Goal: Task Accomplishment & Management: Use online tool/utility

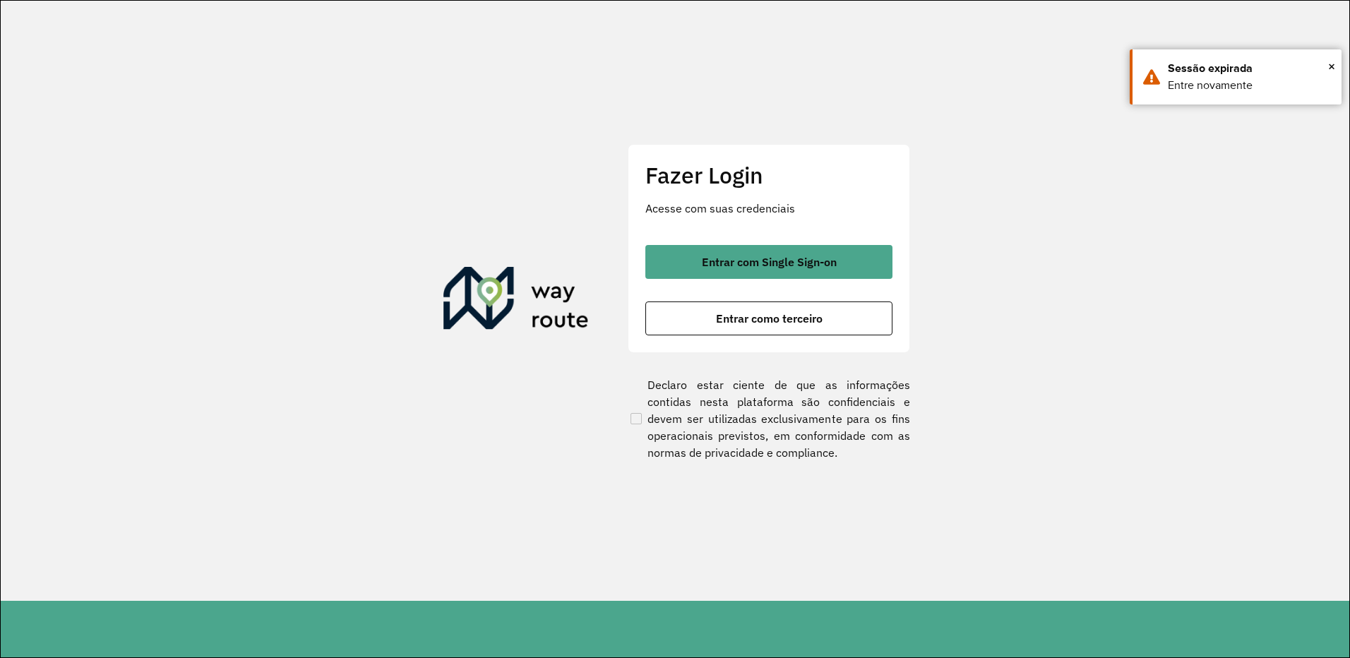
click at [703, 316] on button "Entrar como terceiro" at bounding box center [769, 319] width 247 height 34
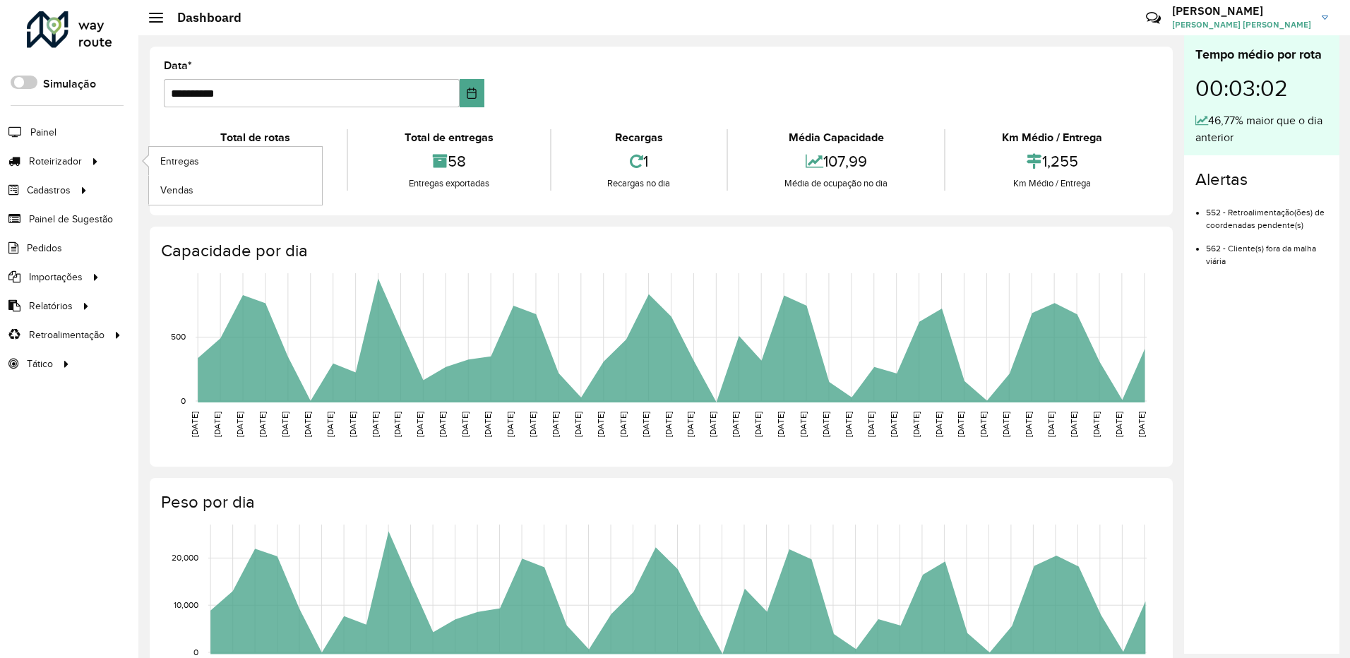
drag, startPoint x: 73, startPoint y: 165, endPoint x: 140, endPoint y: 165, distance: 66.4
click at [73, 165] on span "Roteirizador" at bounding box center [55, 161] width 53 height 15
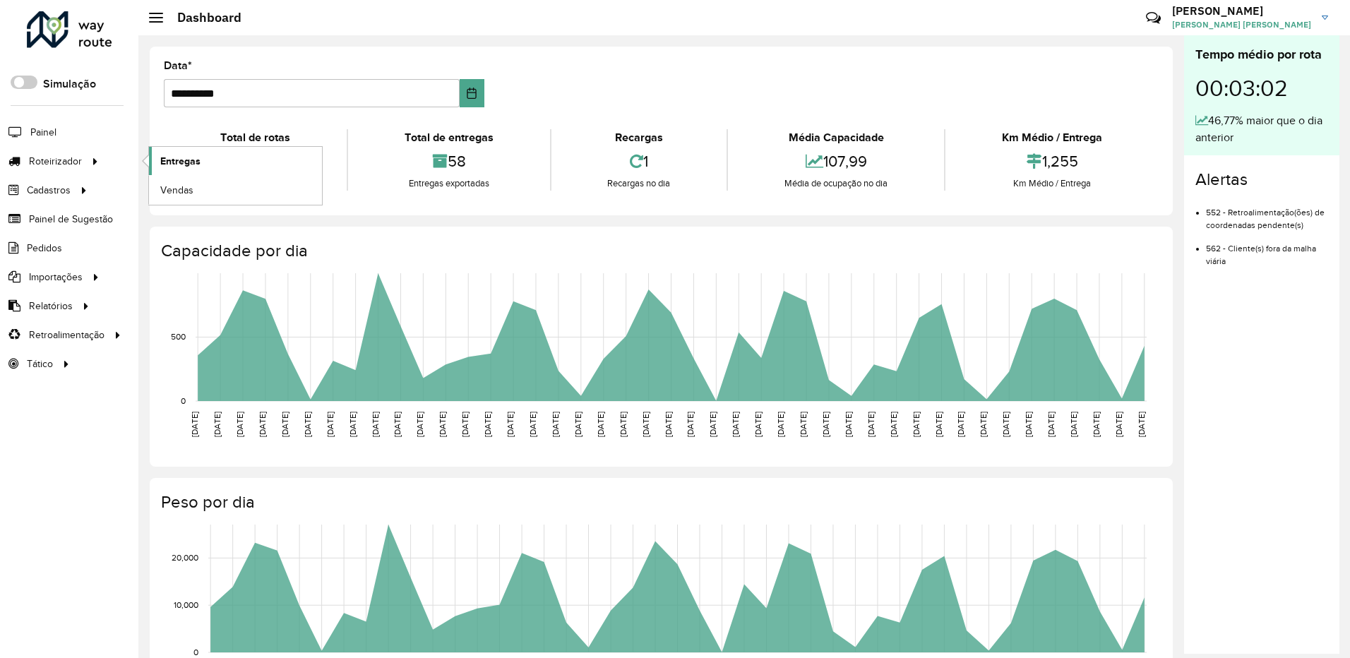
click at [176, 160] on span "Entregas" at bounding box center [180, 161] width 40 height 15
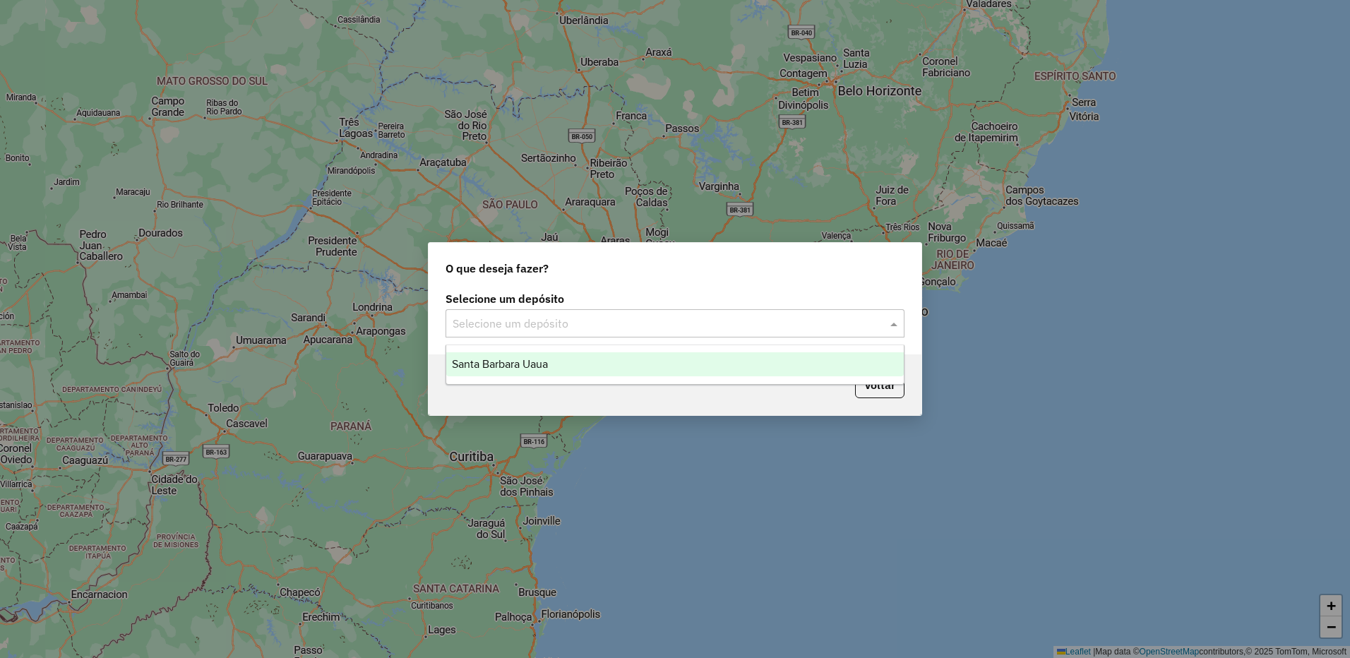
click at [635, 322] on input "text" at bounding box center [661, 324] width 417 height 17
click at [610, 355] on div "Santa Barbara Uaua" at bounding box center [675, 364] width 458 height 24
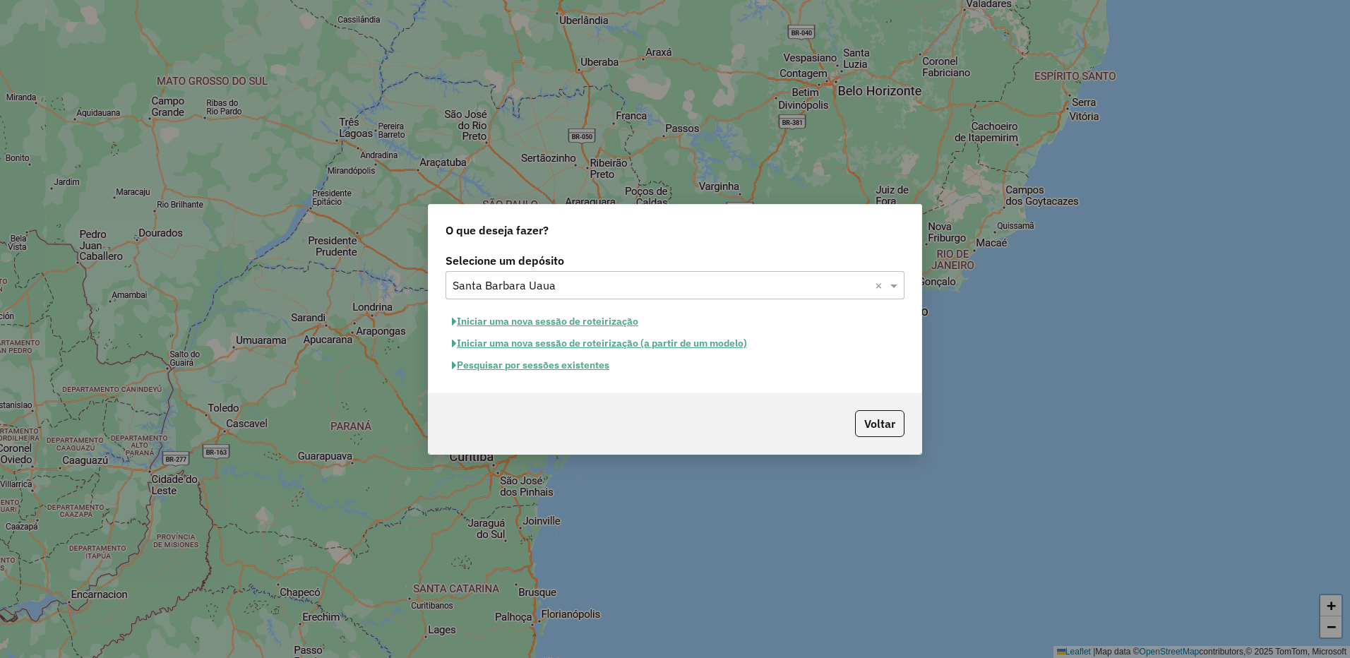
click at [610, 315] on button "Iniciar uma nova sessão de roteirização" at bounding box center [545, 322] width 199 height 22
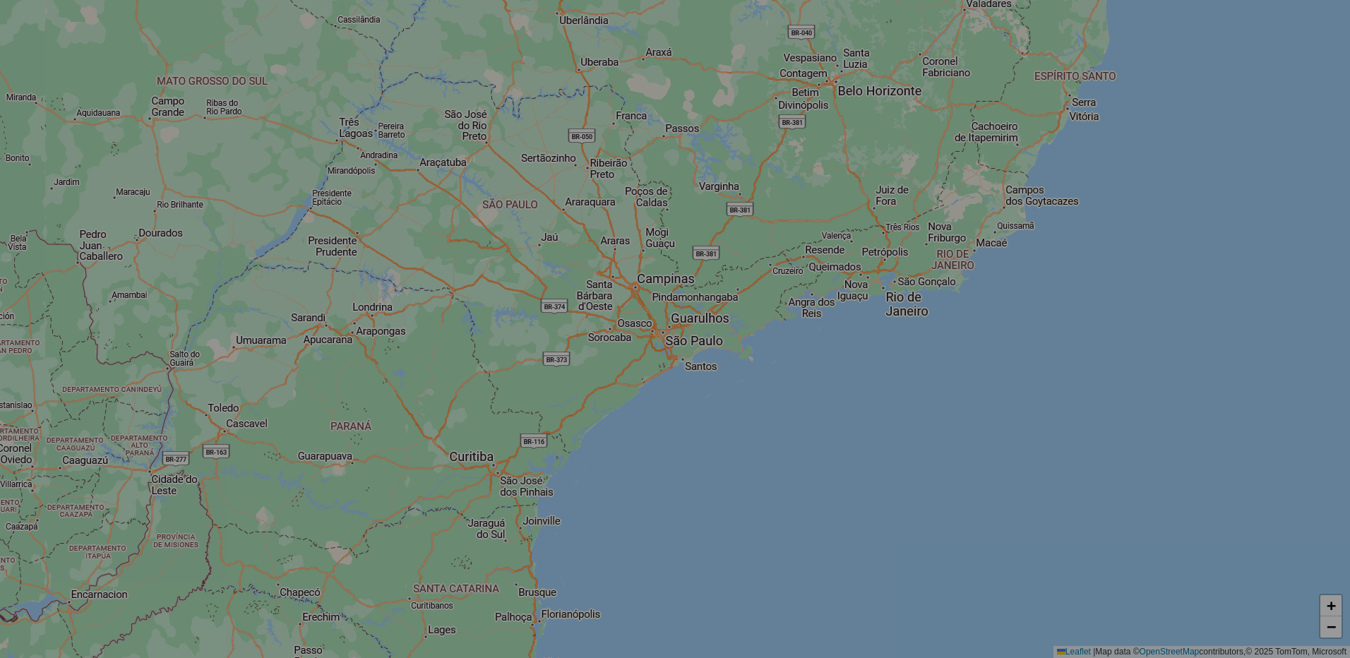
select select "*"
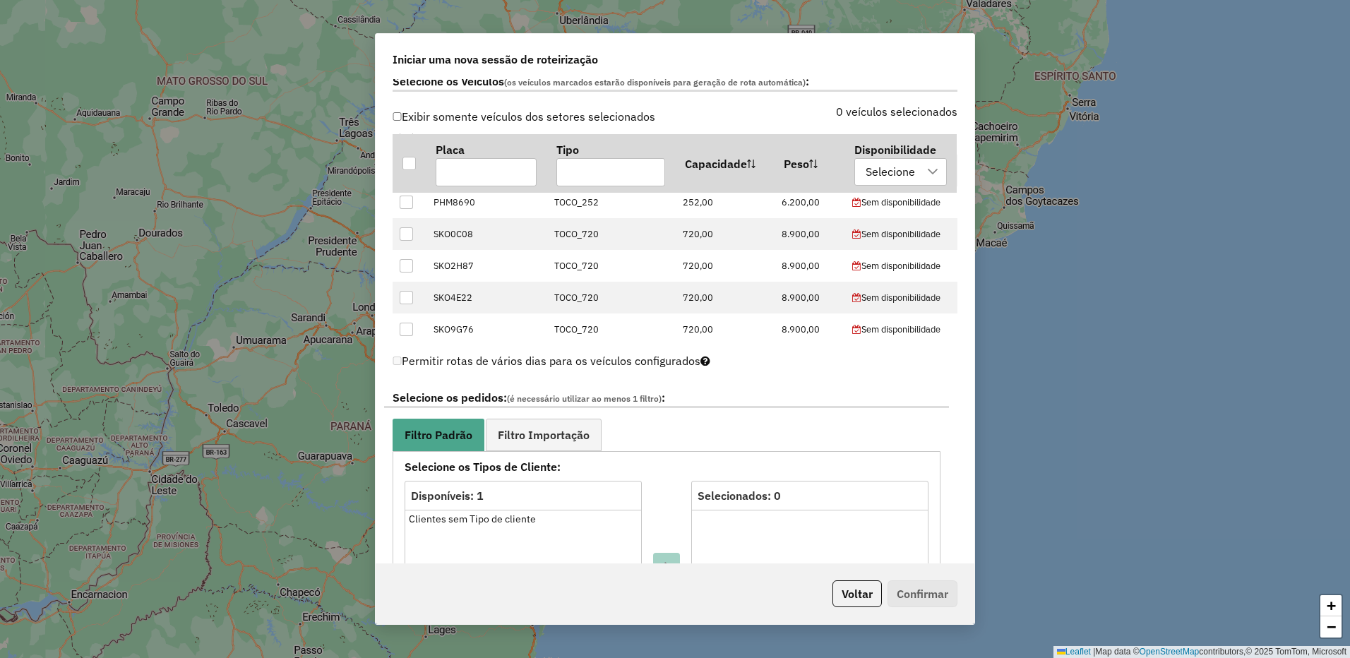
scroll to position [565, 0]
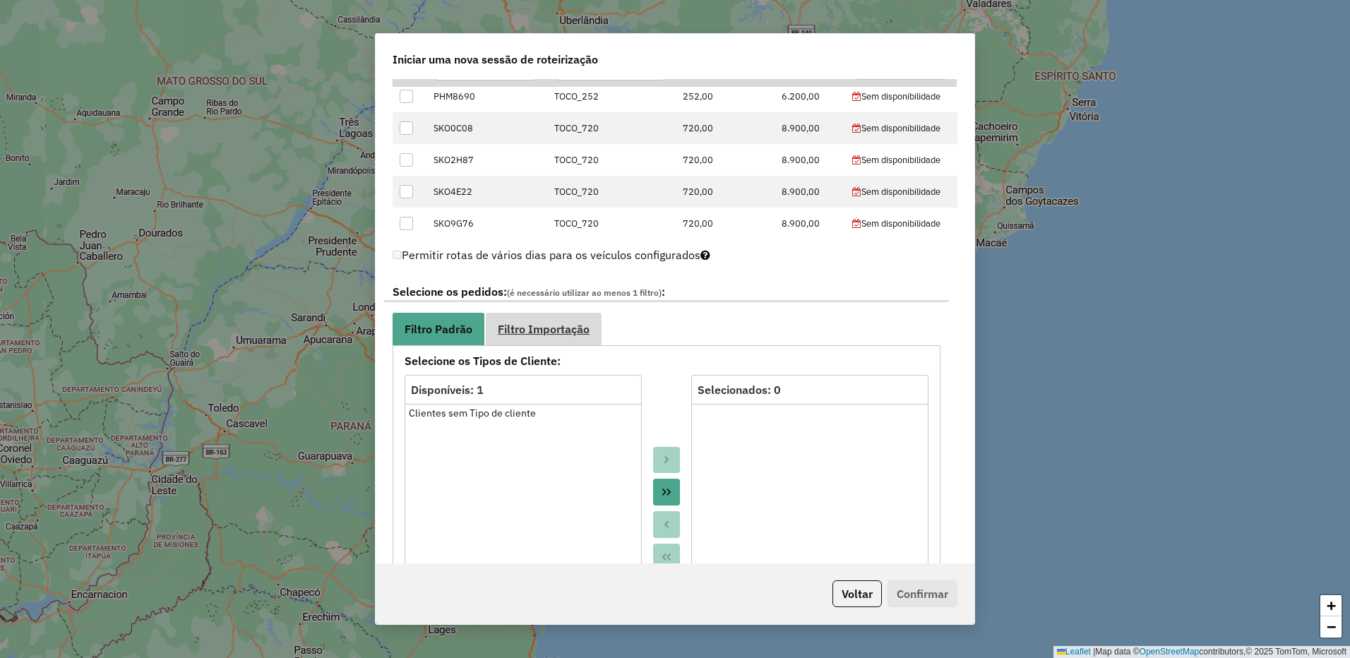
click at [565, 329] on span "Filtro Importação" at bounding box center [544, 328] width 92 height 11
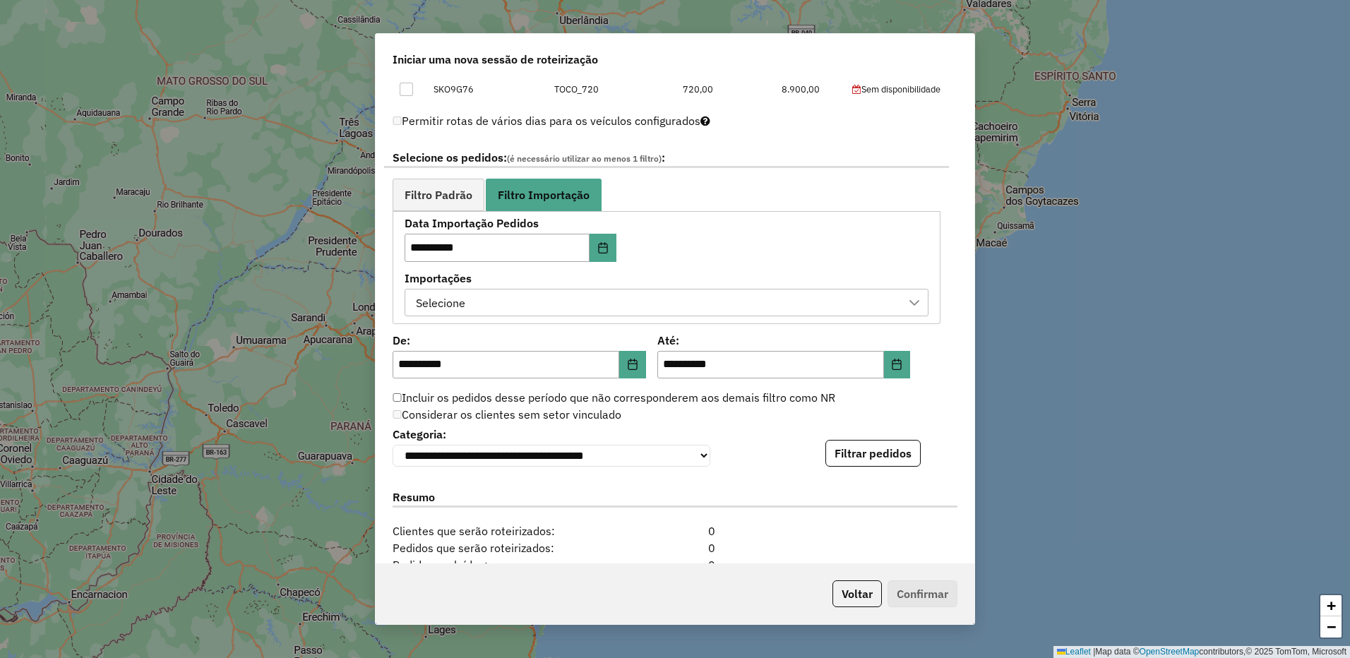
scroll to position [895, 0]
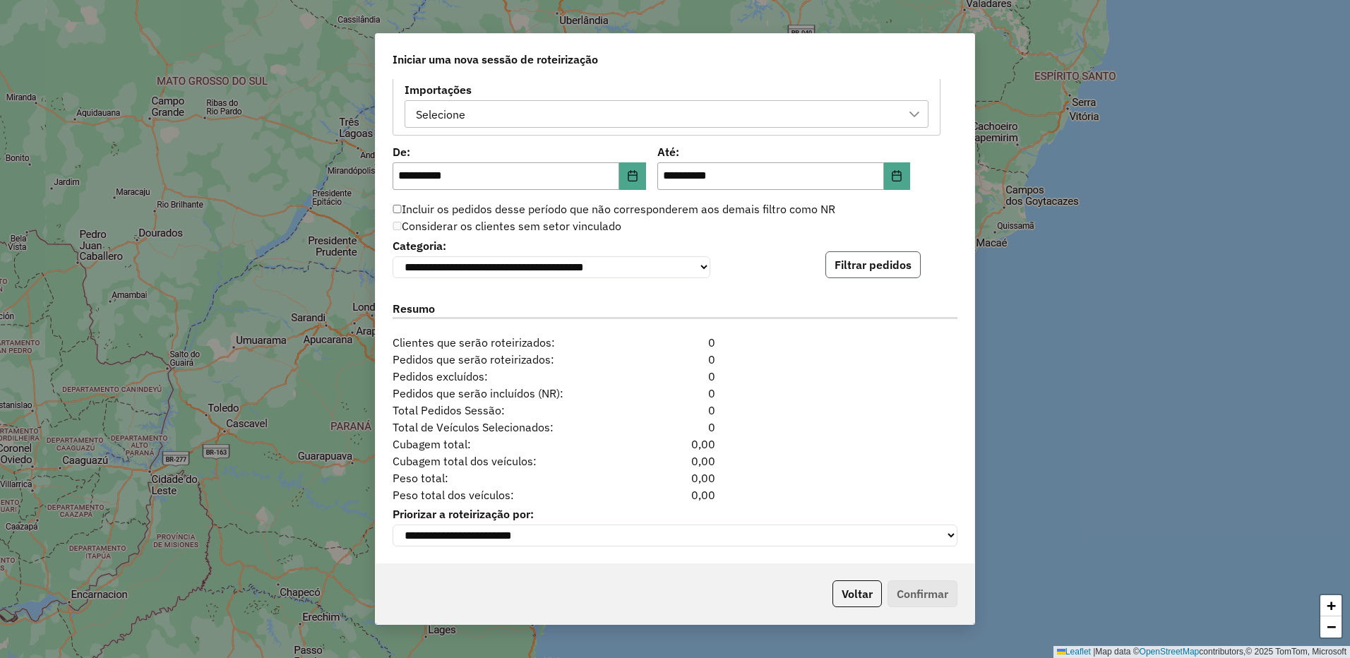
click at [853, 268] on button "Filtrar pedidos" at bounding box center [873, 264] width 95 height 27
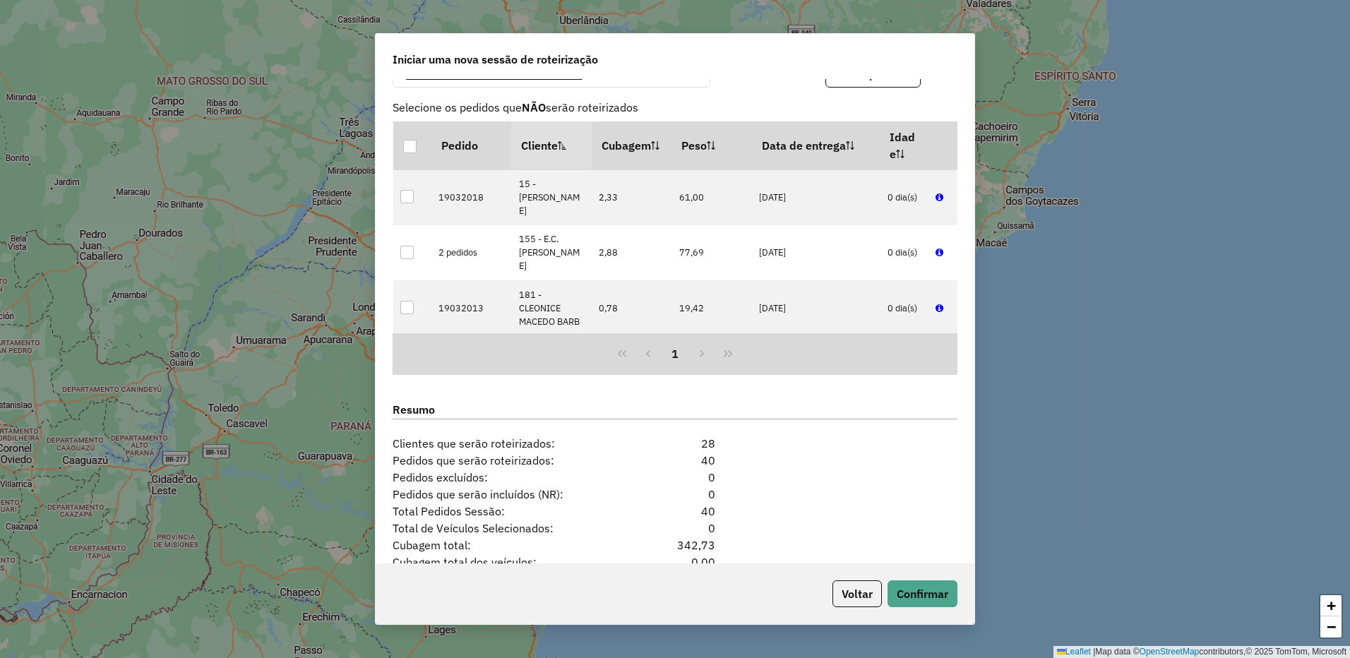
scroll to position [1107, 0]
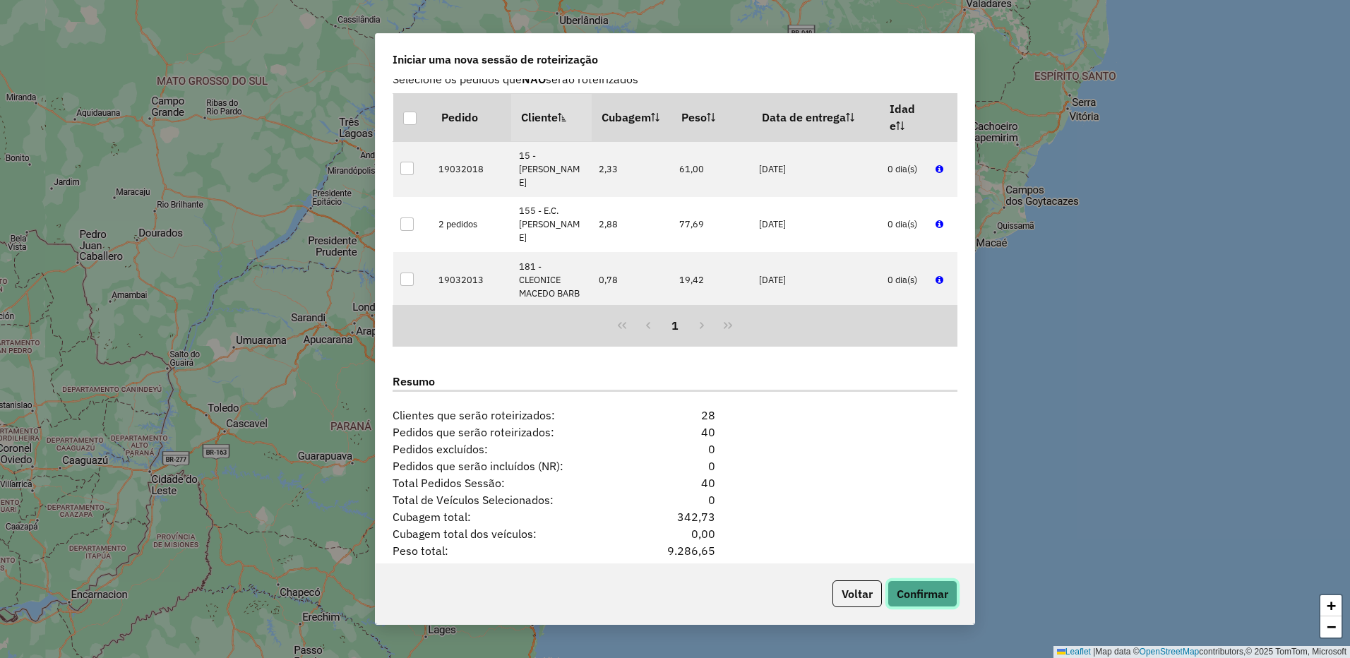
click at [933, 587] on button "Confirmar" at bounding box center [923, 594] width 70 height 27
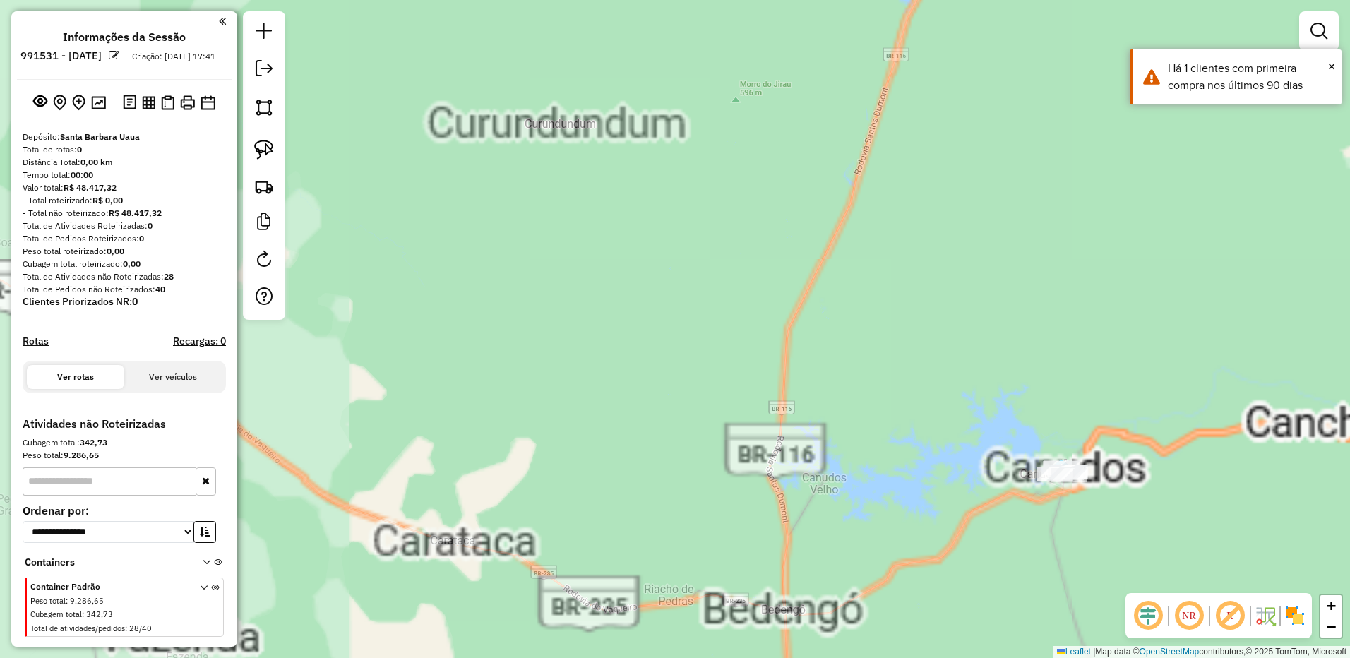
drag, startPoint x: 746, startPoint y: 365, endPoint x: 865, endPoint y: 381, distance: 119.7
click at [824, 375] on div "Janela de atendimento Grade de atendimento Capacidade Transportadoras Veículos …" at bounding box center [675, 329] width 1350 height 658
click at [855, 379] on div "Janela de atendimento Grade de atendimento Capacidade Transportadoras Veículos …" at bounding box center [675, 329] width 1350 height 658
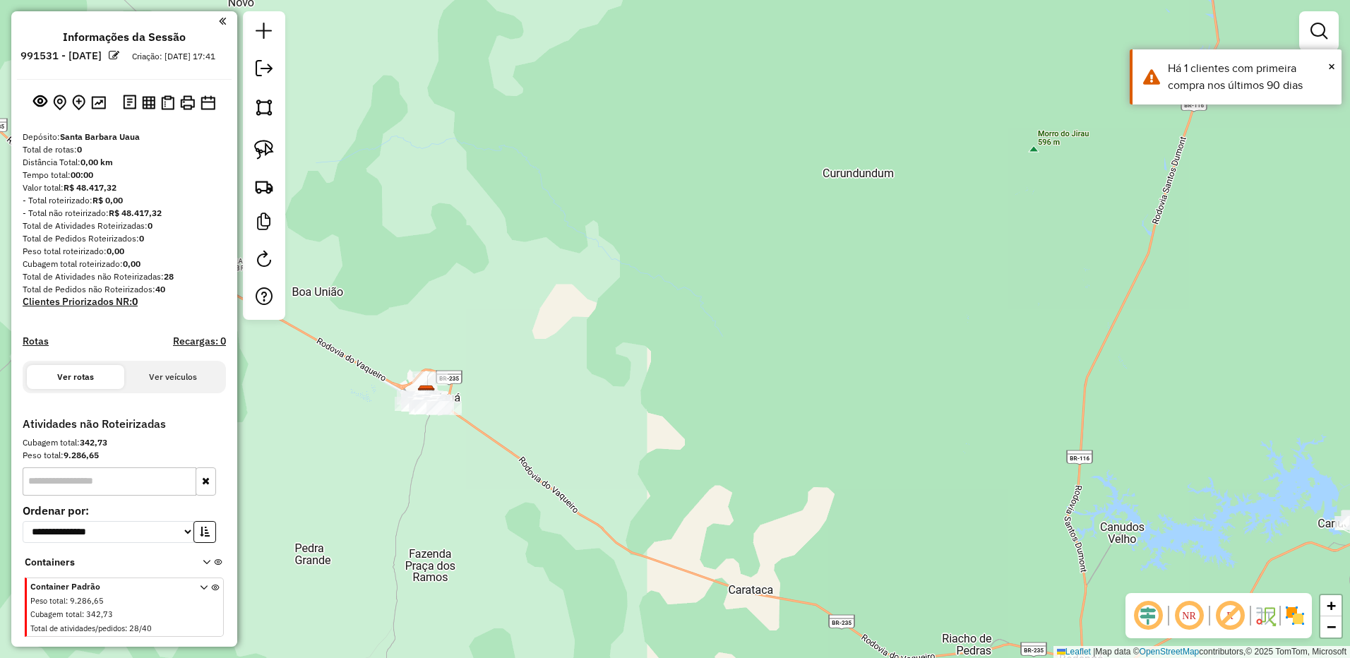
drag, startPoint x: 742, startPoint y: 363, endPoint x: 906, endPoint y: 359, distance: 164.6
click at [901, 361] on div "Janela de atendimento Grade de atendimento Capacidade Transportadoras Veículos …" at bounding box center [675, 329] width 1350 height 658
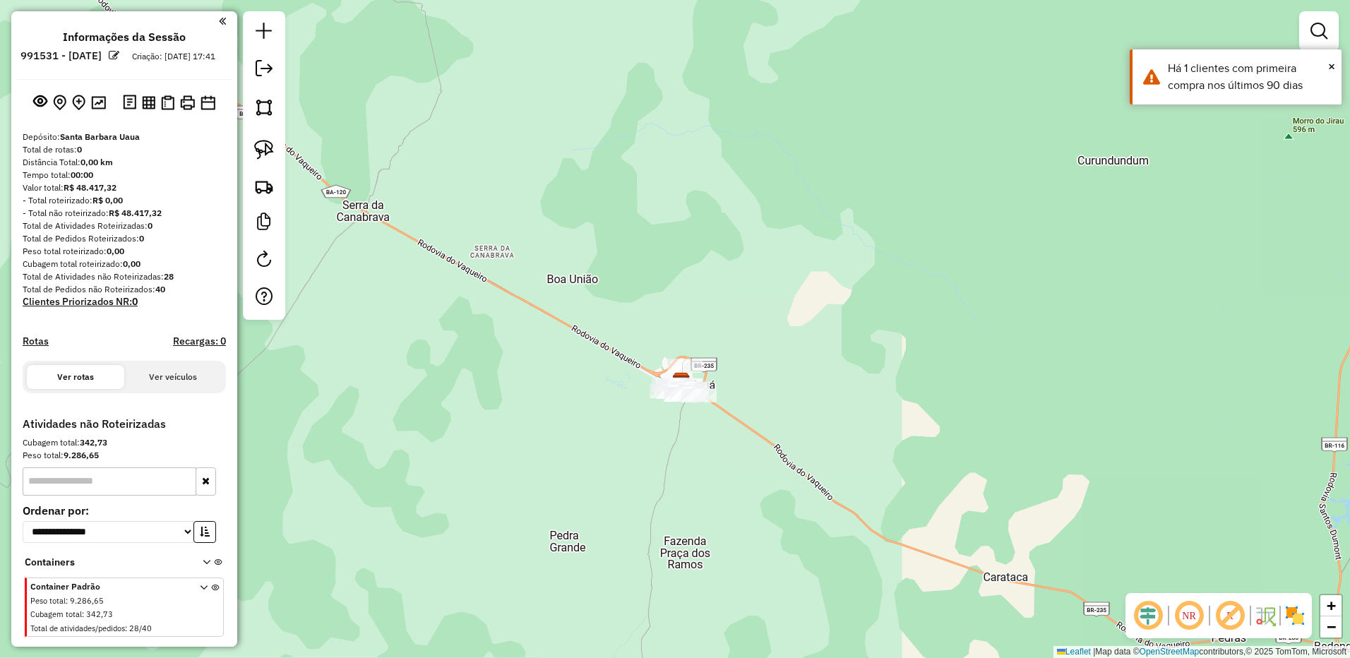
click at [653, 407] on div "Janela de atendimento Grade de atendimento Capacidade Transportadoras Veículos …" at bounding box center [675, 329] width 1350 height 658
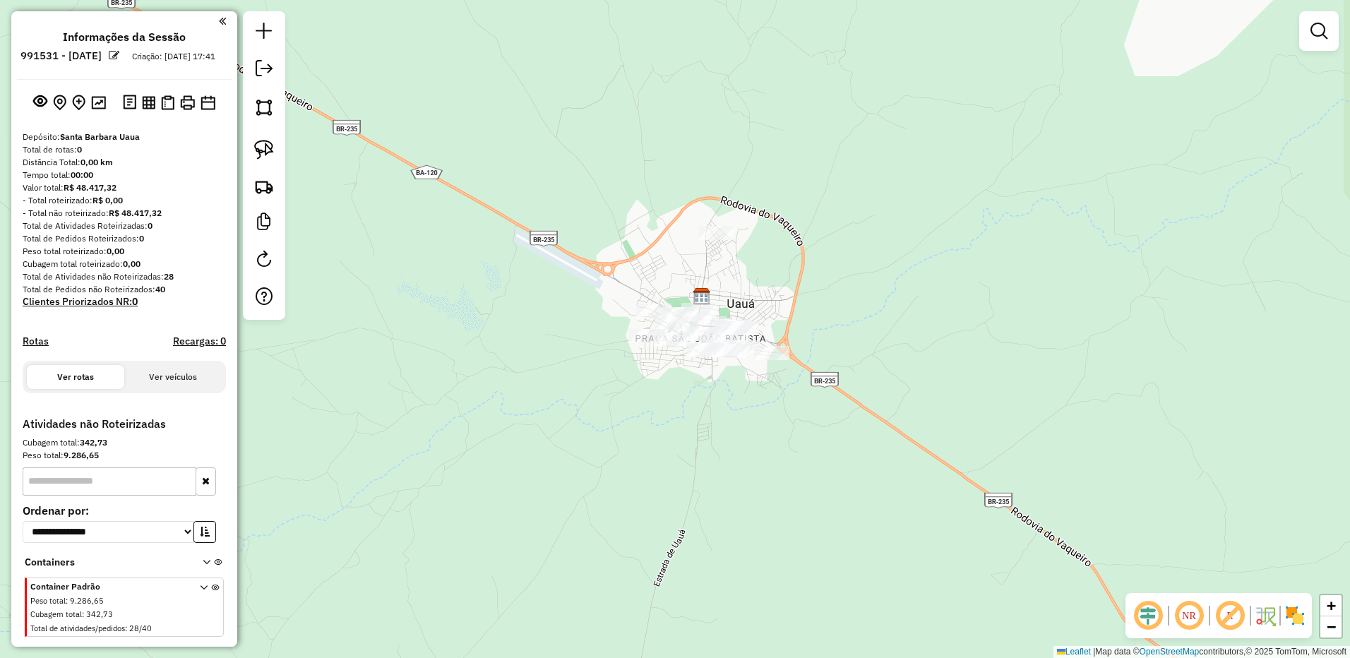
drag, startPoint x: 697, startPoint y: 428, endPoint x: 695, endPoint y: 415, distance: 12.9
click at [696, 429] on div "Janela de atendimento Grade de atendimento Capacidade Transportadoras Veículos …" at bounding box center [675, 329] width 1350 height 658
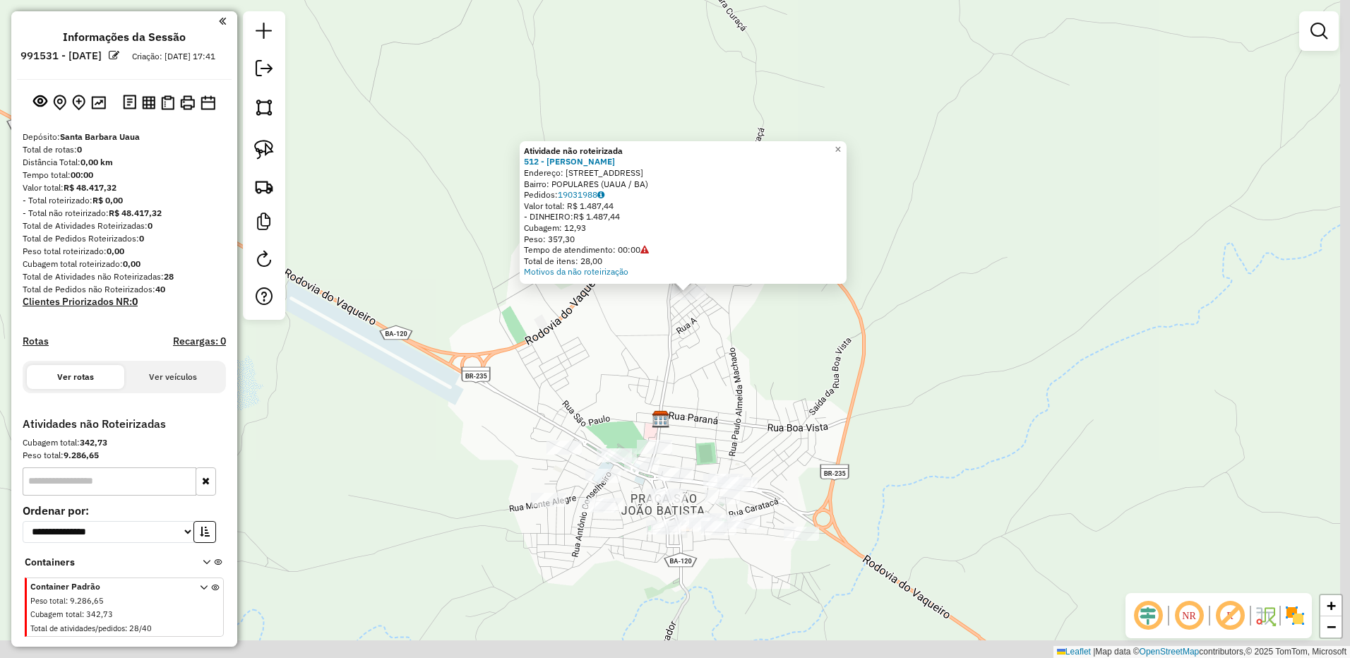
drag, startPoint x: 639, startPoint y: 413, endPoint x: 576, endPoint y: 379, distance: 71.8
click at [576, 379] on div "Atividade não roteirizada 512 - CLEBISTON DE SOUZA C Endereço: R RUA FRANCISCO …" at bounding box center [675, 329] width 1350 height 658
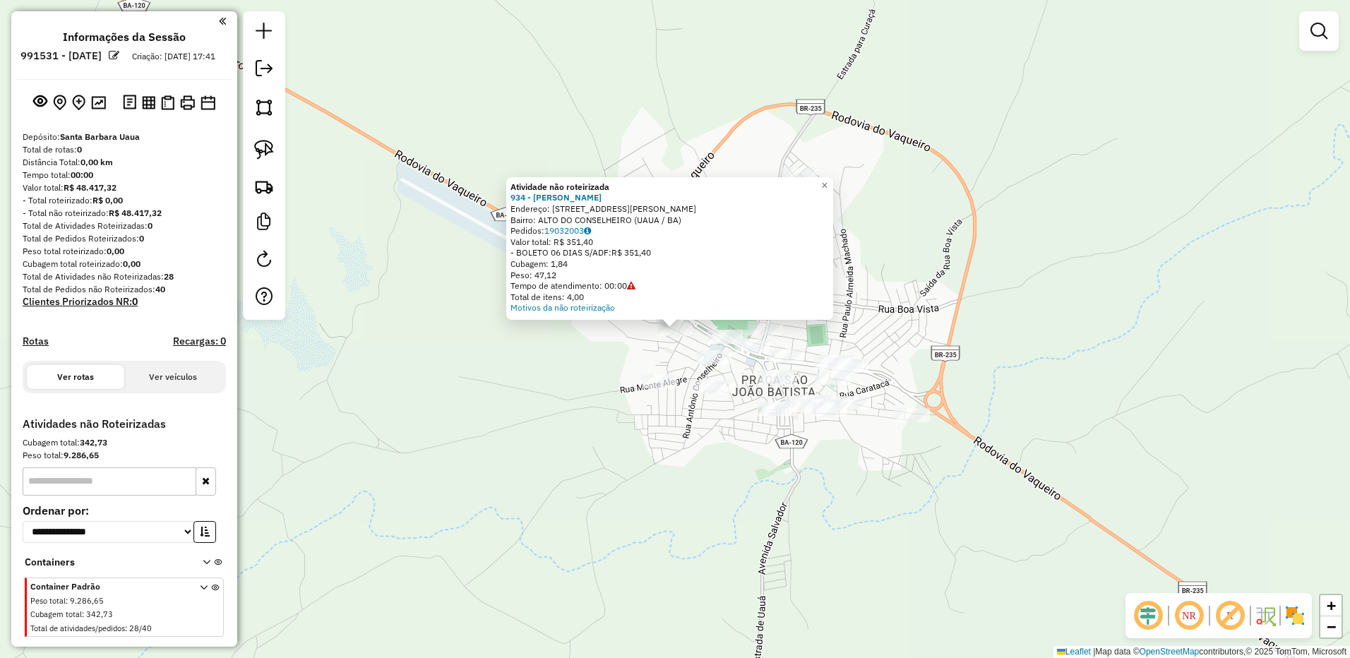
click at [646, 396] on div "Atividade não roteirizada 934 - Gleisson de Souza Ar Endereço: R Rua Valfredo L…" at bounding box center [675, 329] width 1350 height 658
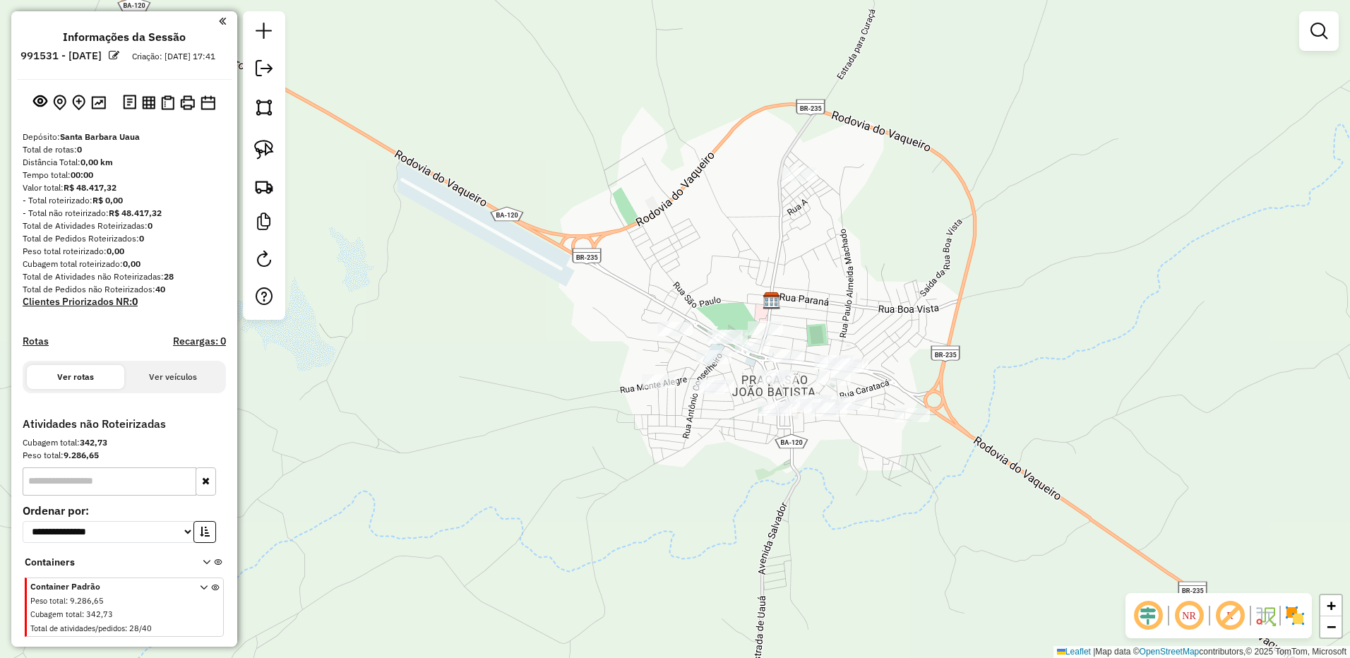
click at [674, 388] on div at bounding box center [659, 381] width 35 height 14
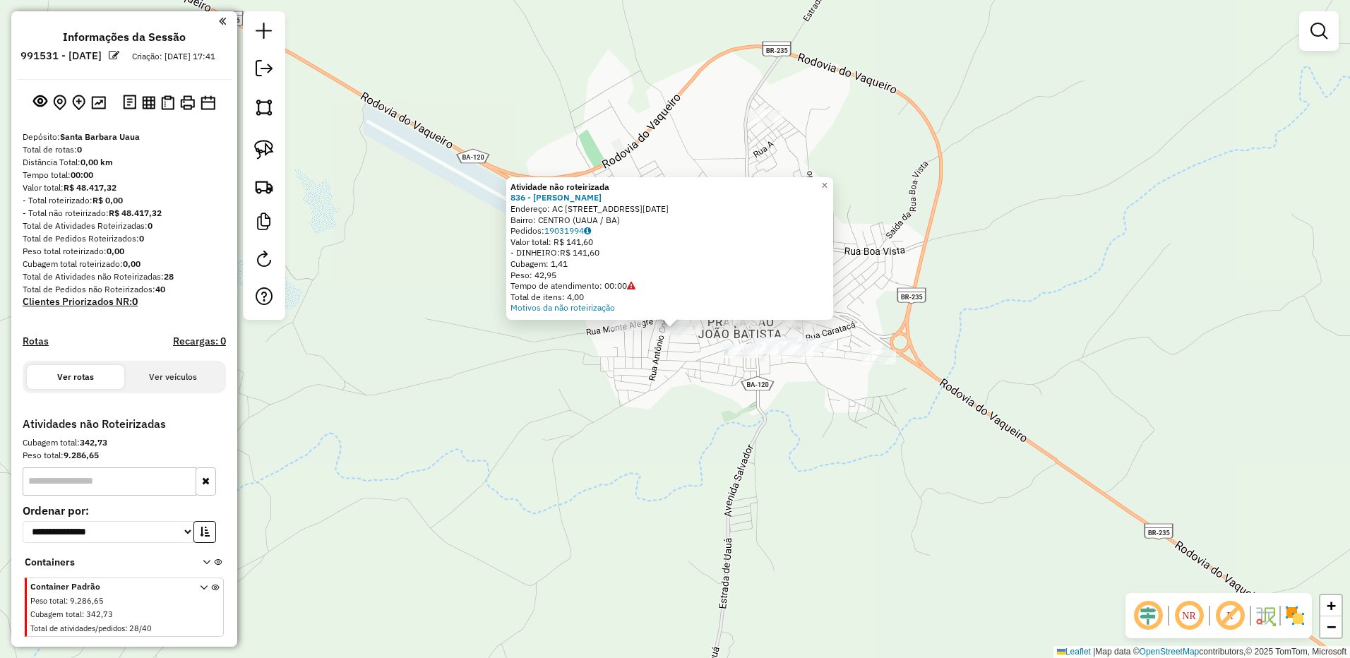
click at [631, 357] on div "Atividade não roteirizada 836 - Barbara Maria Menez Endereço: AC Rua 2 de Julho…" at bounding box center [675, 329] width 1350 height 658
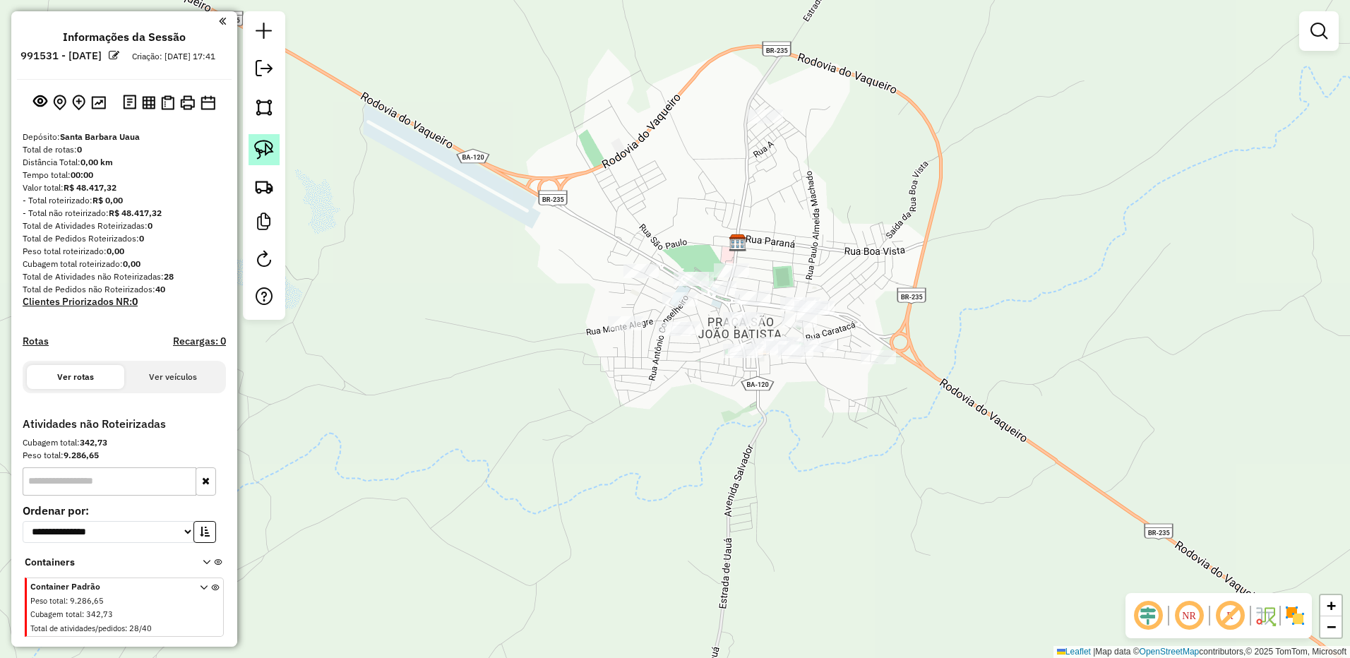
click at [271, 158] on link at bounding box center [264, 149] width 31 height 31
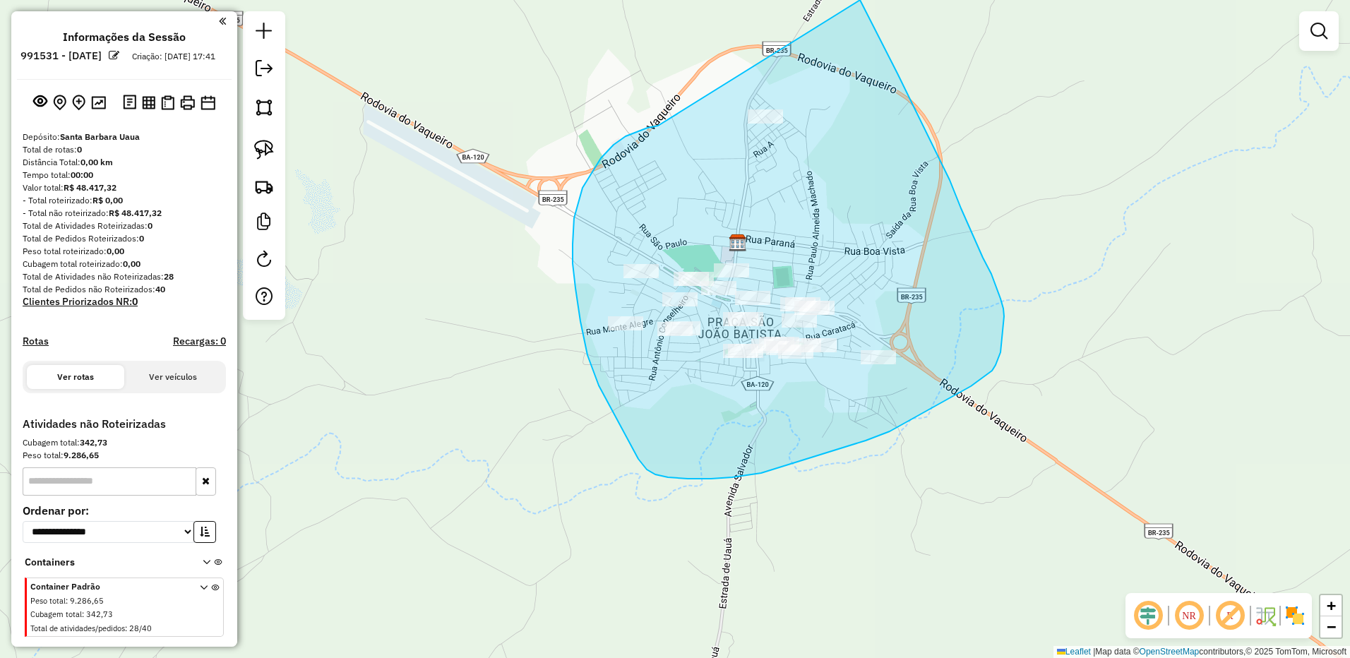
drag, startPoint x: 655, startPoint y: 126, endPoint x: 826, endPoint y: -50, distance: 245.2
click at [826, 0] on html "**********" at bounding box center [675, 329] width 1350 height 658
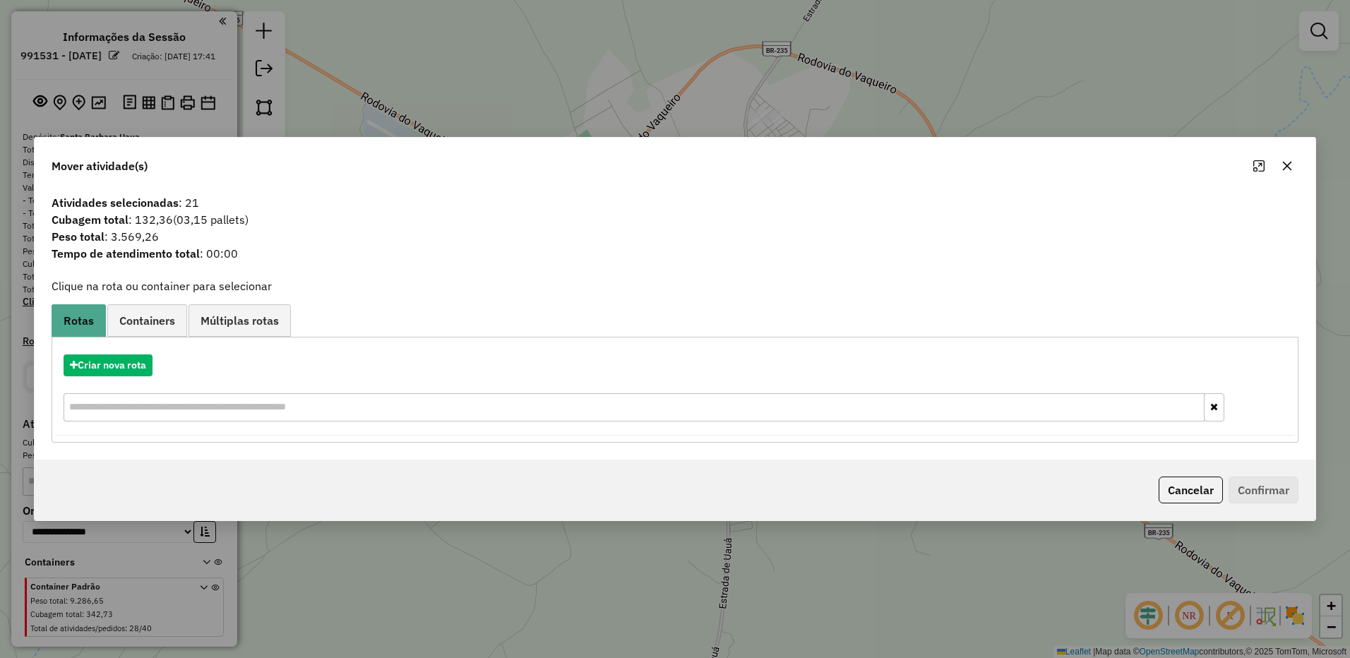
click at [1287, 169] on icon "button" at bounding box center [1287, 165] width 11 height 11
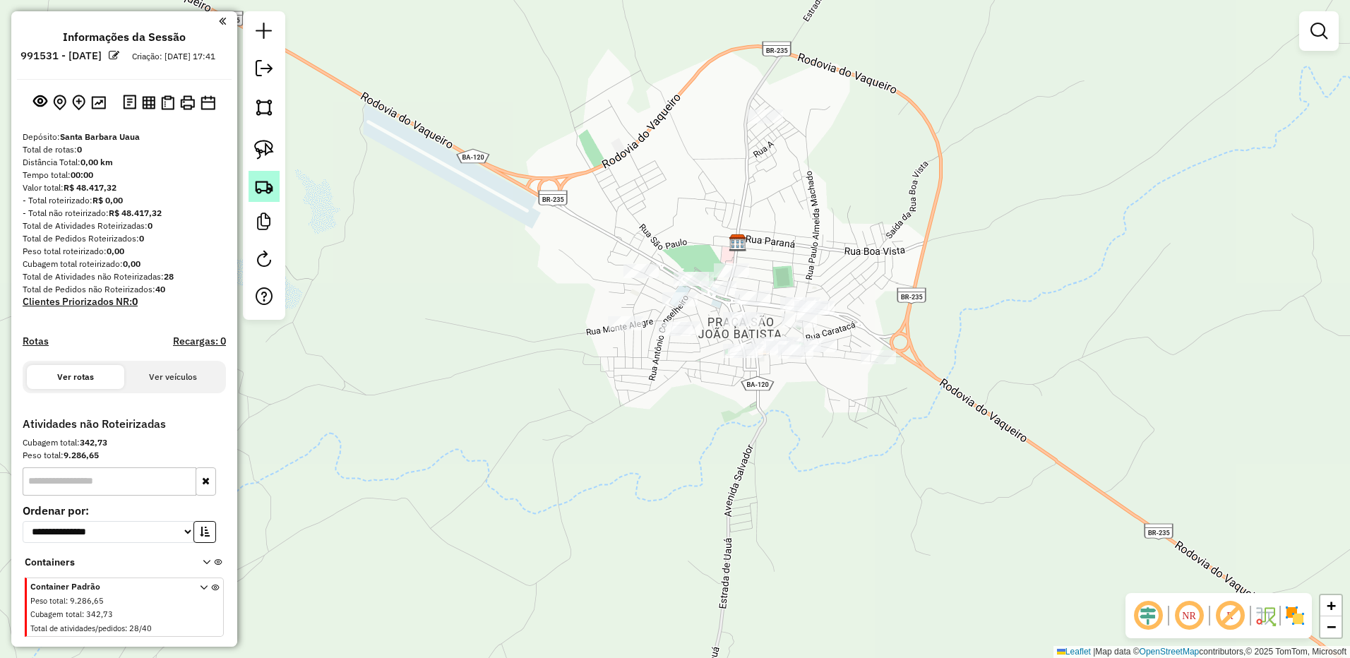
click at [275, 177] on link at bounding box center [264, 186] width 31 height 31
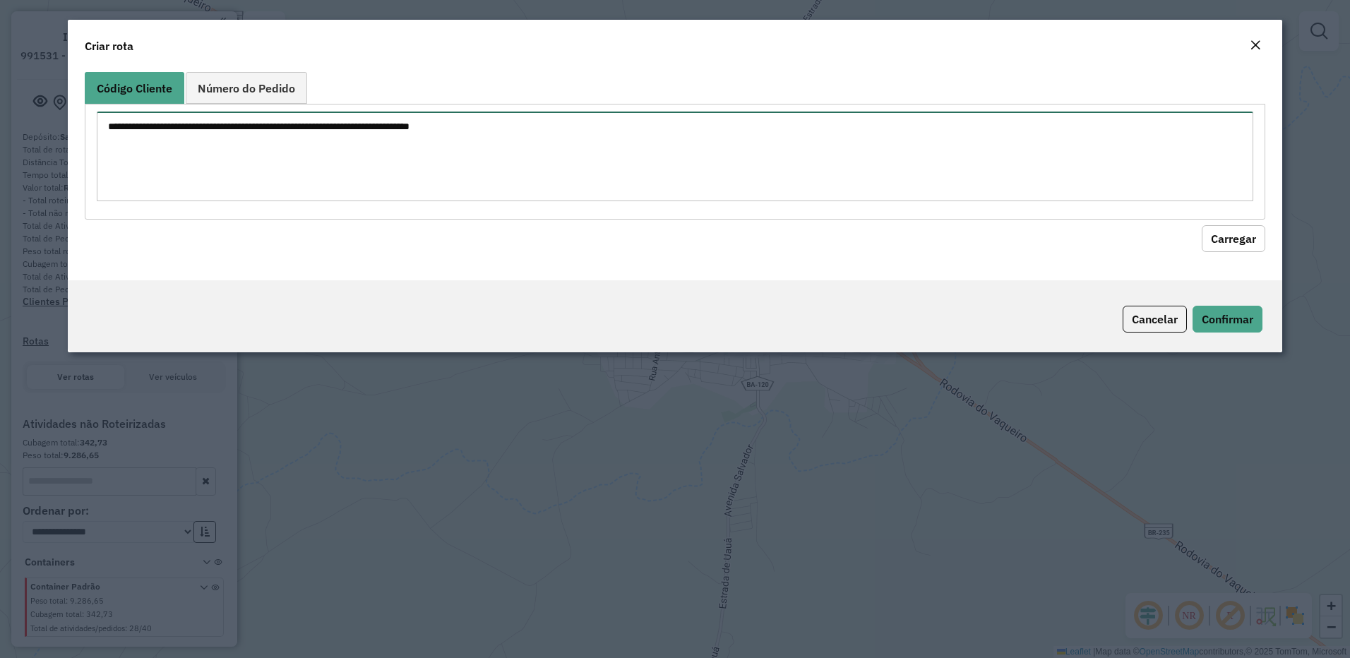
click at [376, 121] on textarea at bounding box center [676, 157] width 1158 height 90
paste textarea "** ** ** ** ** ** *** *** *** *** *** *** *** *** *** *** *** *** *** *** *** *…"
type textarea "** ** ** ** ** ** *** *** *** *** *** *** *** *** *** *** *** *** *** *** *** *…"
click at [1248, 244] on button "Carregar" at bounding box center [1234, 238] width 64 height 27
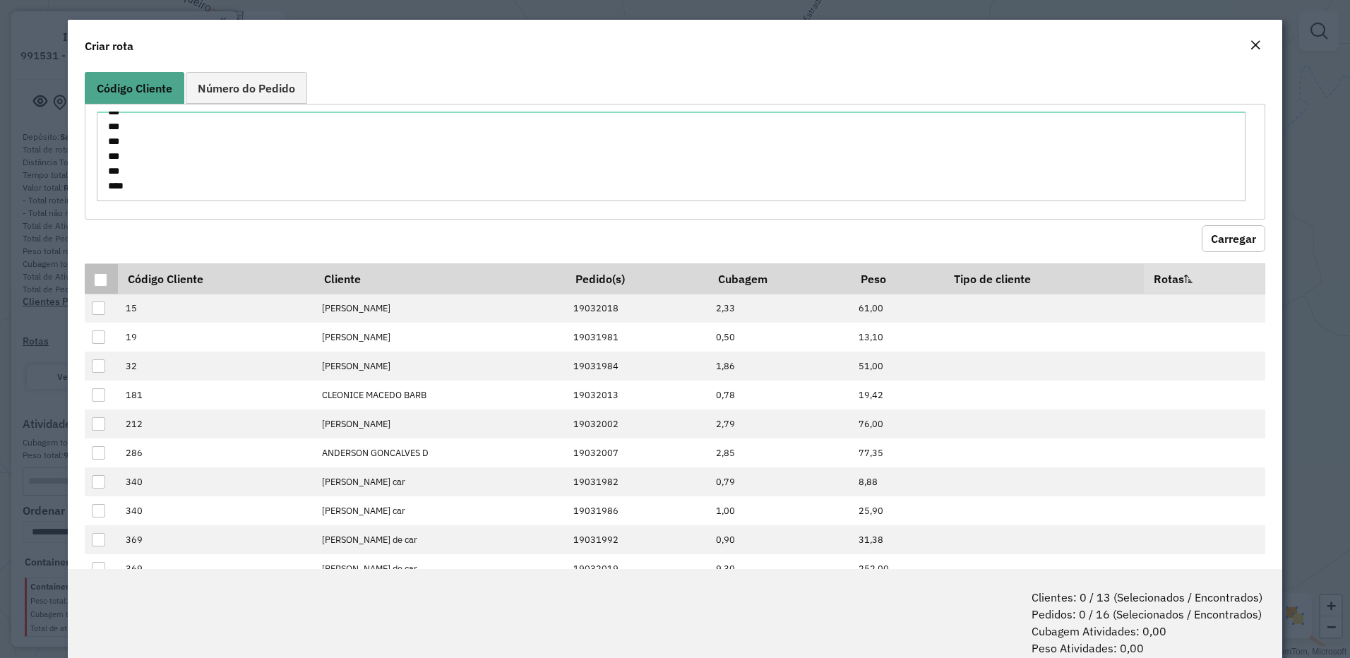
click at [102, 287] on div at bounding box center [101, 280] width 14 height 14
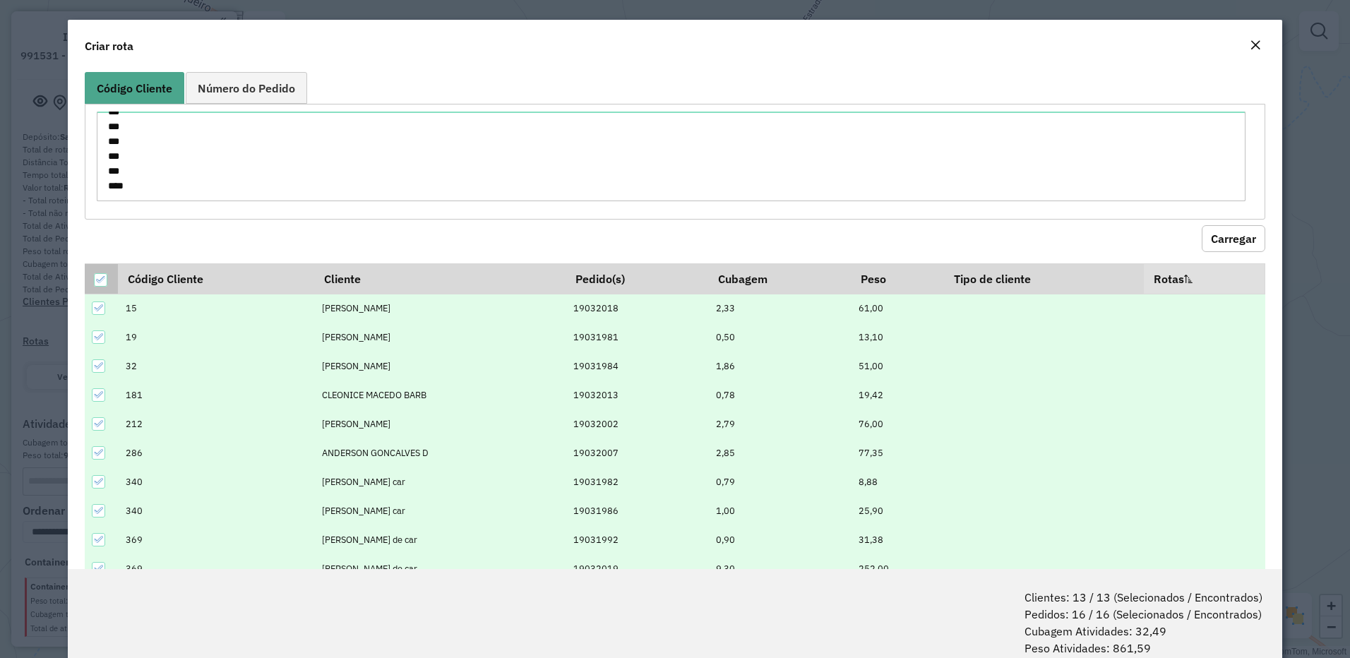
click at [102, 285] on icon at bounding box center [101, 280] width 10 height 10
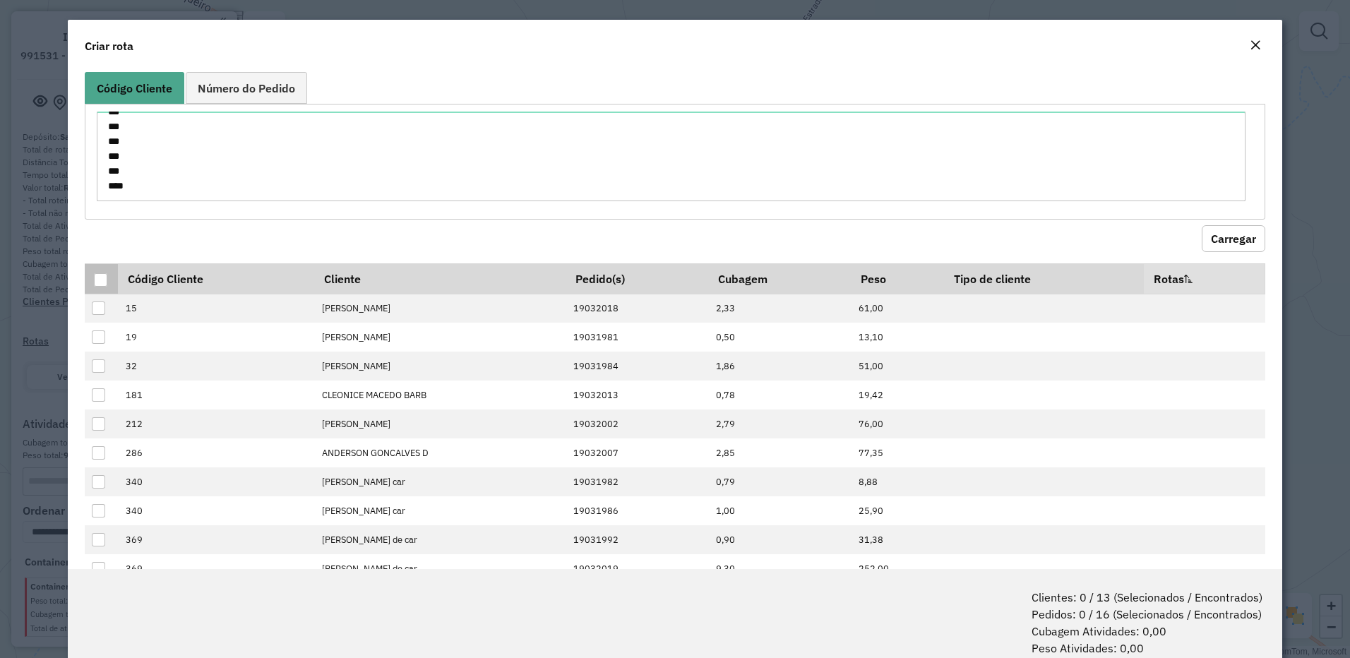
click at [88, 275] on th at bounding box center [101, 278] width 33 height 30
click at [102, 278] on div at bounding box center [100, 279] width 13 height 13
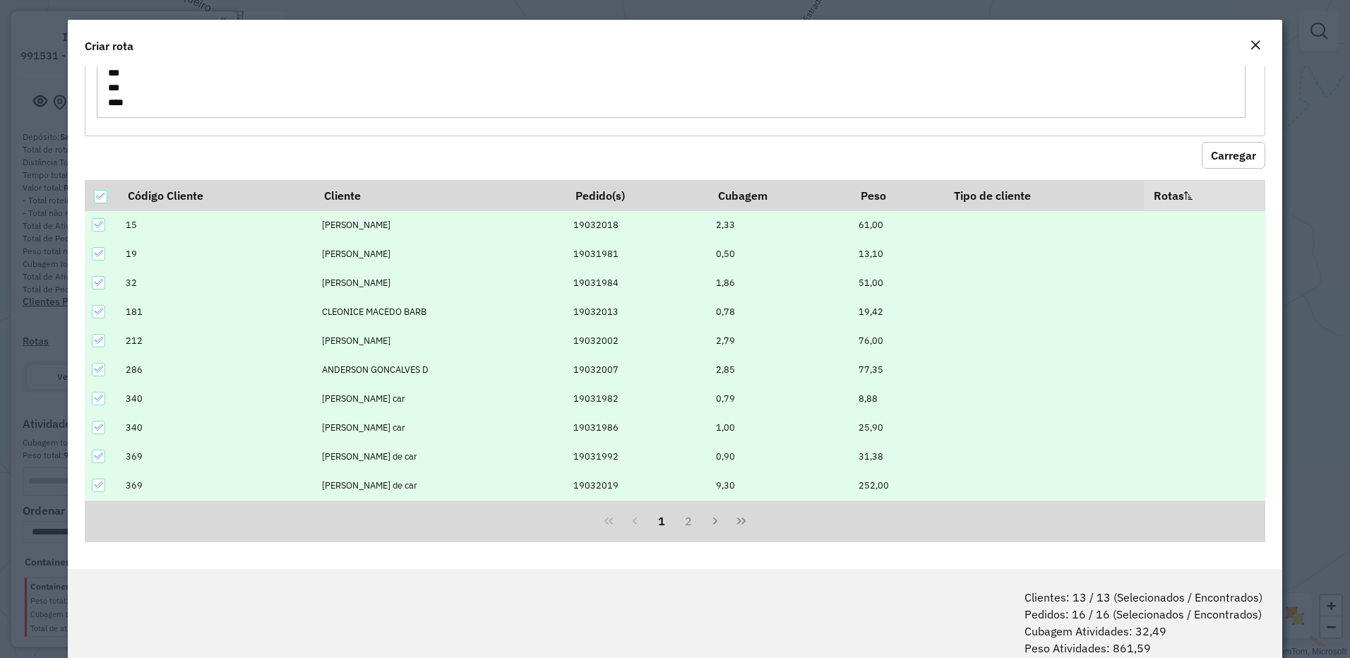
scroll to position [71, 0]
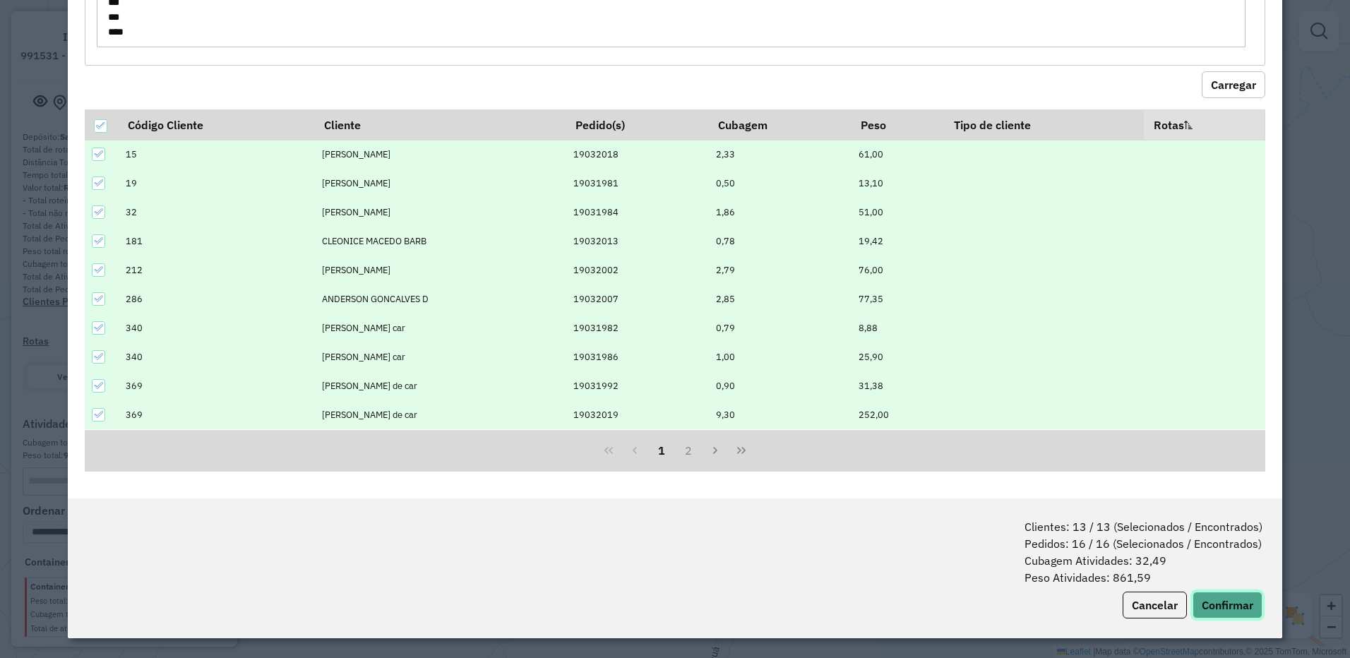
click at [1220, 612] on button "Confirmar" at bounding box center [1228, 605] width 70 height 27
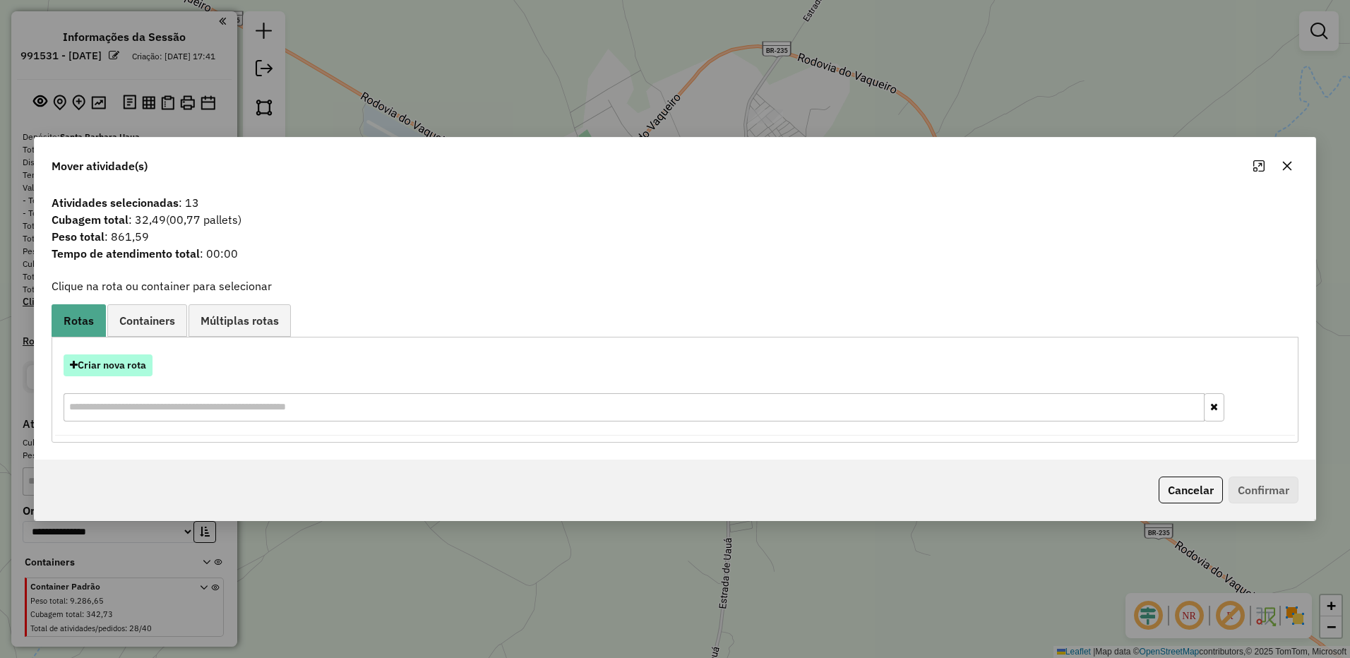
click at [126, 372] on button "Criar nova rota" at bounding box center [108, 366] width 89 height 22
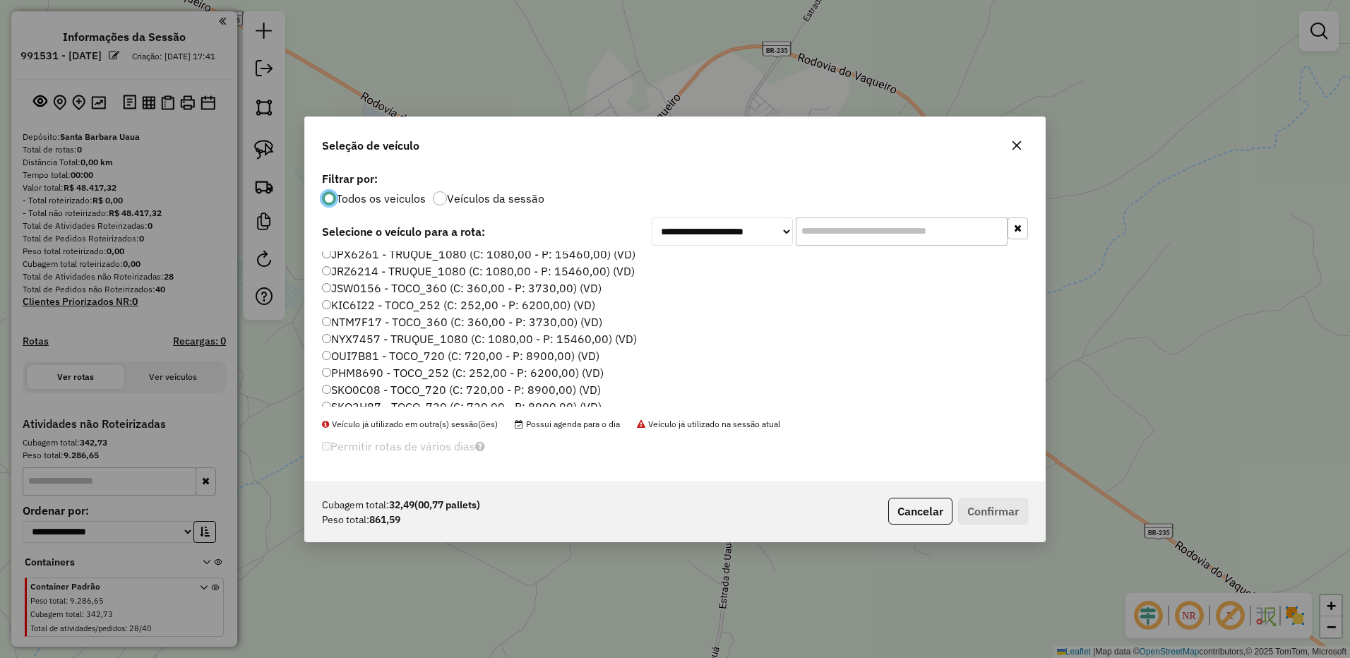
scroll to position [141, 0]
click at [333, 274] on label "KIC6I22 - TOCO_252 (C: 252,00 - P: 6200,00) (VD)" at bounding box center [458, 270] width 273 height 17
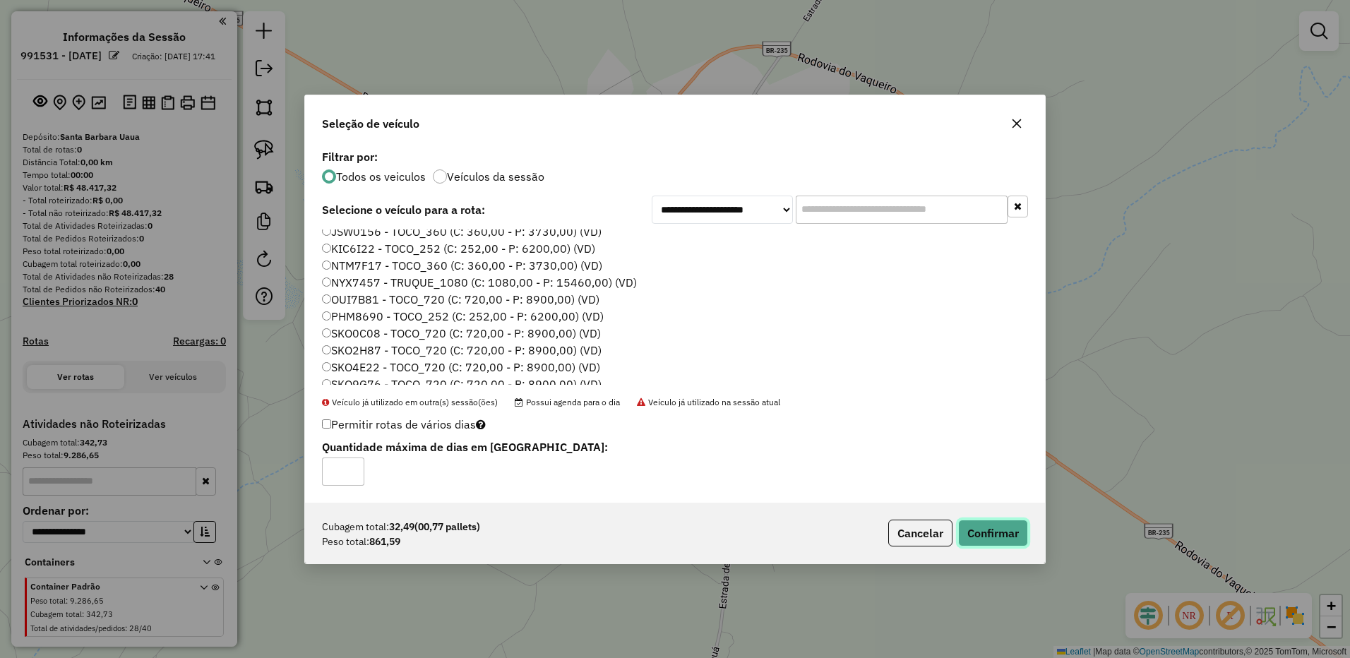
click at [991, 527] on button "Confirmar" at bounding box center [993, 533] width 70 height 27
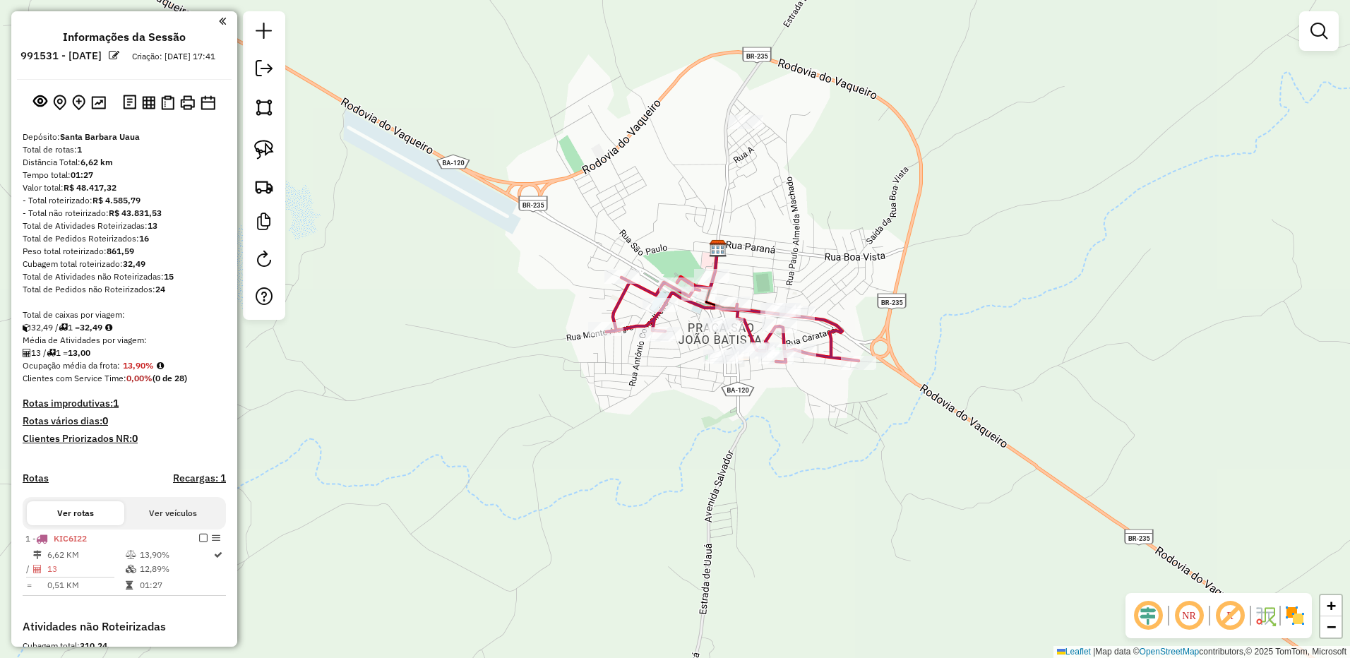
drag, startPoint x: 830, startPoint y: 469, endPoint x: 744, endPoint y: 468, distance: 85.5
click at [782, 477] on div "Janela de atendimento Grade de atendimento Capacidade Transportadoras Veículos …" at bounding box center [675, 329] width 1350 height 658
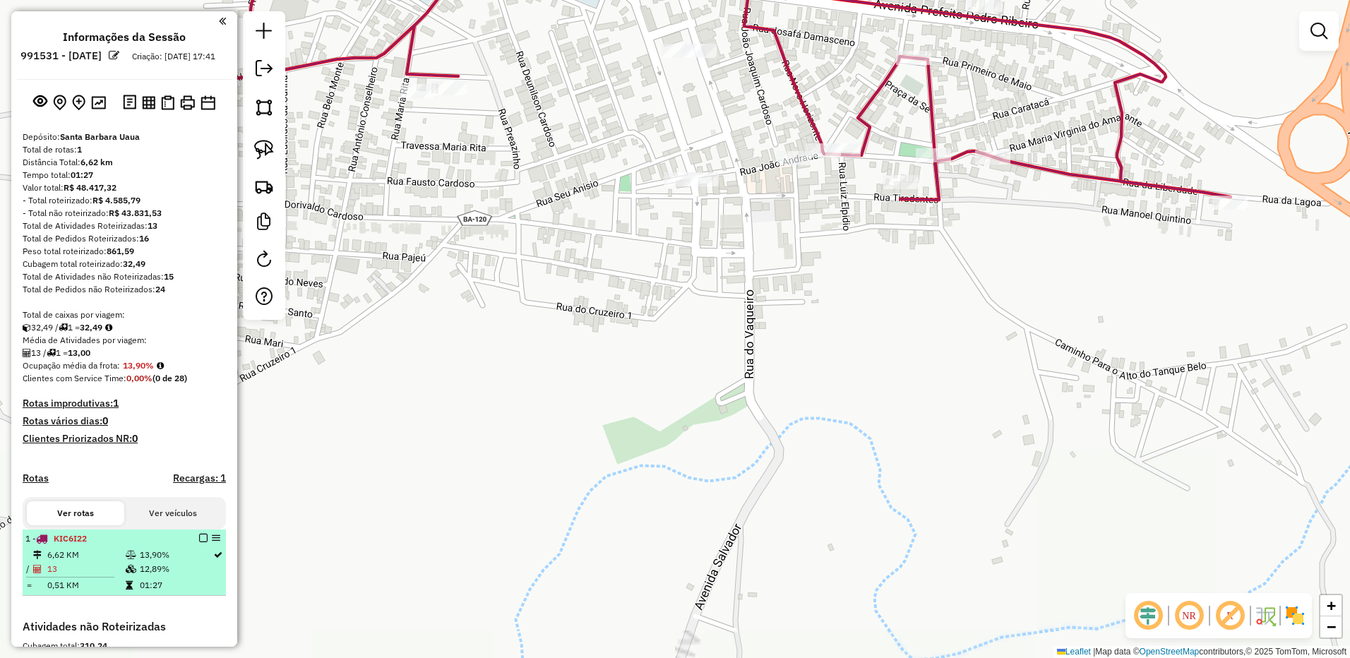
click at [99, 592] on td "0,51 KM" at bounding box center [86, 585] width 78 height 14
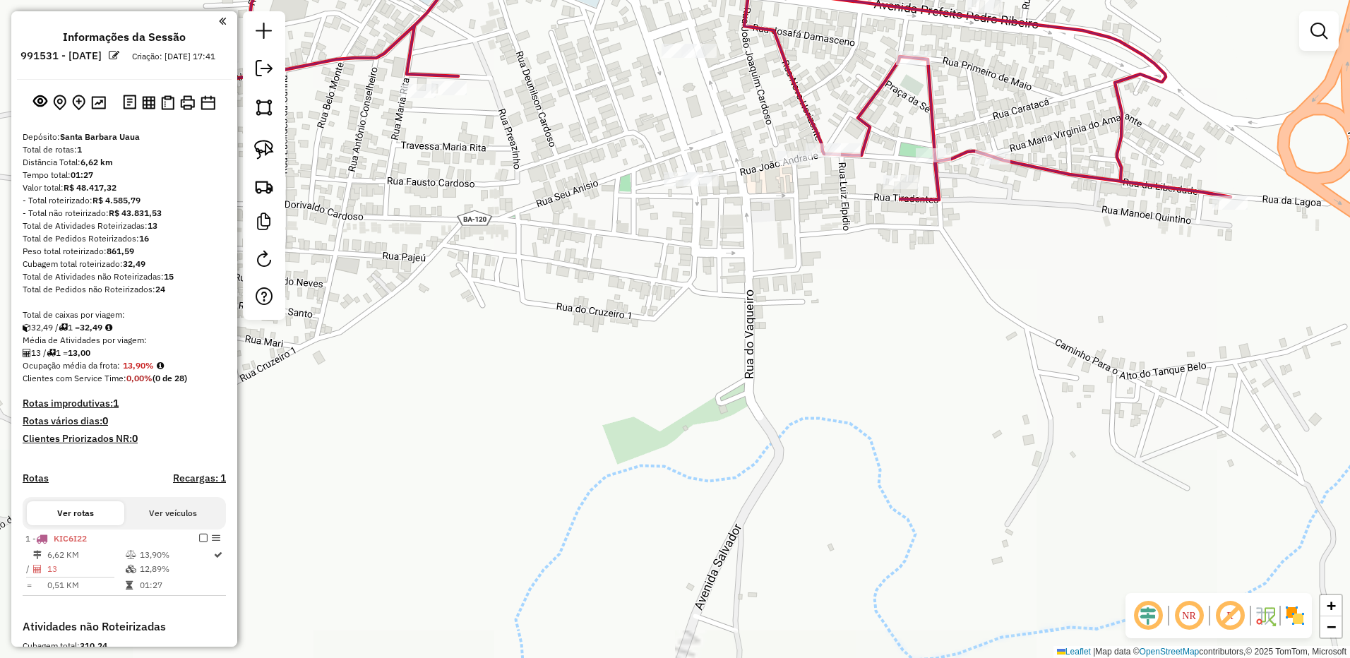
select select "**********"
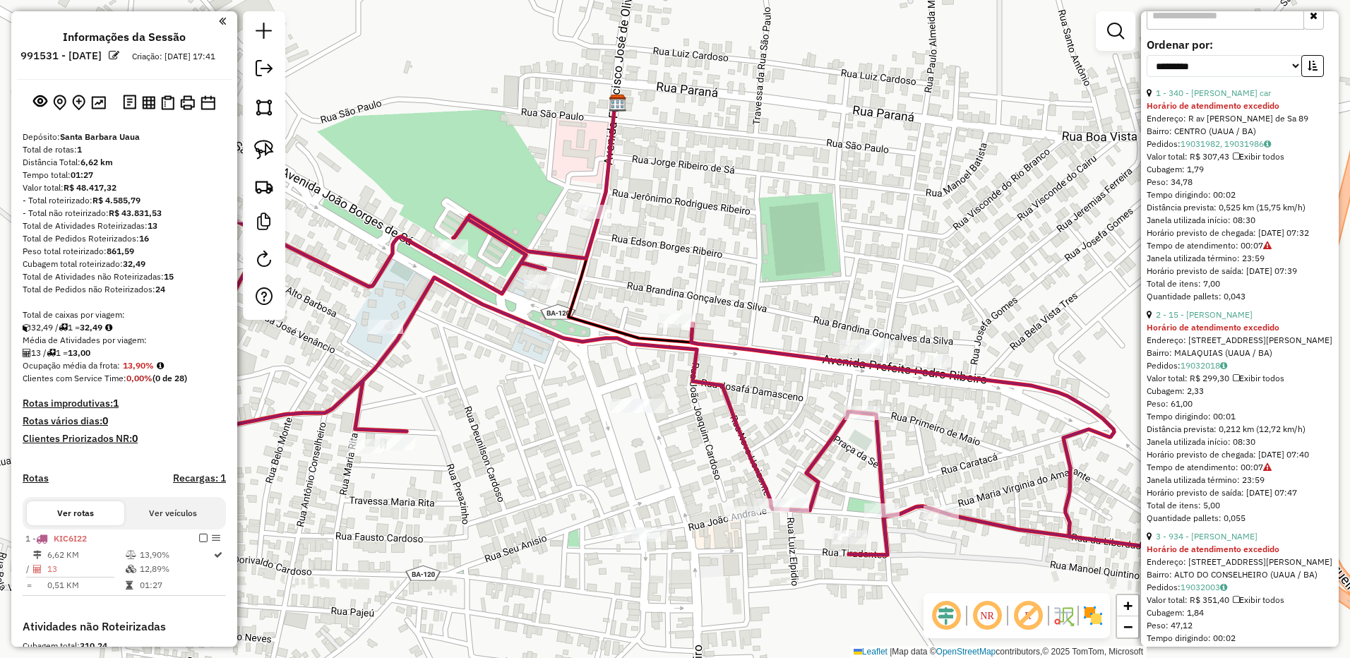
scroll to position [565, 0]
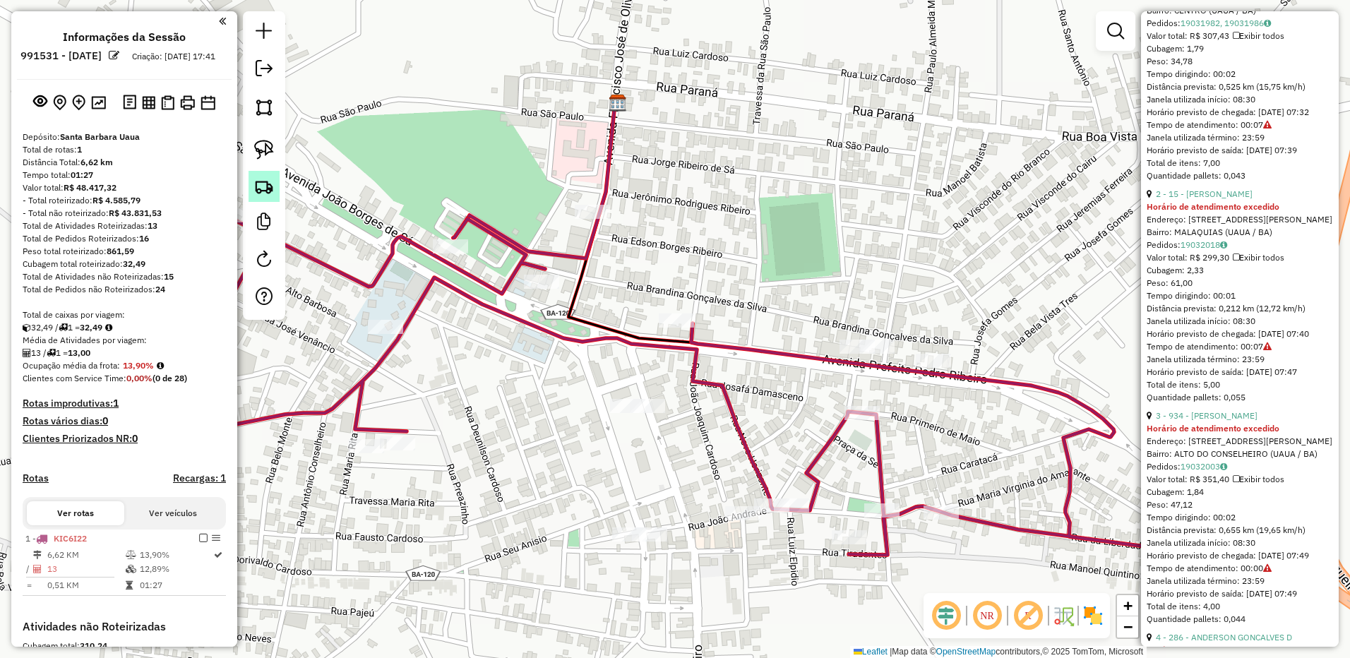
click at [256, 193] on img at bounding box center [264, 187] width 20 height 20
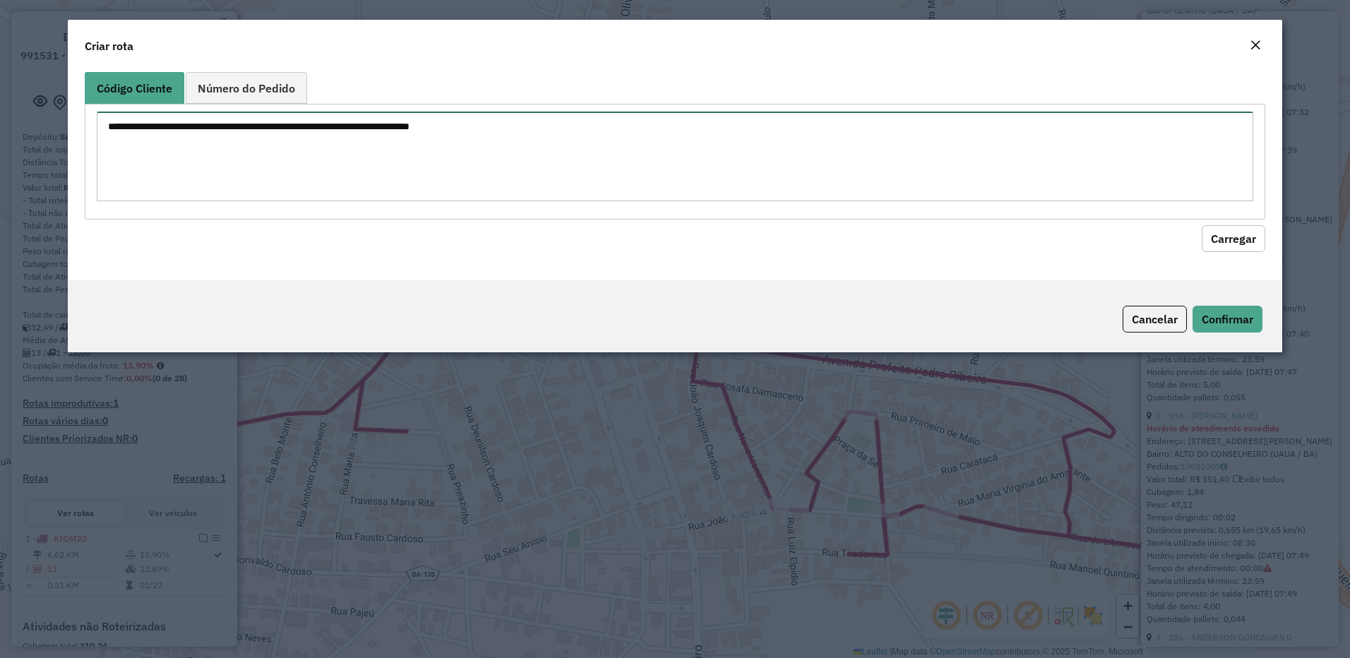
click at [302, 172] on textarea at bounding box center [676, 157] width 1158 height 90
paste textarea "*** *** *** *** *** *** *** *** *** *** *** *** *** *** *** *** *** *** *** ***…"
type textarea "*** *** *** *** *** *** *** *** *** *** *** *** *** *** *** *** *** *** *** ***…"
click at [1235, 227] on button "Carregar" at bounding box center [1234, 238] width 64 height 27
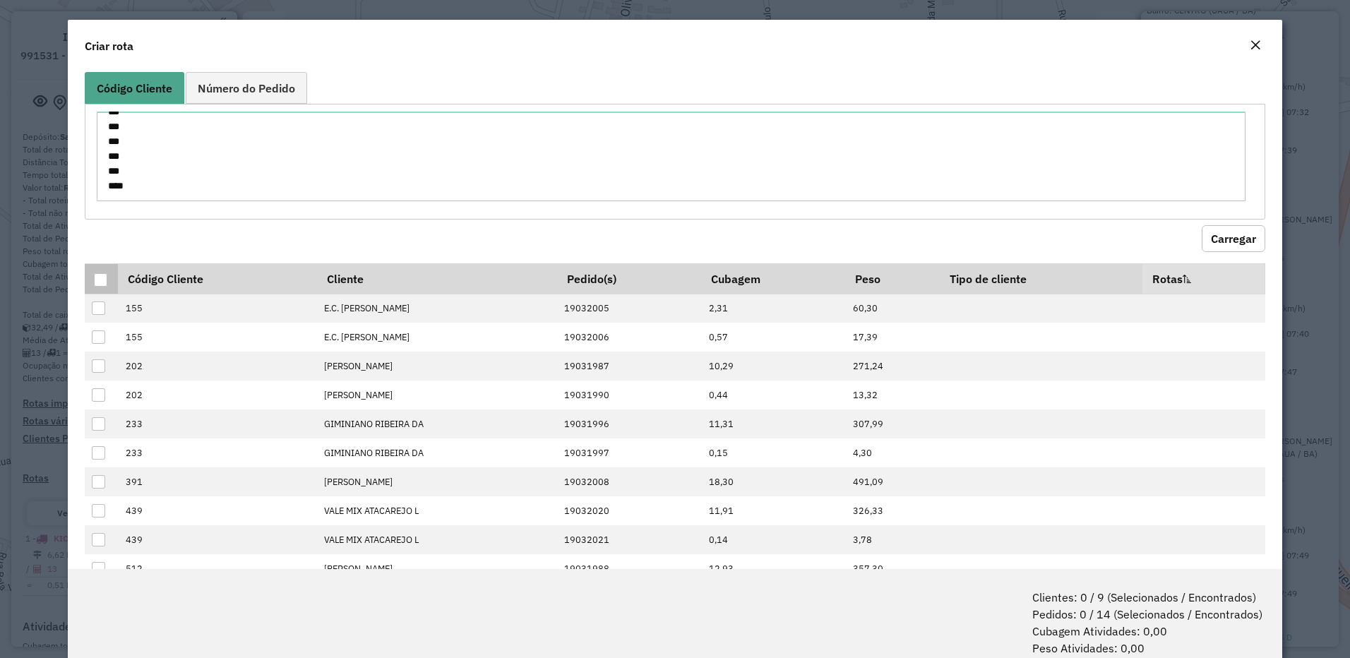
click at [105, 285] on div at bounding box center [100, 279] width 13 height 13
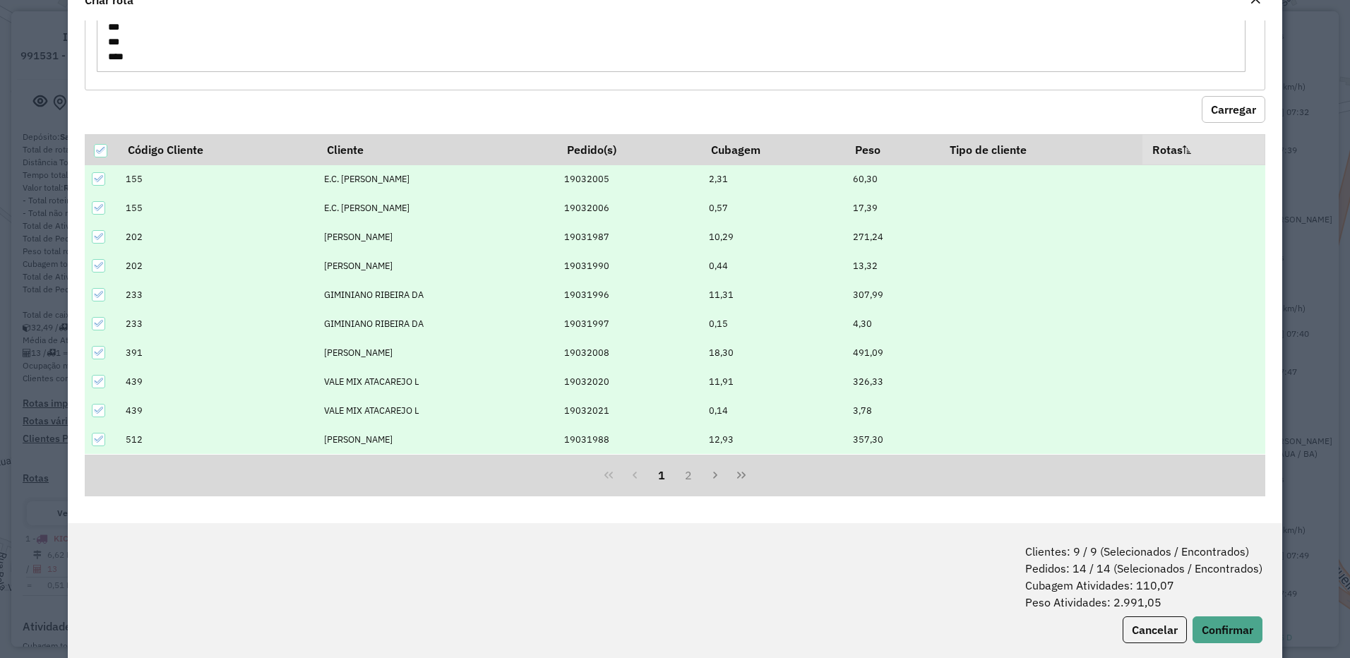
scroll to position [71, 0]
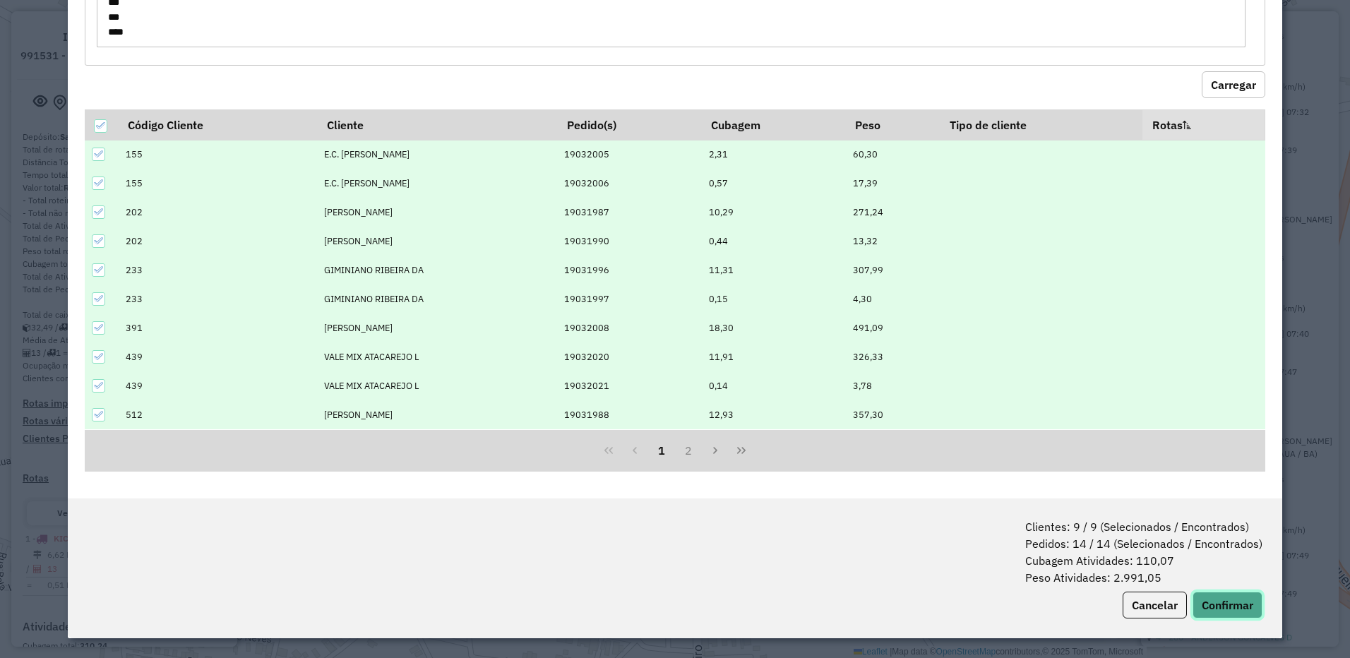
click at [1216, 610] on button "Confirmar" at bounding box center [1228, 605] width 70 height 27
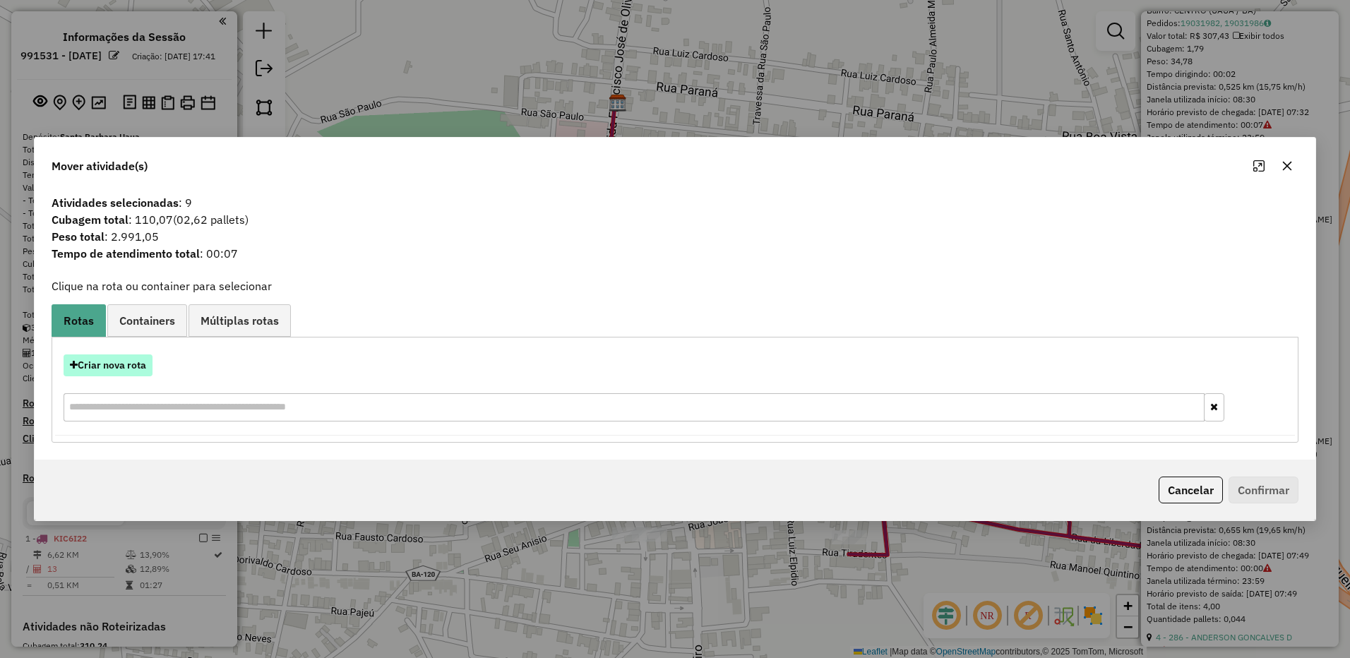
click at [99, 369] on button "Criar nova rota" at bounding box center [108, 366] width 89 height 22
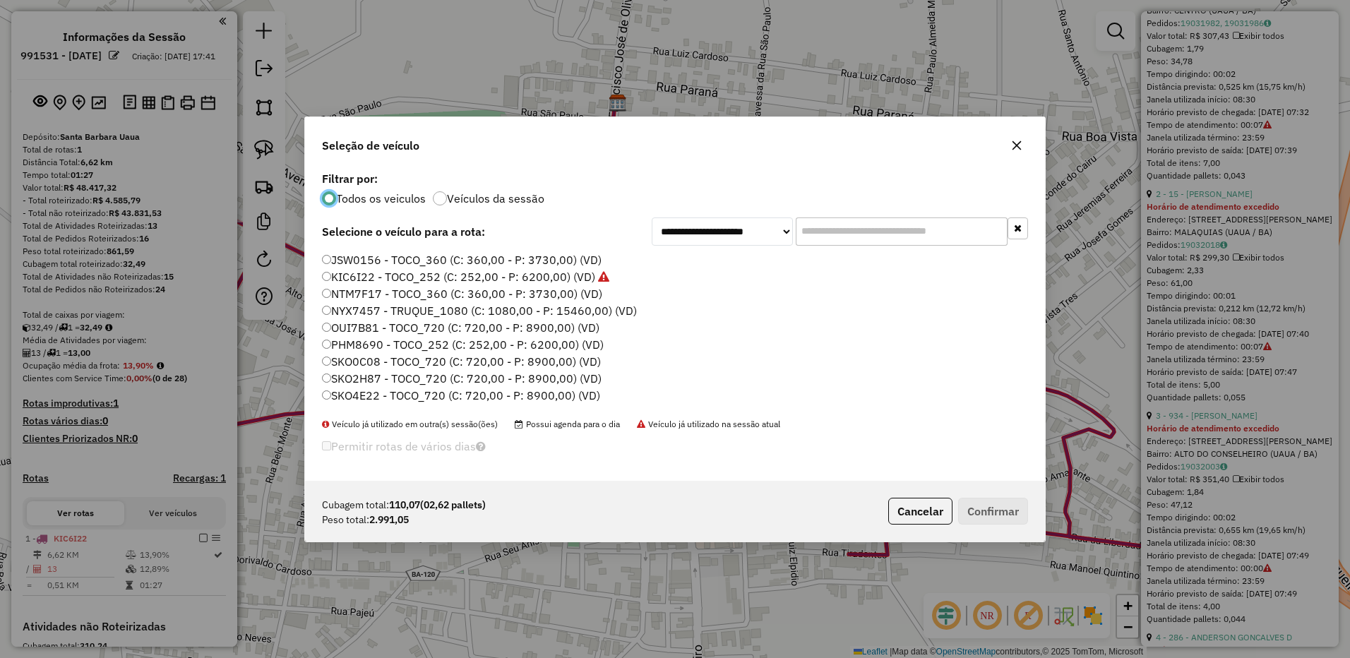
scroll to position [150, 0]
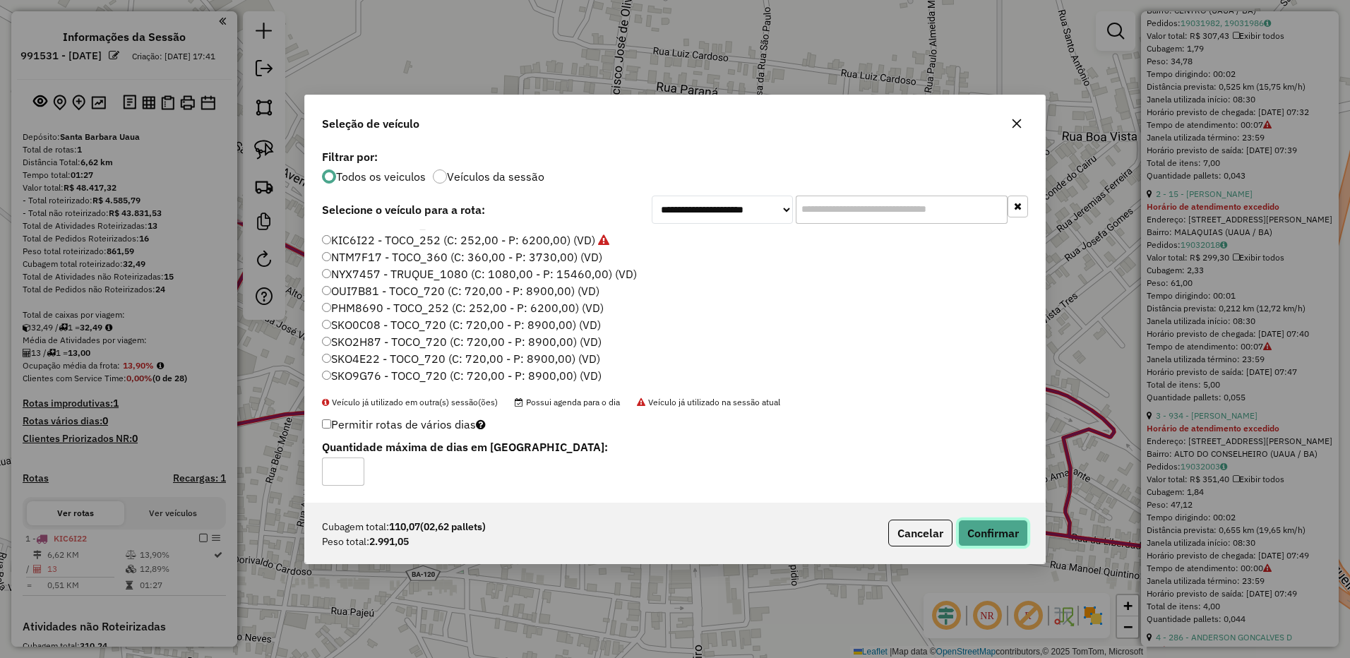
click at [997, 527] on button "Confirmar" at bounding box center [993, 533] width 70 height 27
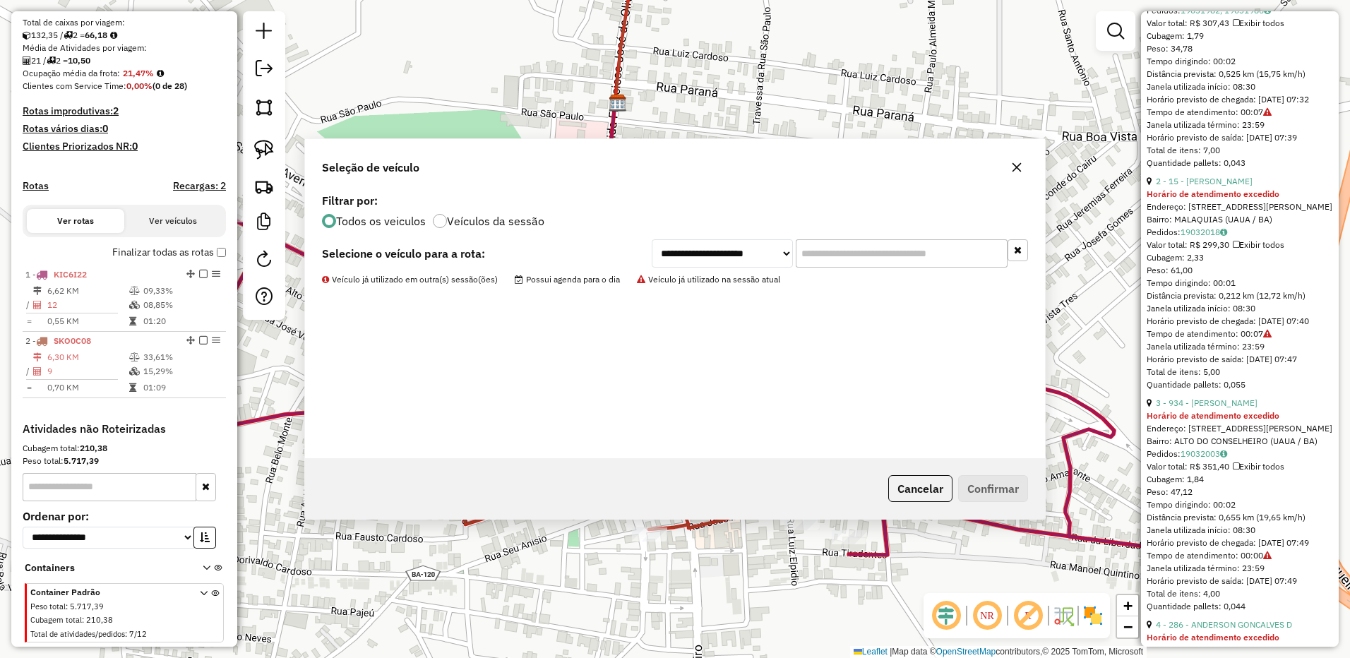
scroll to position [334, 0]
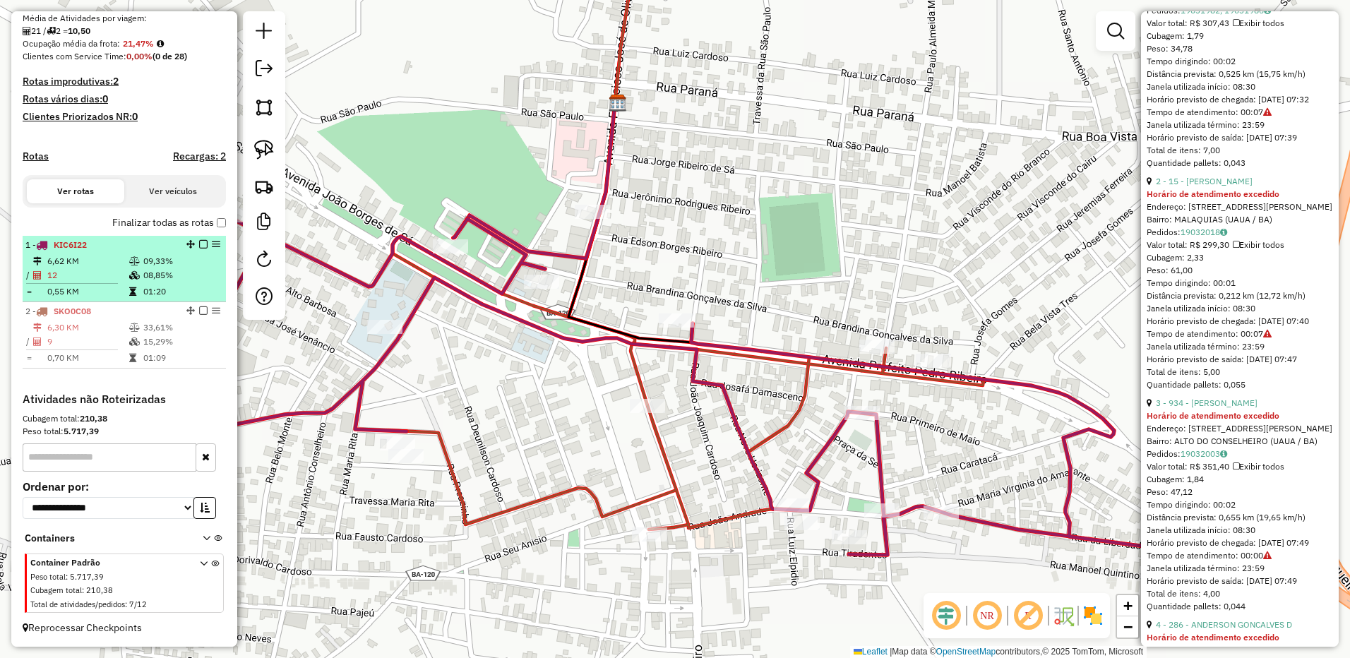
click at [111, 273] on td "12" at bounding box center [88, 275] width 82 height 14
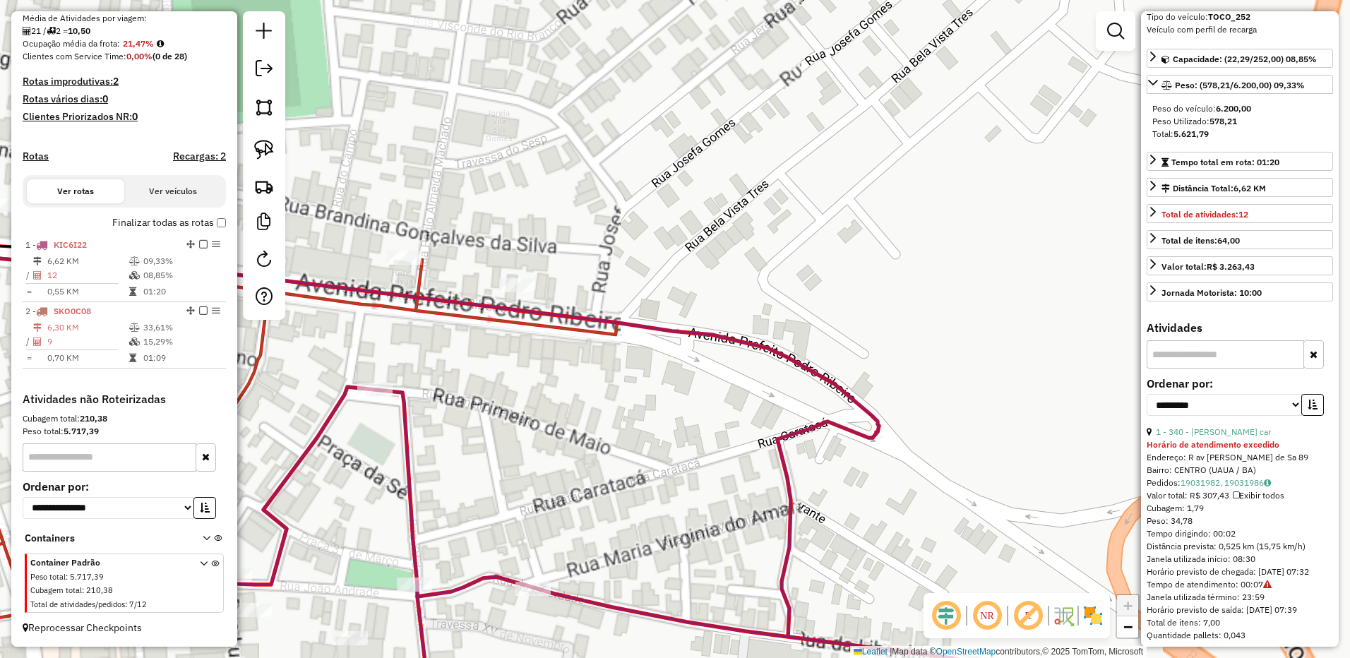
scroll to position [0, 0]
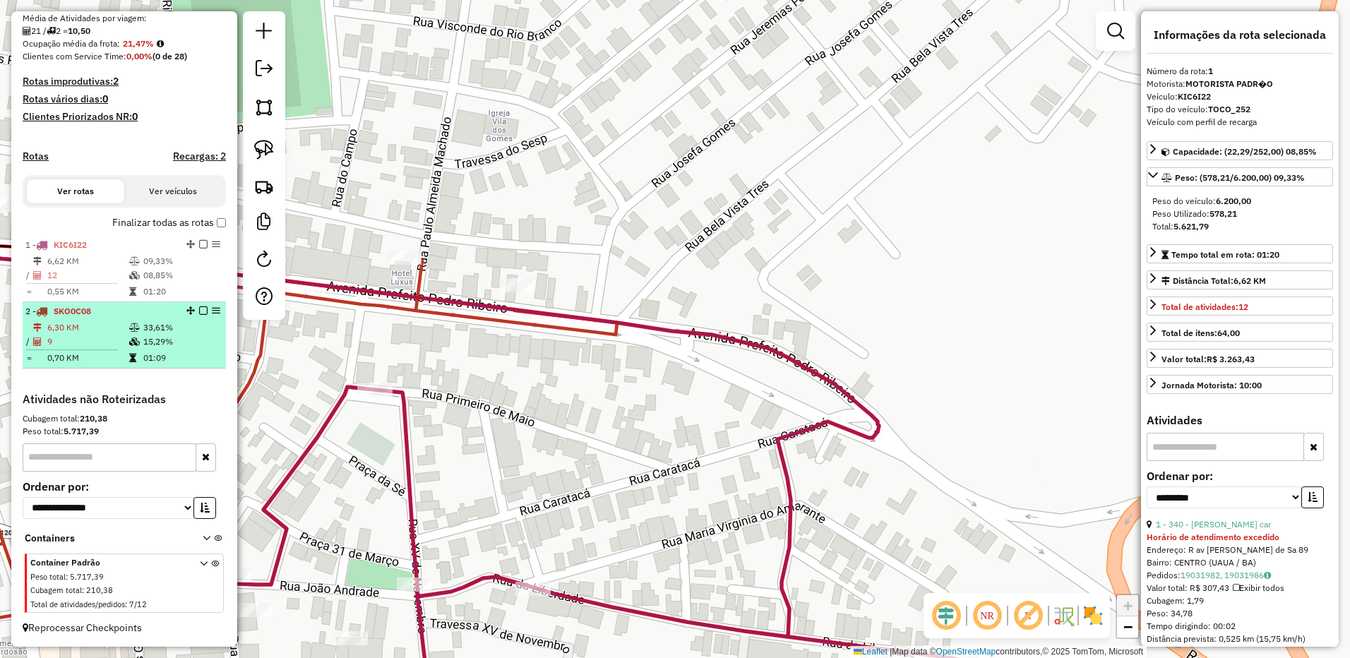
click at [110, 366] on li "2 - SKO0C08 6,30 KM 33,61% / 9 15,29% = 0,70 KM 01:09" at bounding box center [124, 335] width 203 height 66
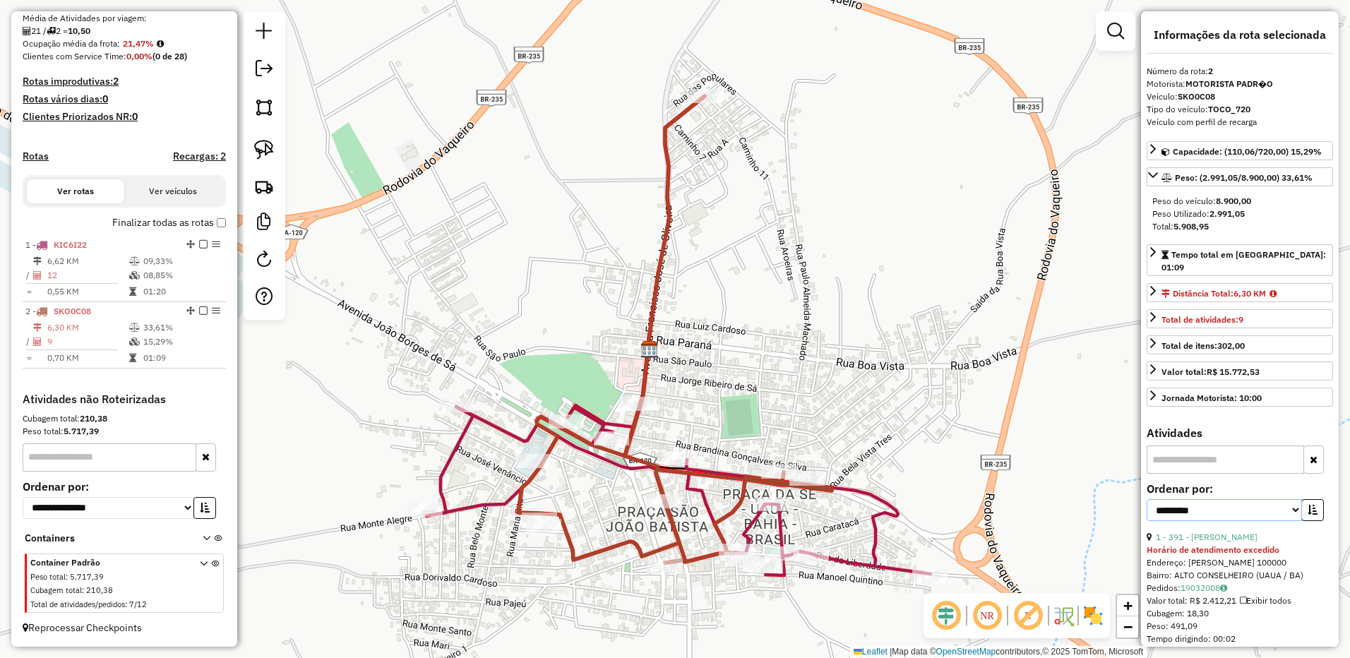
click at [1259, 501] on select "**********" at bounding box center [1224, 510] width 155 height 22
select select "*********"
click at [1147, 499] on select "**********" at bounding box center [1224, 510] width 155 height 22
click at [1307, 504] on button "button" at bounding box center [1313, 510] width 23 height 22
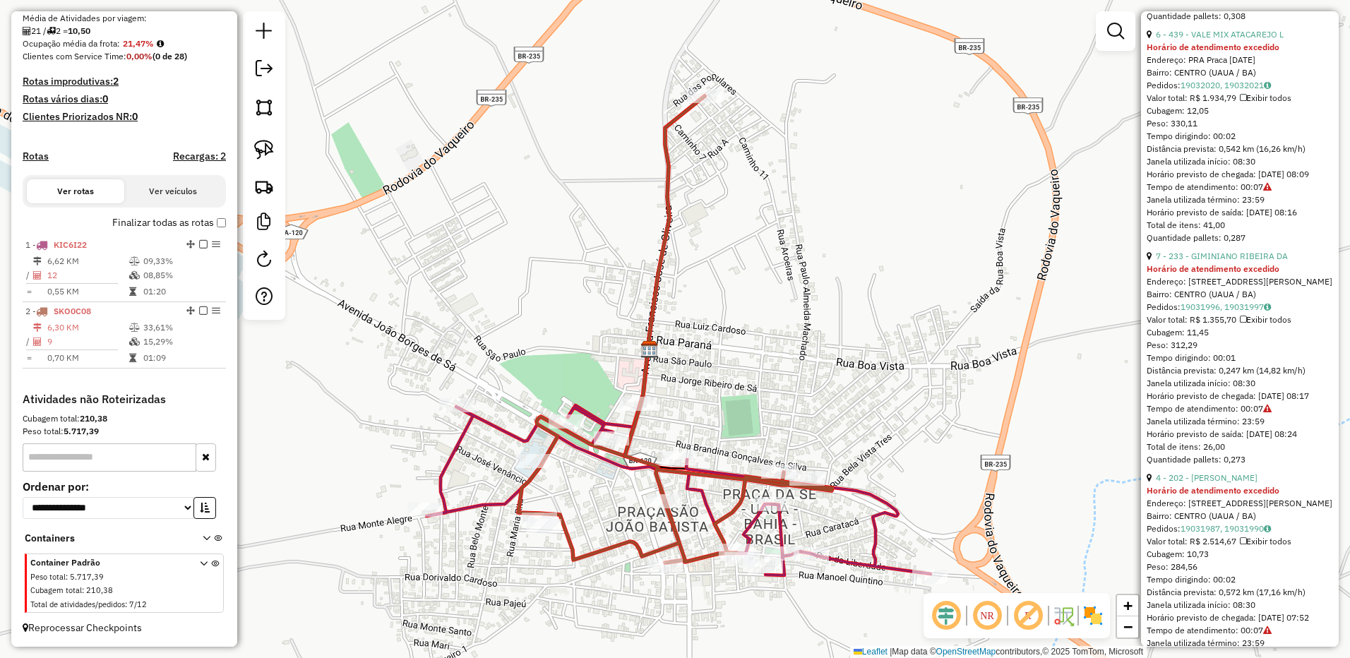
scroll to position [1201, 0]
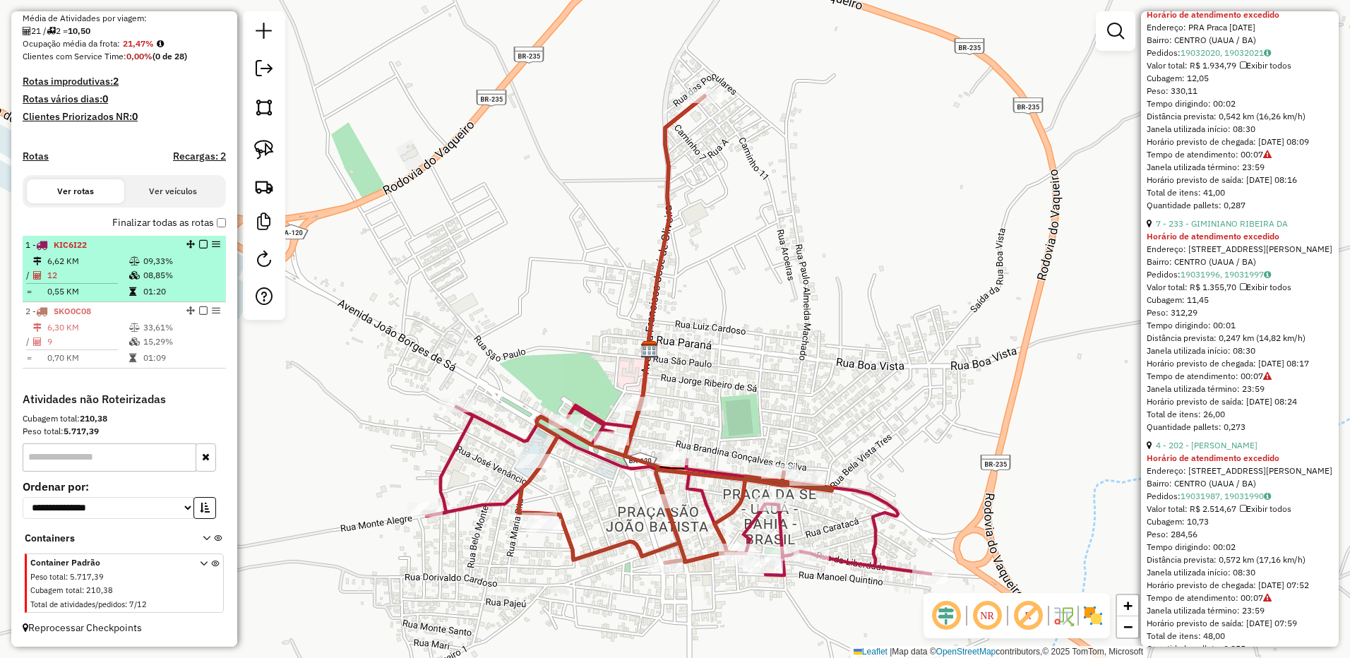
click at [93, 287] on td "0,55 KM" at bounding box center [88, 292] width 82 height 14
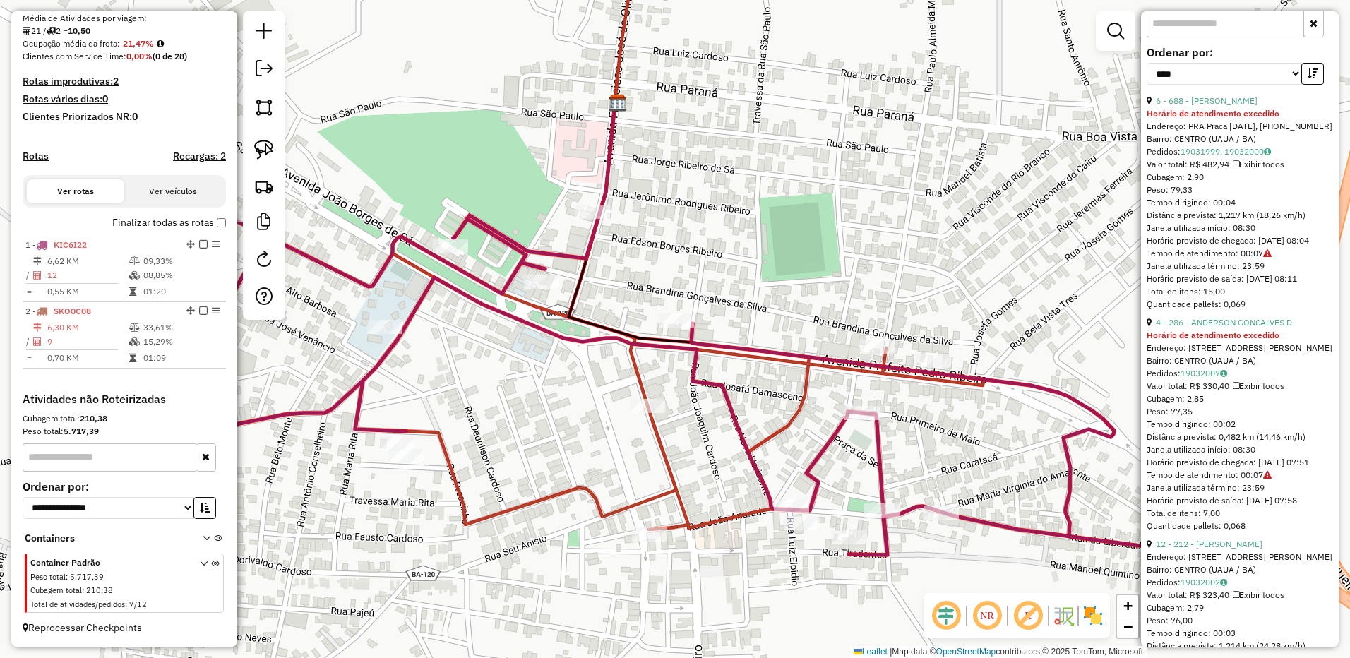
scroll to position [0, 0]
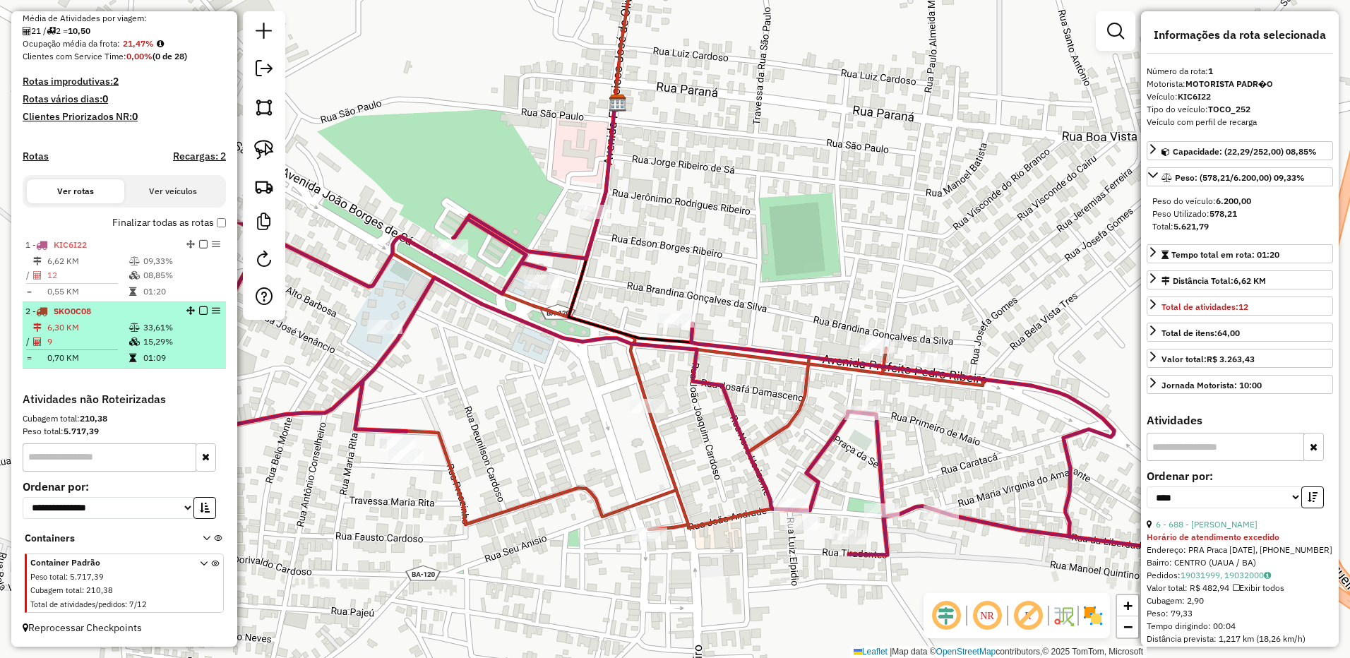
click at [80, 323] on td "6,30 KM" at bounding box center [88, 328] width 82 height 14
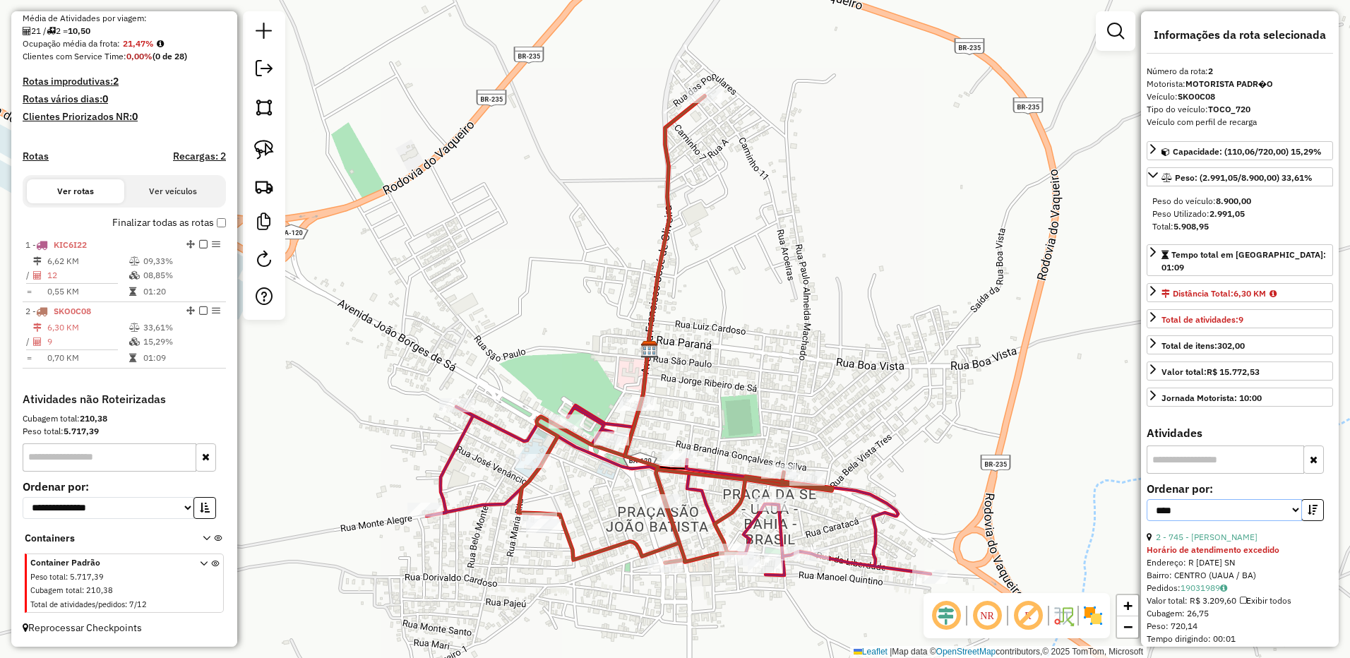
click at [1254, 500] on select "**********" at bounding box center [1224, 510] width 155 height 22
click at [1314, 505] on icon "button" at bounding box center [1313, 510] width 10 height 10
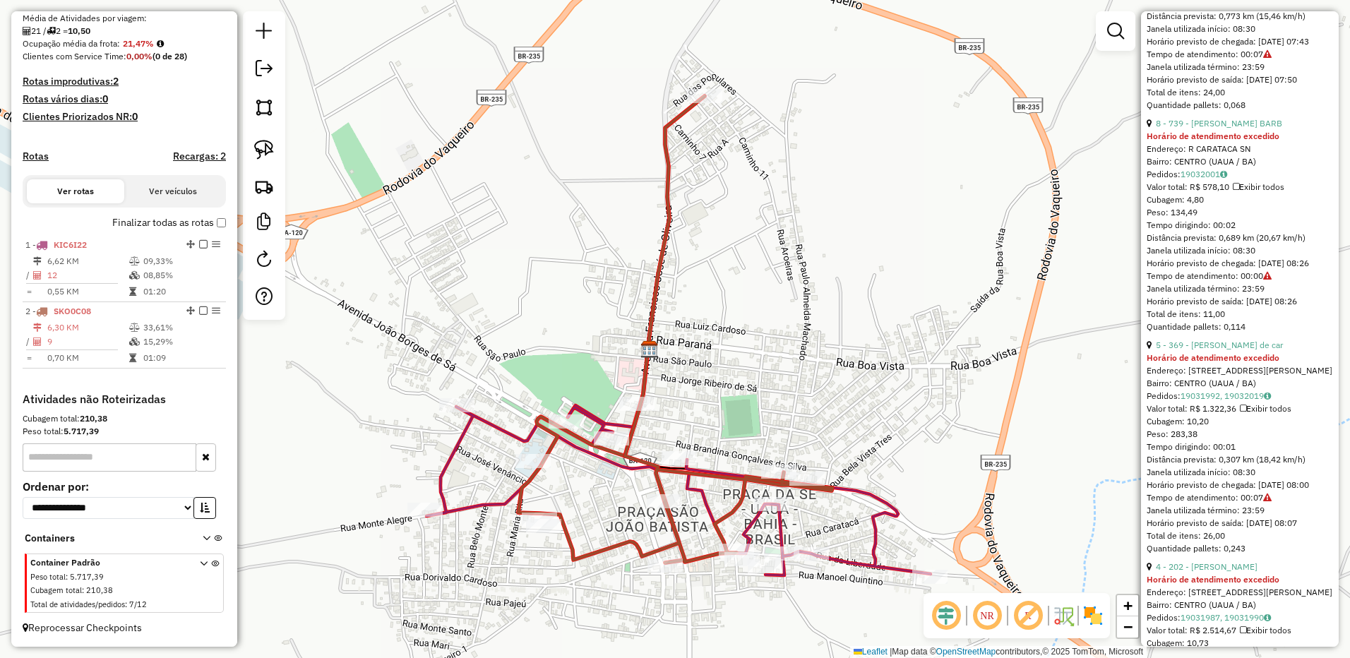
scroll to position [353, 0]
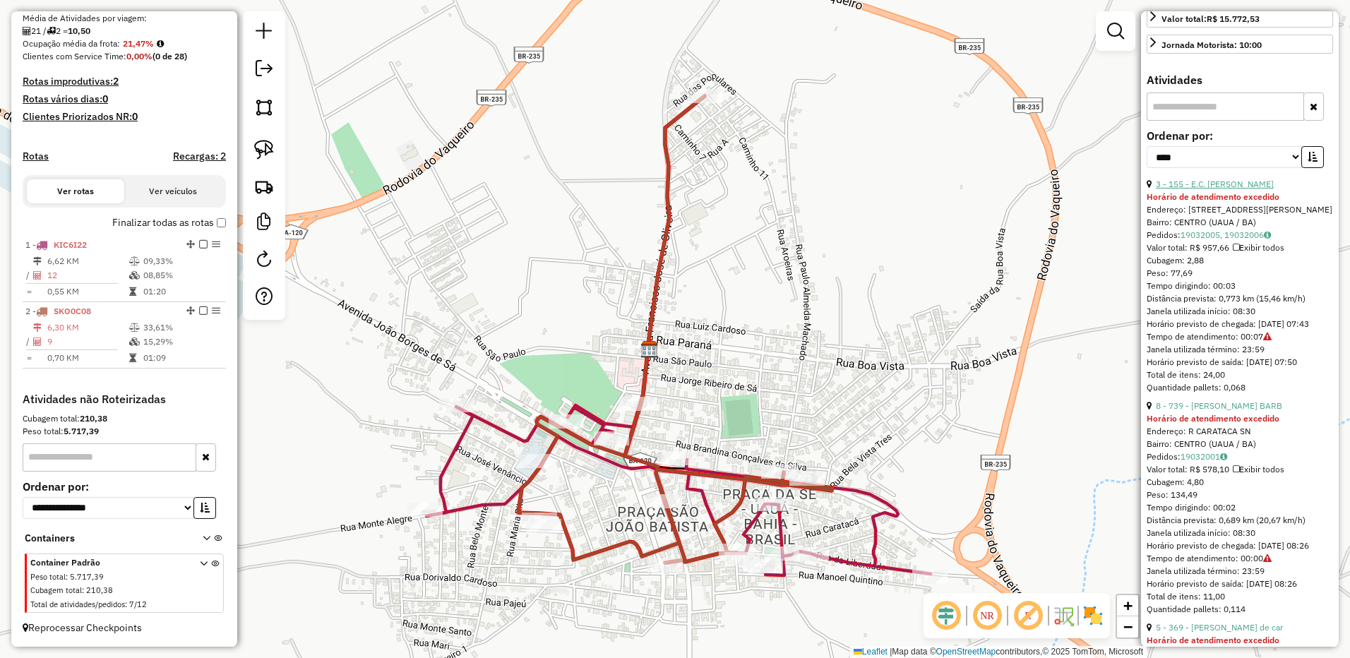
click at [1228, 179] on link "3 - 155 - E.C. VIEIRA SOBRINHO" at bounding box center [1215, 184] width 118 height 11
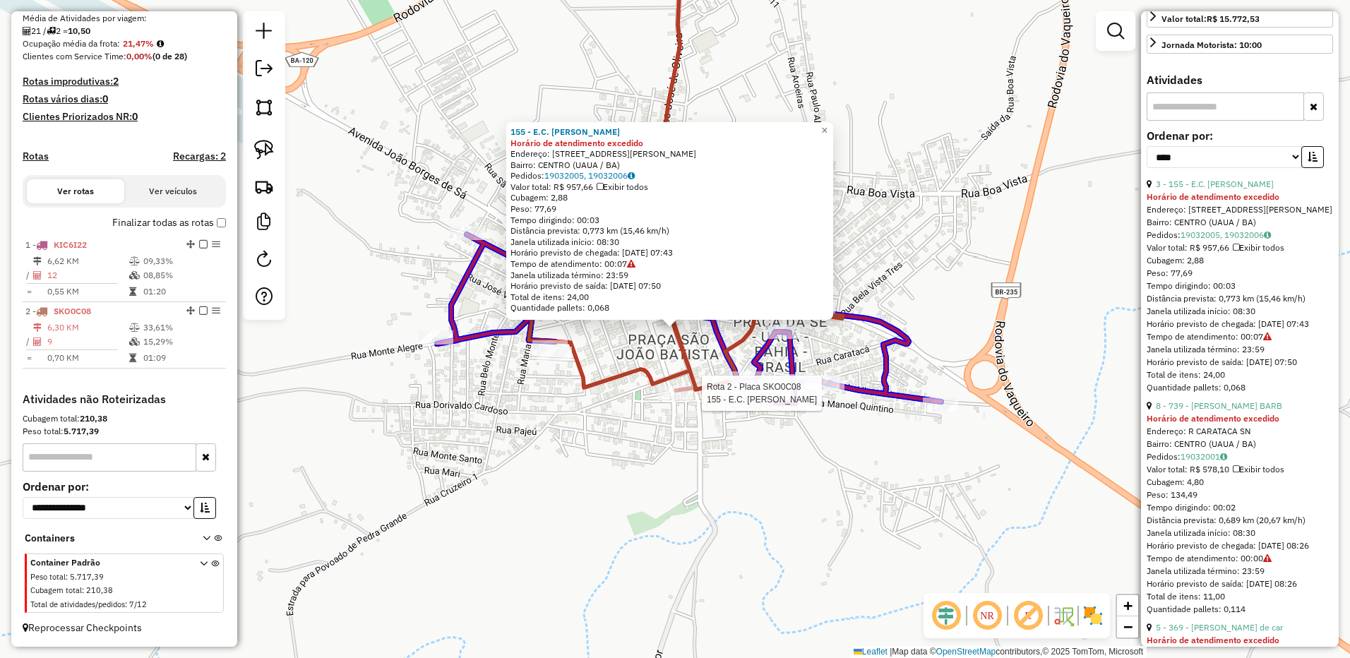
click at [831, 391] on div at bounding box center [826, 383] width 35 height 14
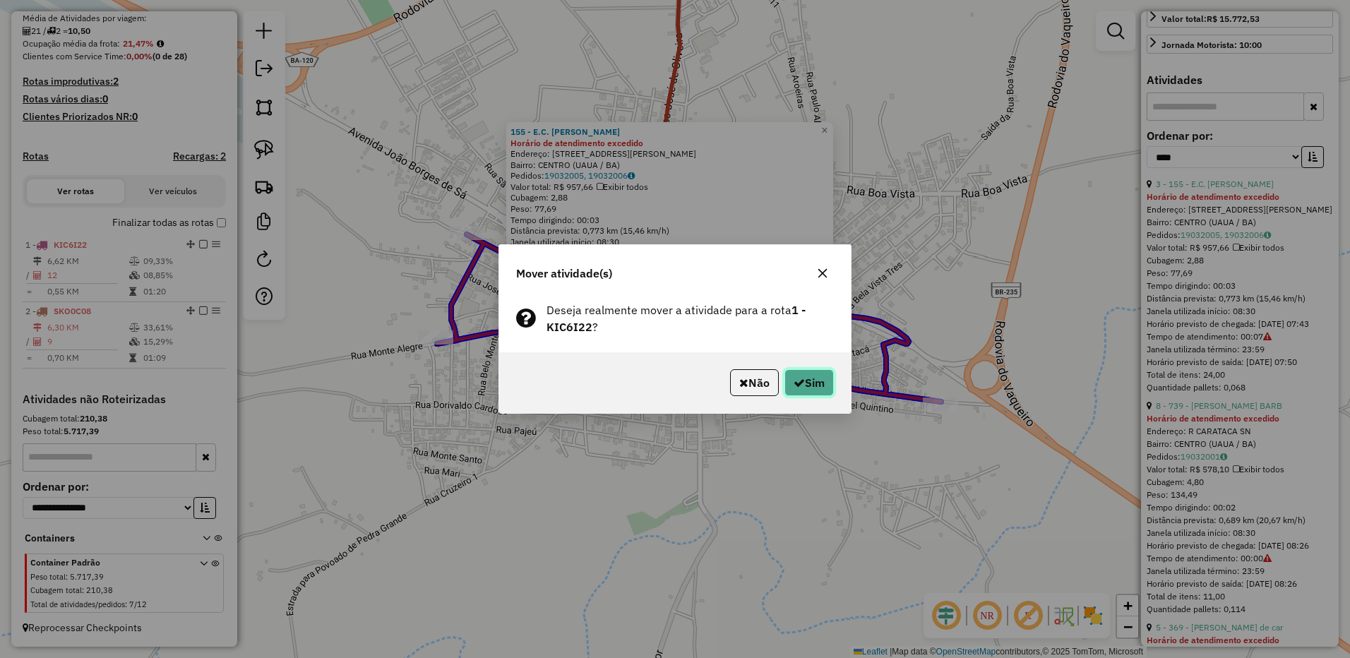
click at [811, 385] on button "Sim" at bounding box center [809, 382] width 49 height 27
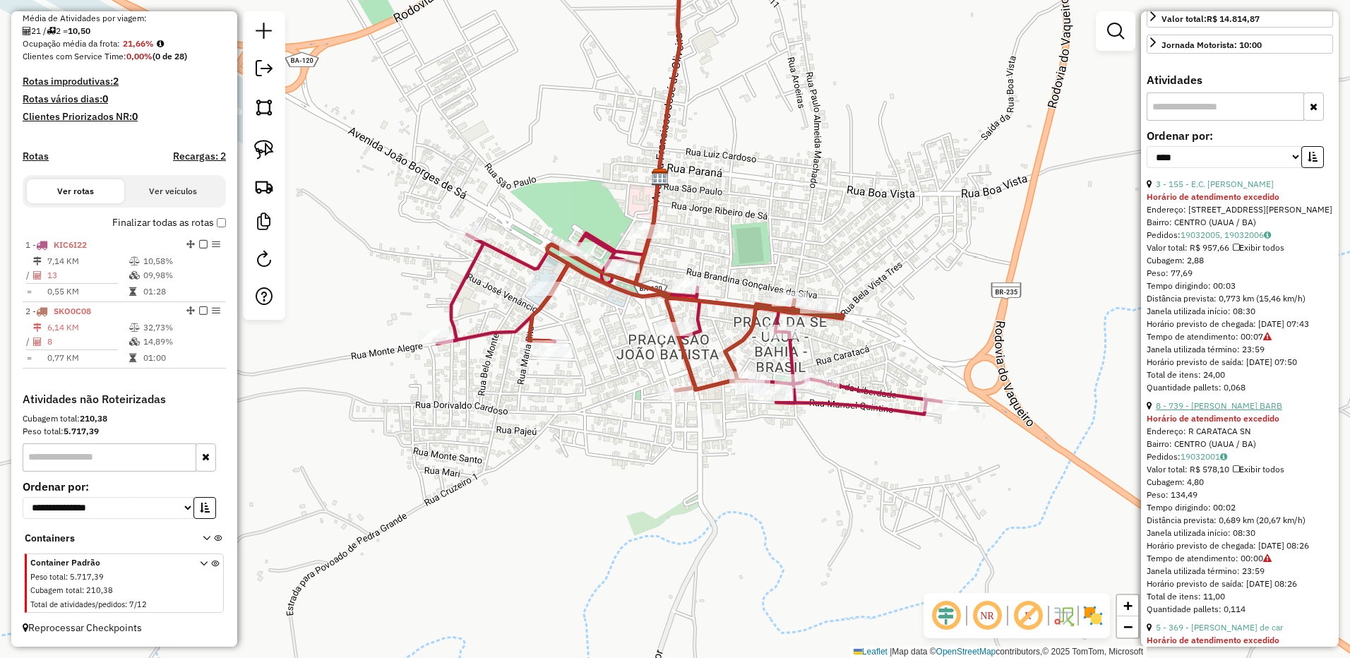
click at [1221, 405] on link "8 - 739 - PAULO SEBASTIAO BARB" at bounding box center [1219, 405] width 126 height 11
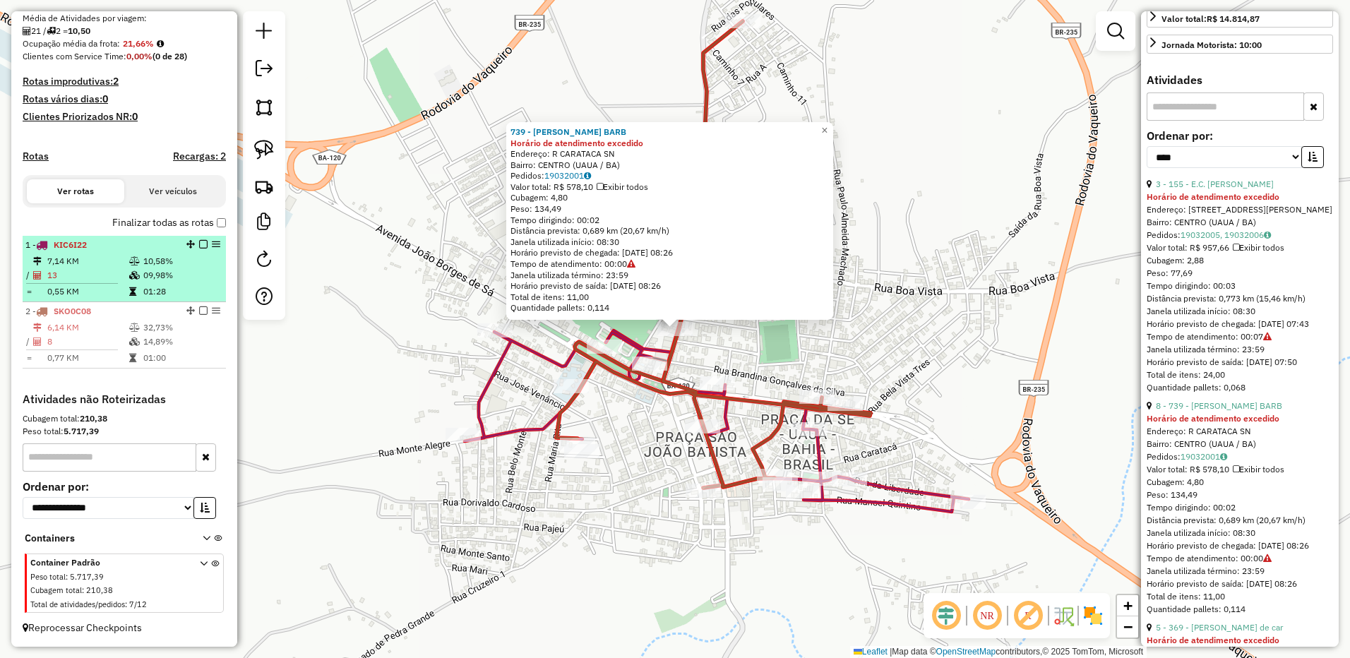
click at [86, 275] on td "13" at bounding box center [88, 275] width 82 height 14
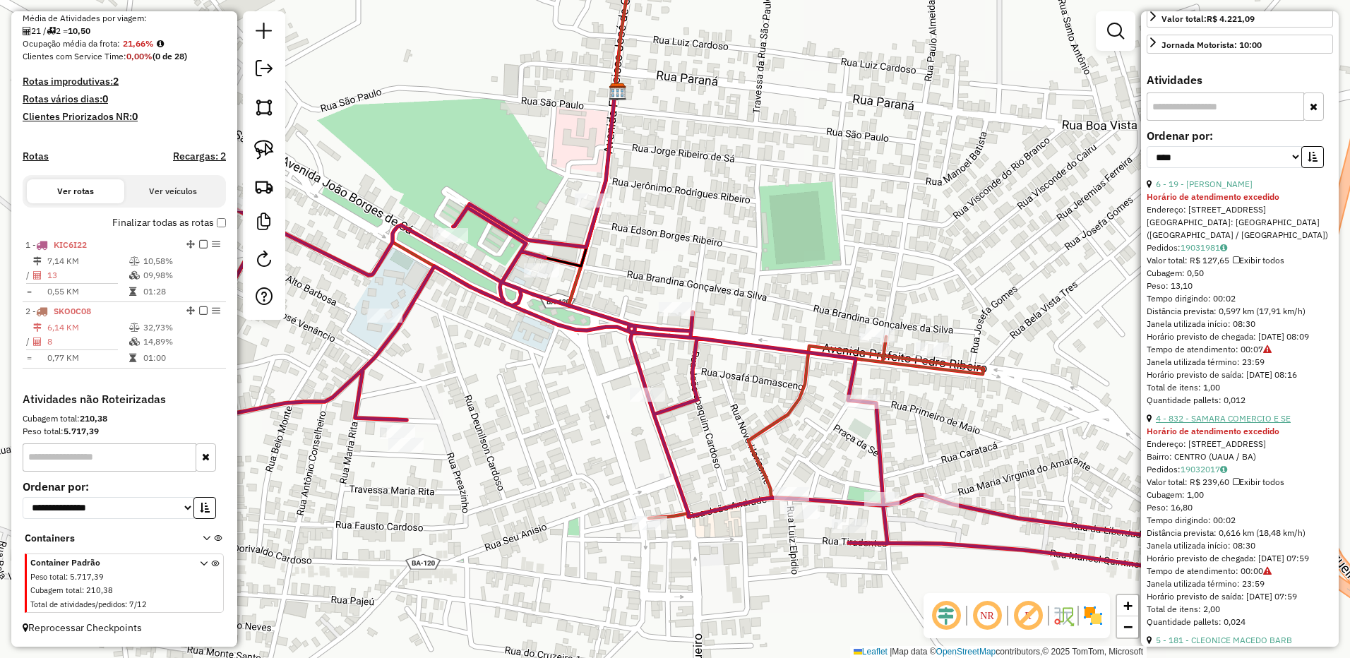
click at [1223, 413] on link "4 - 832 - SAMARA COMERCIO E SE" at bounding box center [1223, 418] width 135 height 11
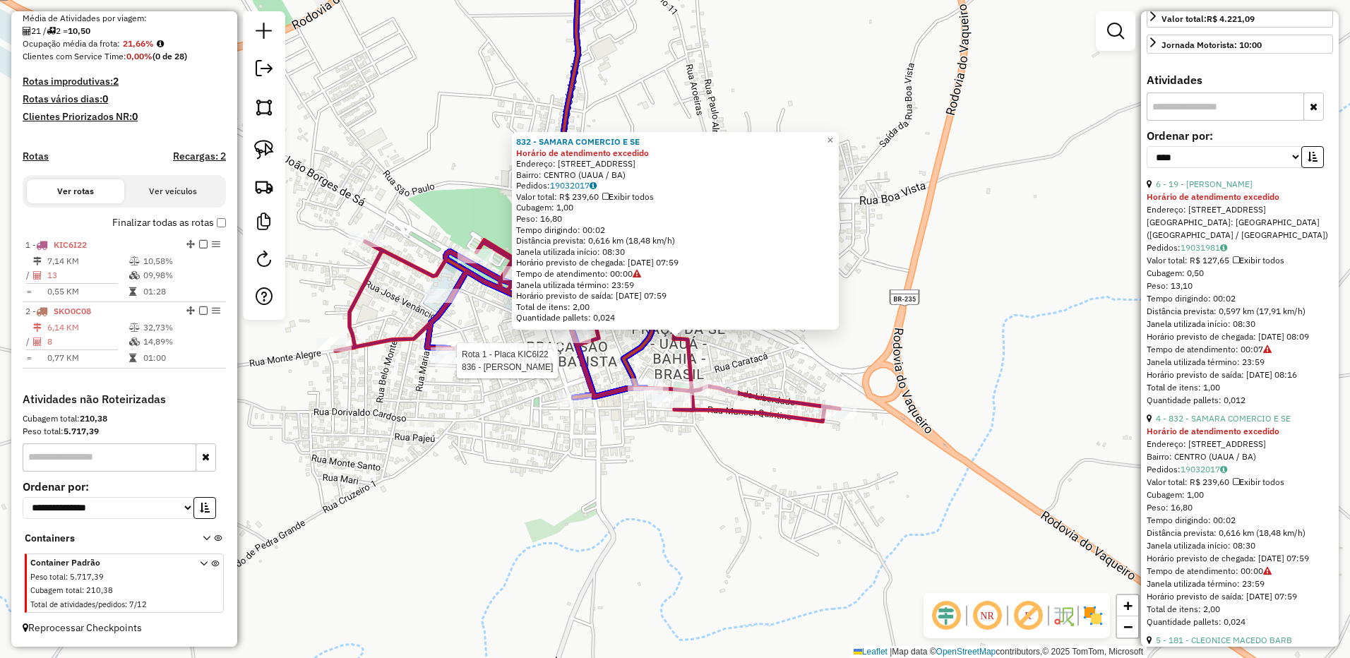
click at [268, 138] on div at bounding box center [268, 138] width 0 height 0
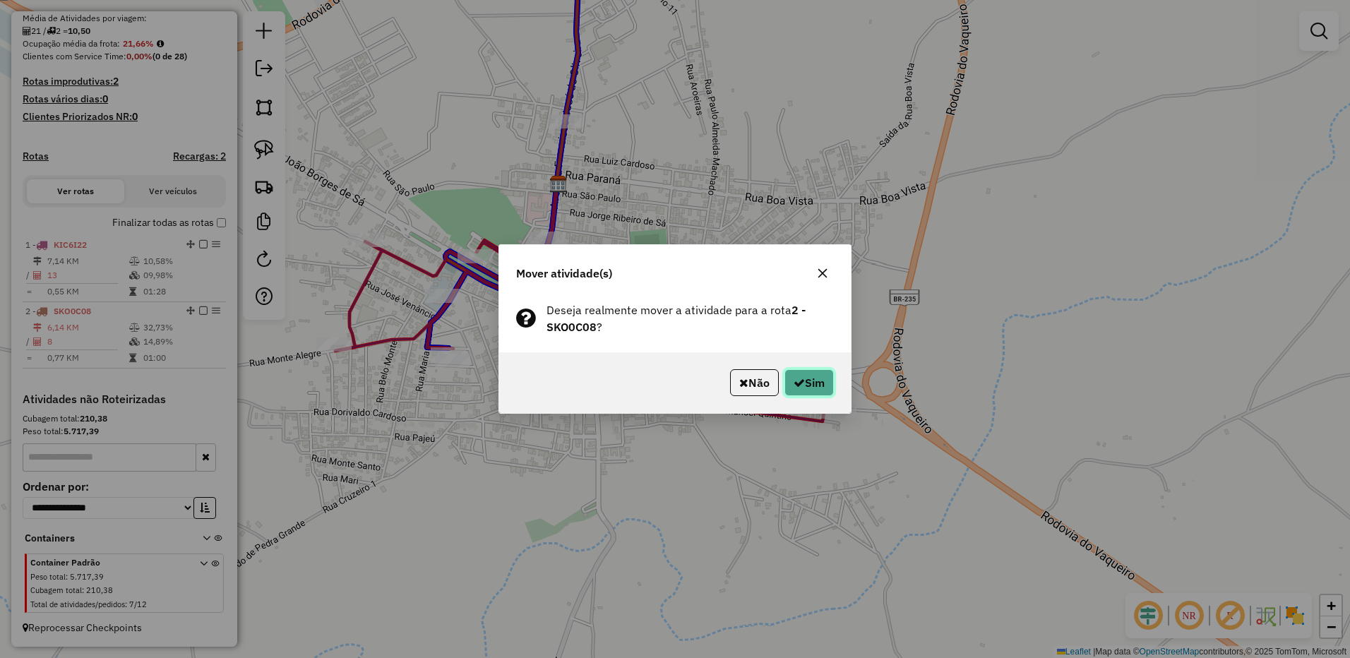
click at [804, 384] on button "Sim" at bounding box center [809, 382] width 49 height 27
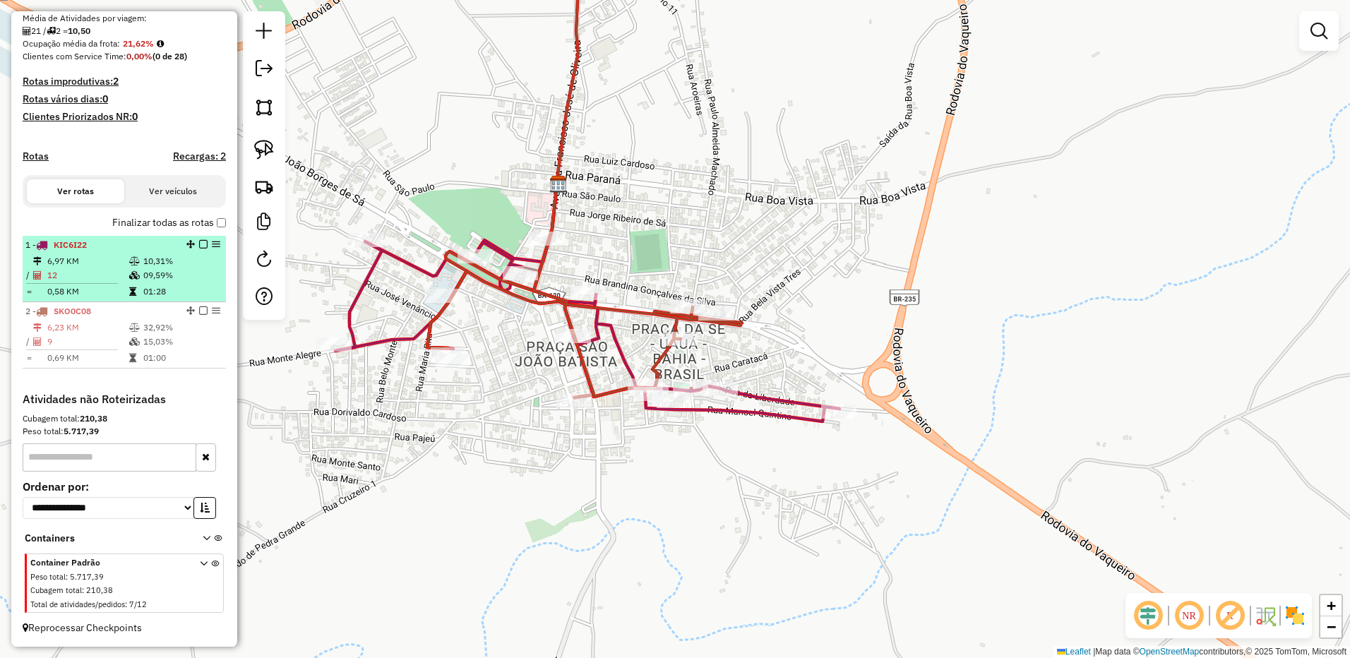
click at [71, 261] on td "6,97 KM" at bounding box center [88, 261] width 82 height 14
select select "*********"
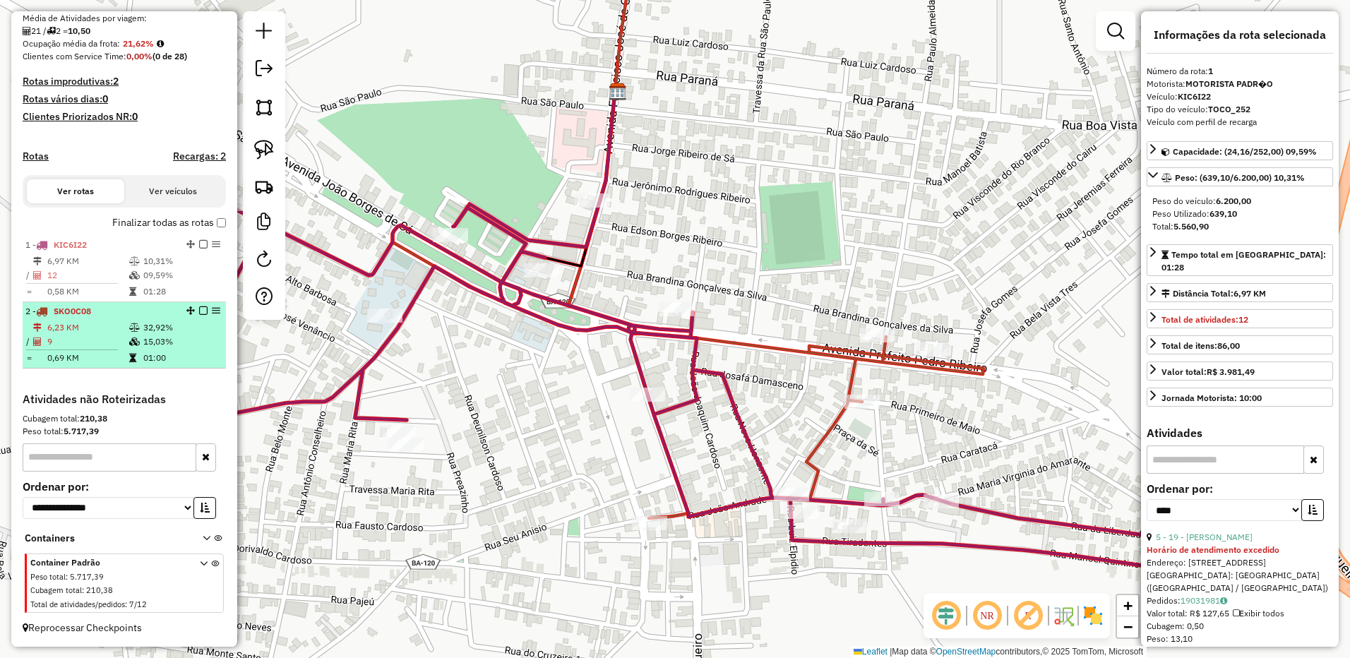
click at [84, 333] on td "6,23 KM" at bounding box center [88, 328] width 82 height 14
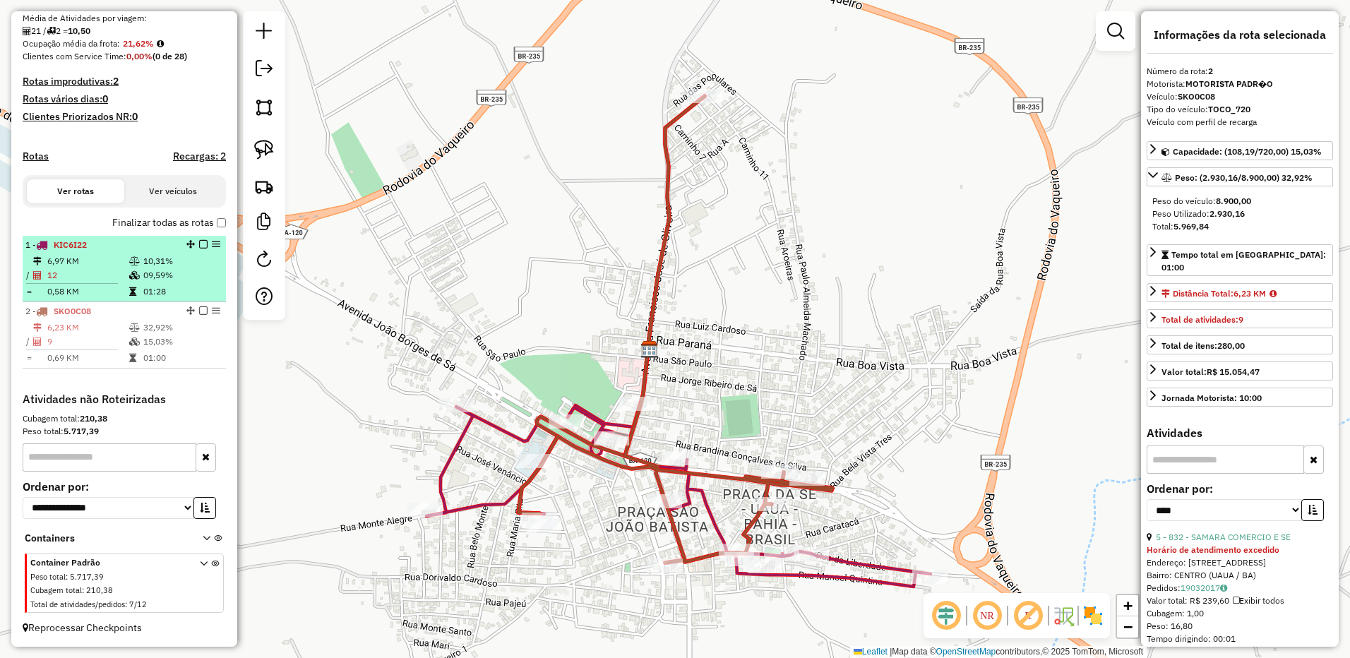
click at [131, 271] on icon at bounding box center [134, 275] width 11 height 8
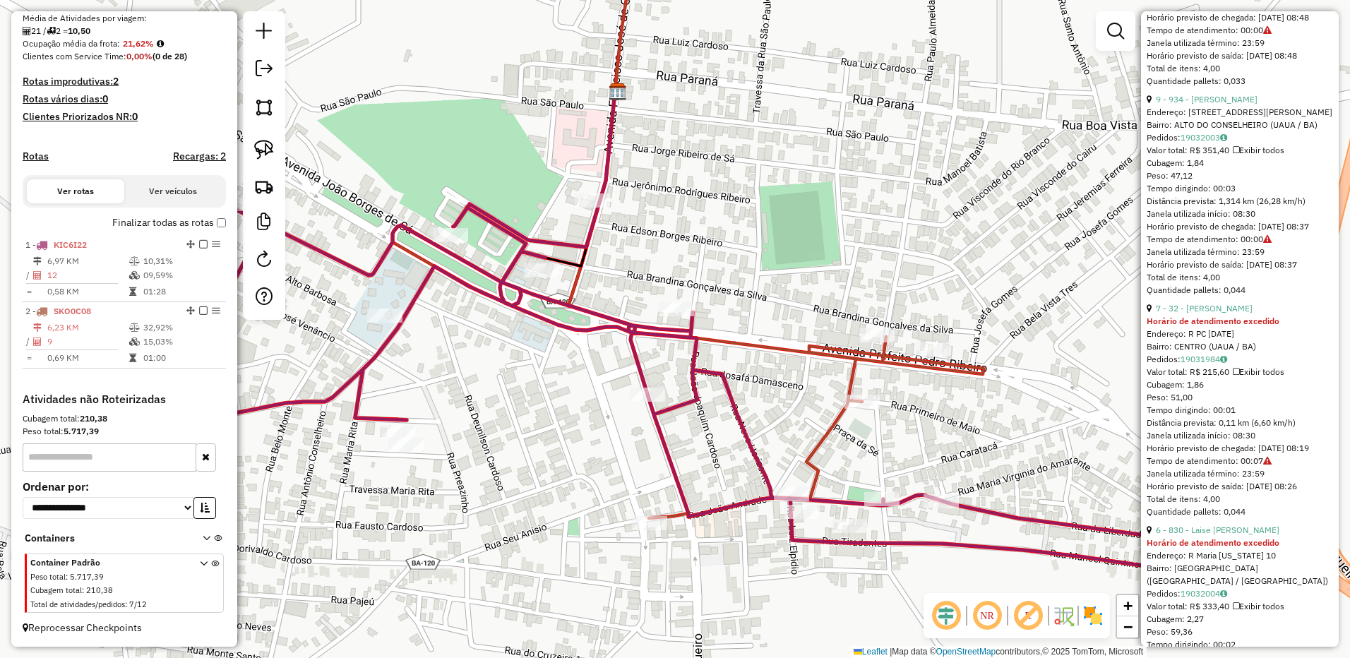
scroll to position [1554, 0]
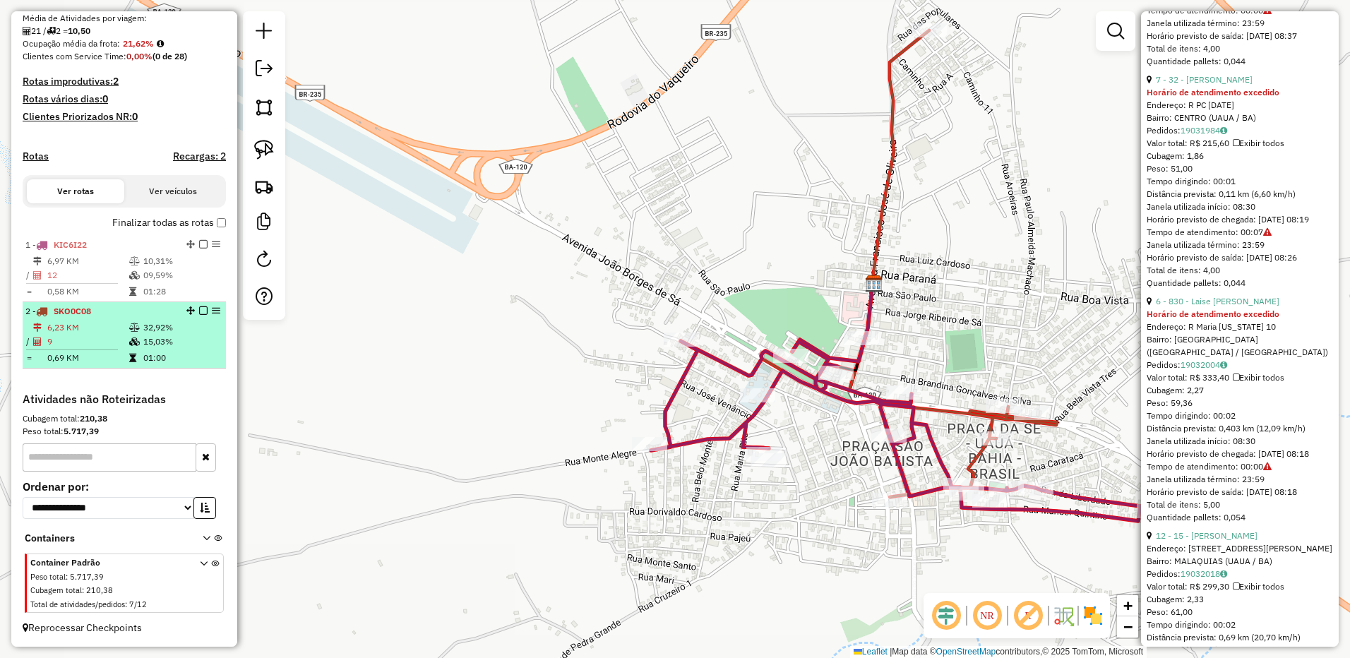
click at [124, 360] on td "0,69 KM" at bounding box center [88, 358] width 82 height 14
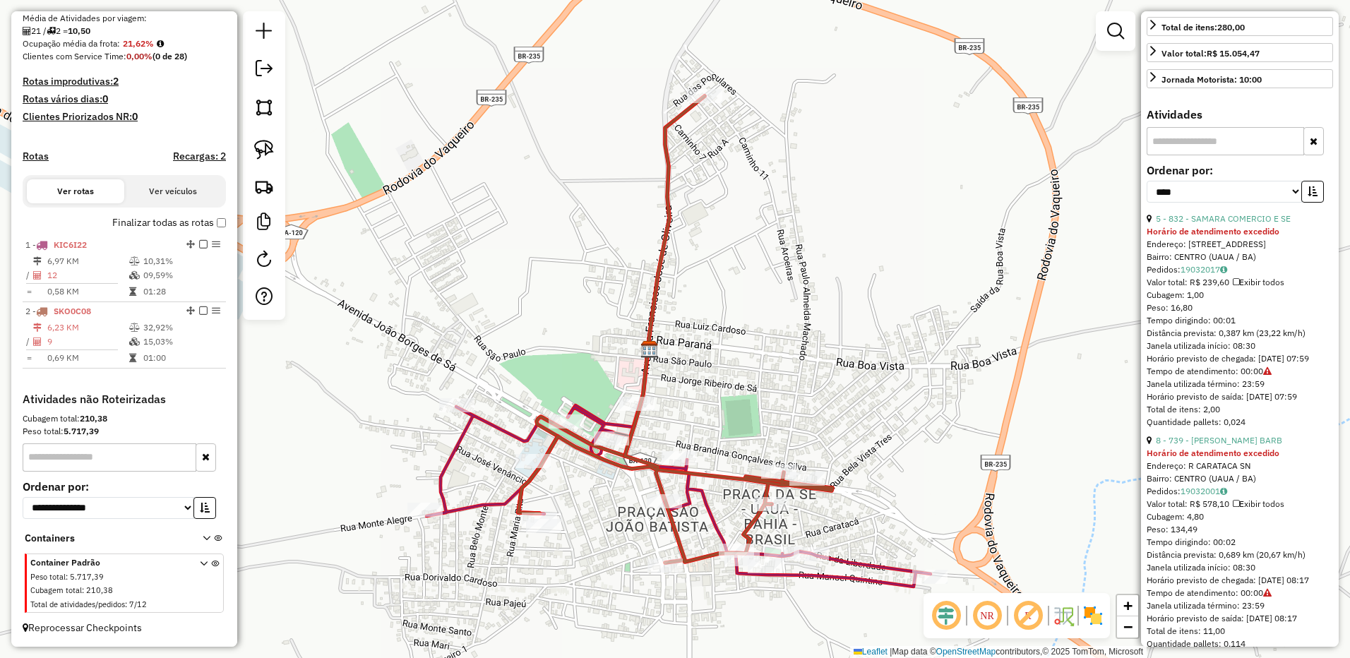
scroll to position [318, 0]
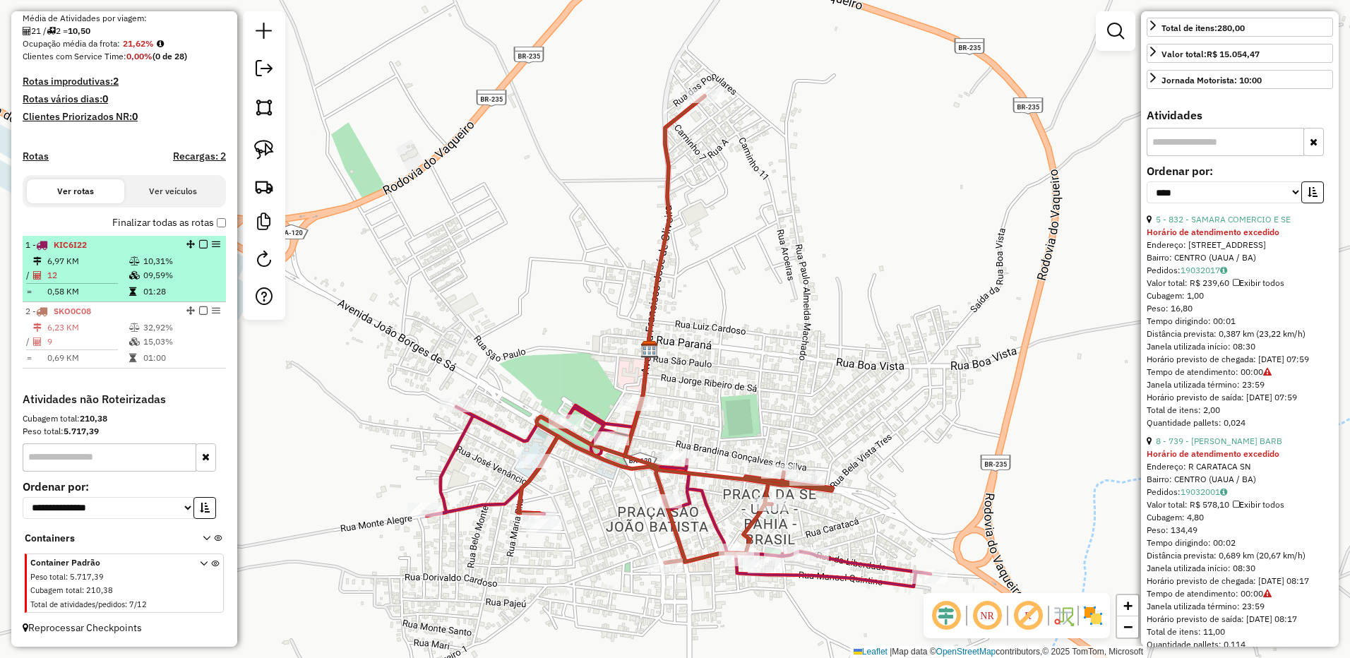
click at [174, 297] on td "01:28" at bounding box center [181, 292] width 77 height 14
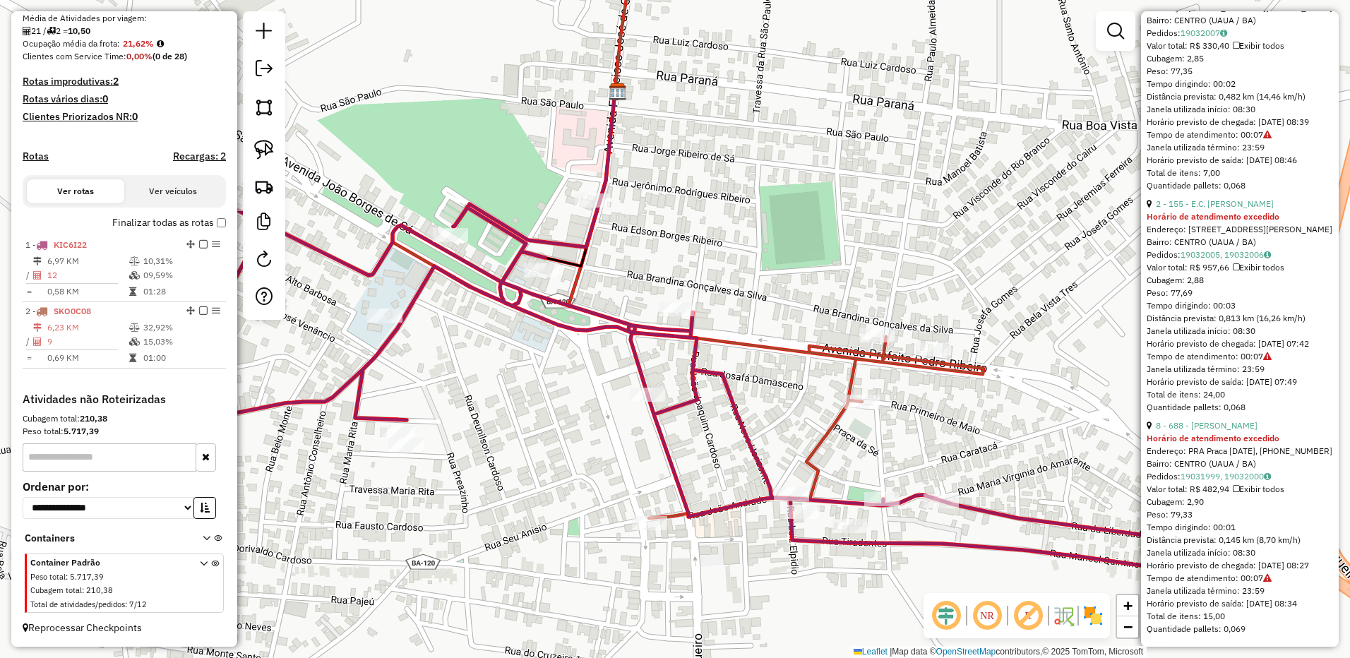
scroll to position [2649, 0]
click at [1196, 198] on link "2 - 155 - E.C. VIEIRA SOBRINHO" at bounding box center [1215, 203] width 118 height 11
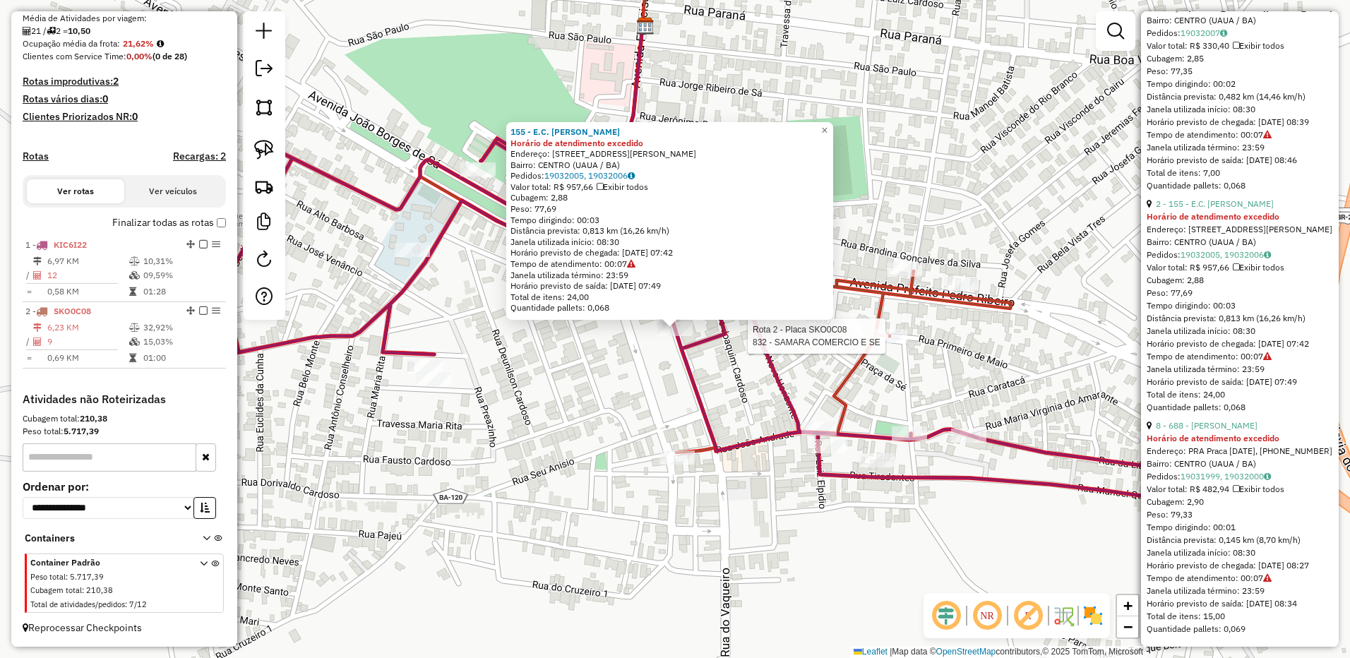
scroll to position [2013, 0]
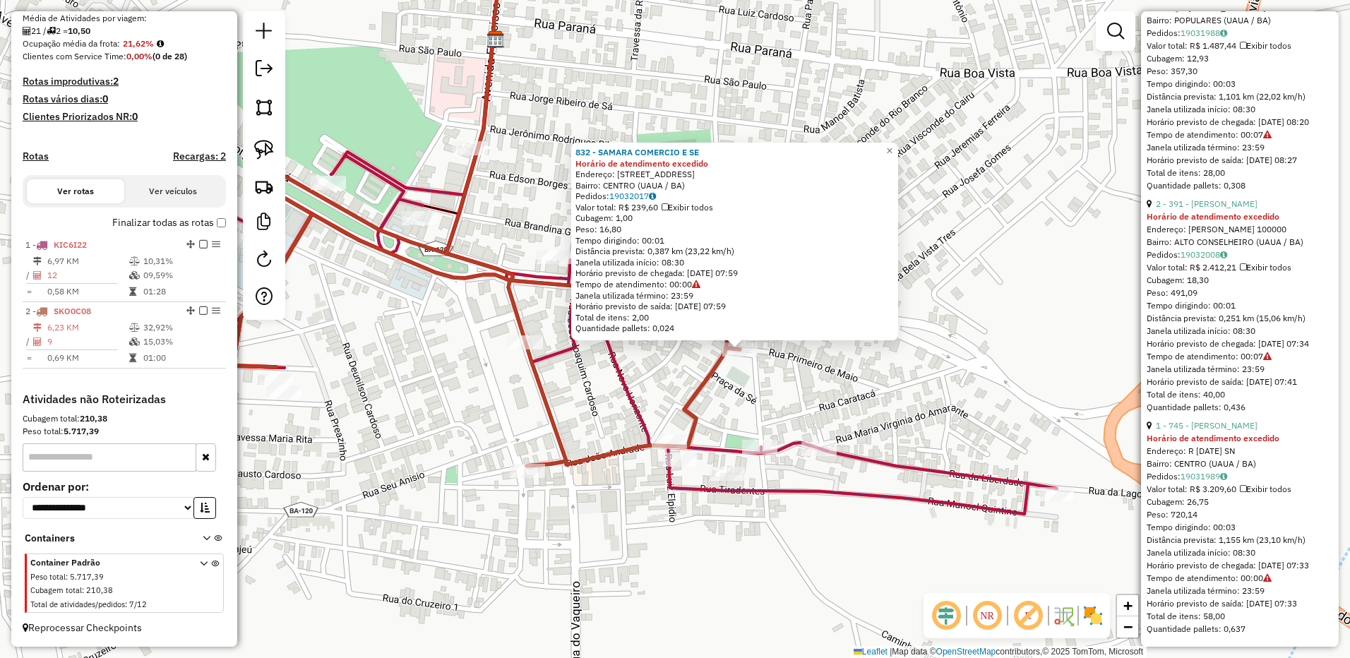
drag, startPoint x: 780, startPoint y: 341, endPoint x: 845, endPoint y: 362, distance: 68.1
click at [845, 362] on div "832 - SAMARA COMERCIO E SE Horário de atendimento excedido Endereço: R PO DE RI…" at bounding box center [675, 329] width 1350 height 658
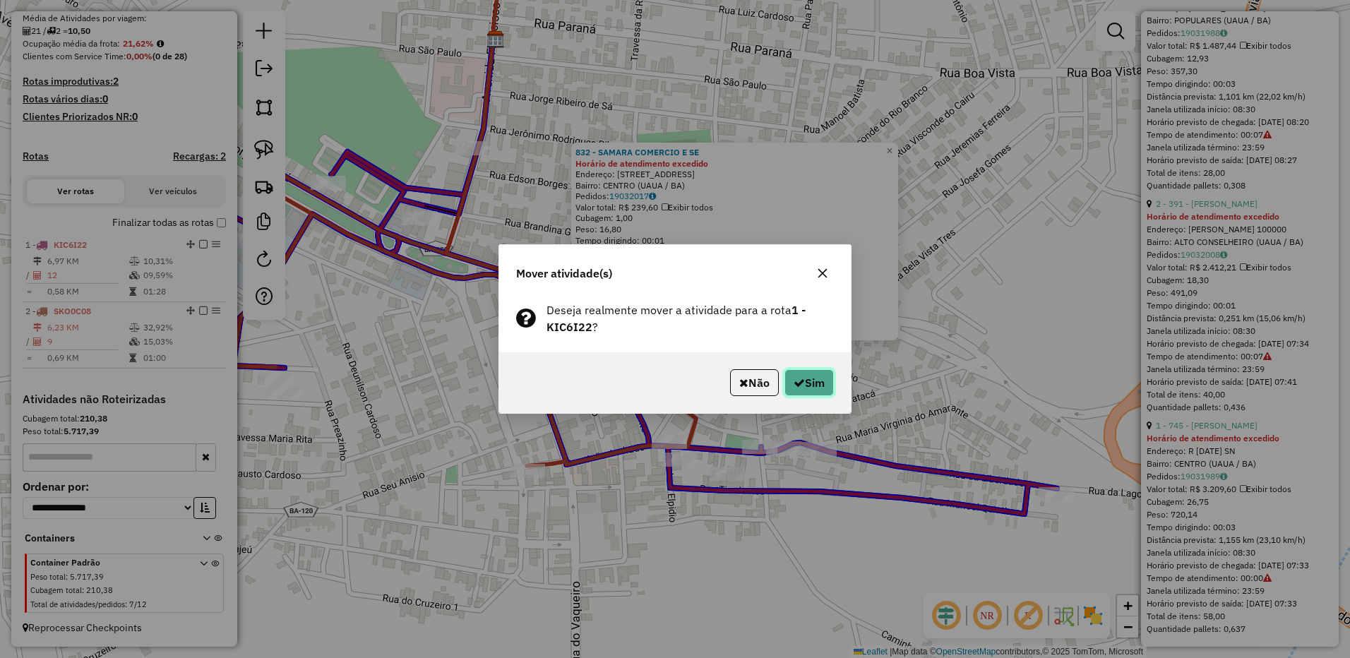
click at [823, 375] on button "Sim" at bounding box center [809, 382] width 49 height 27
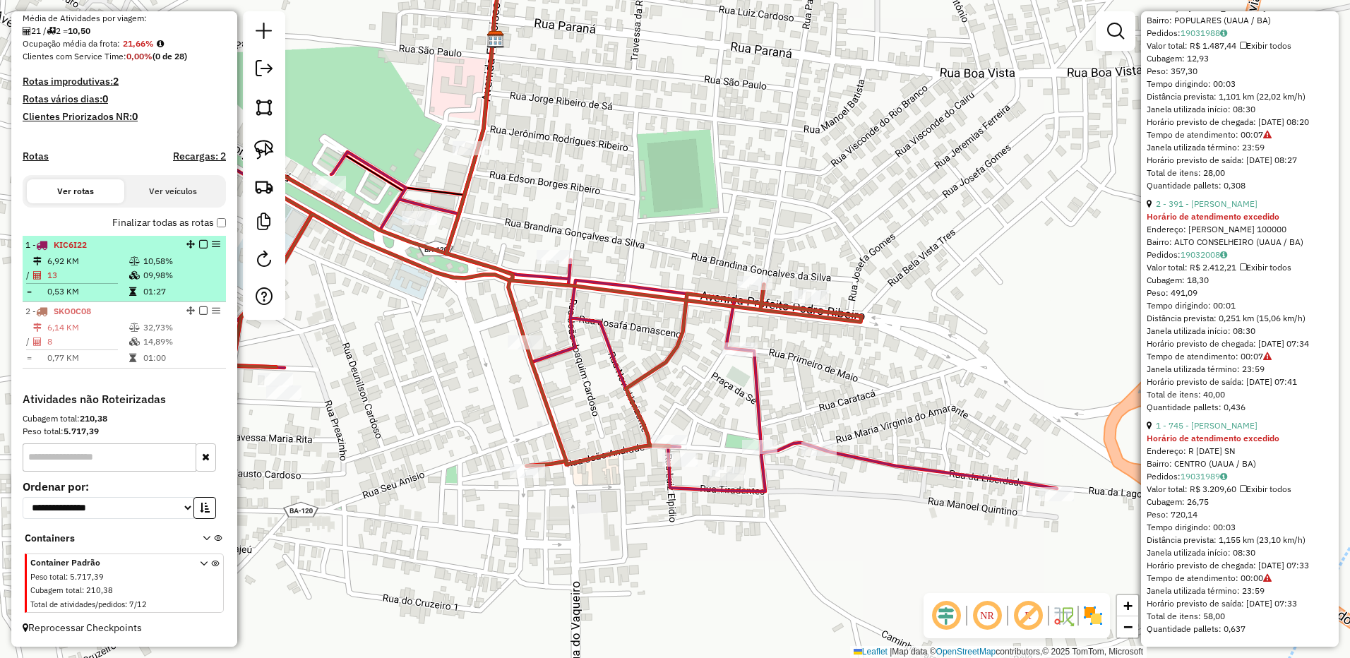
click at [119, 291] on td "0,53 KM" at bounding box center [88, 292] width 82 height 14
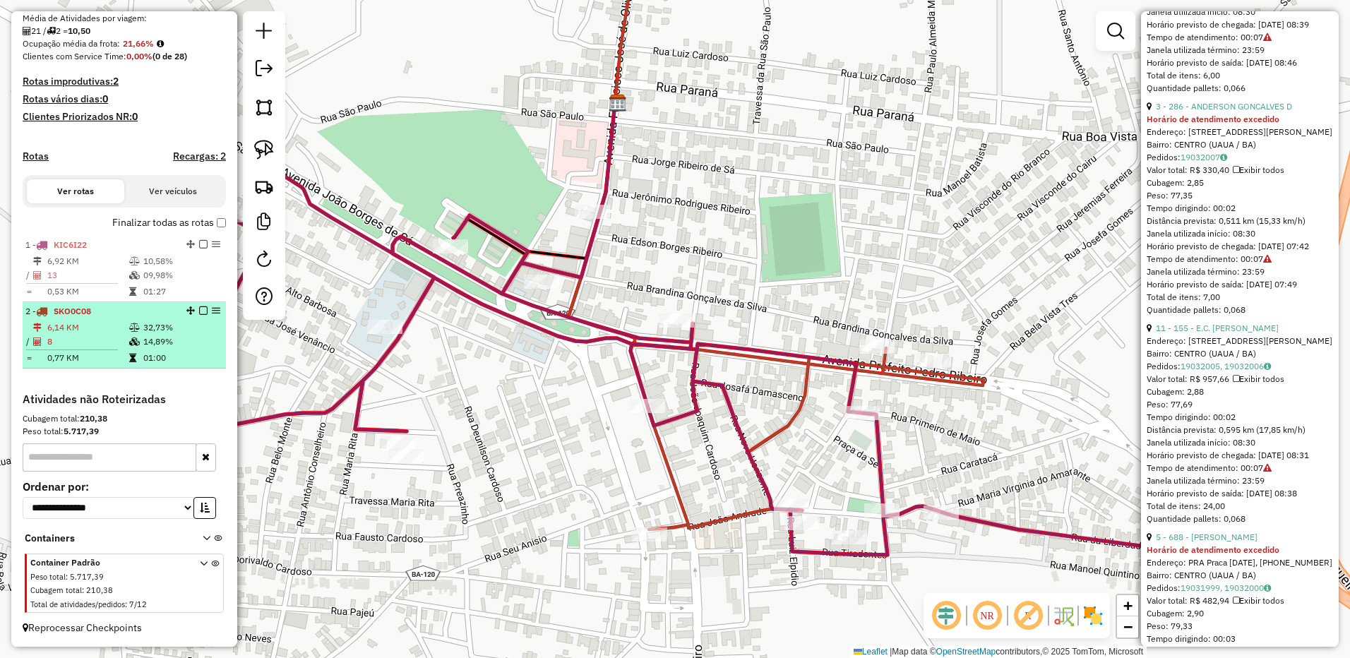
click at [105, 327] on td "6,14 KM" at bounding box center [88, 328] width 82 height 14
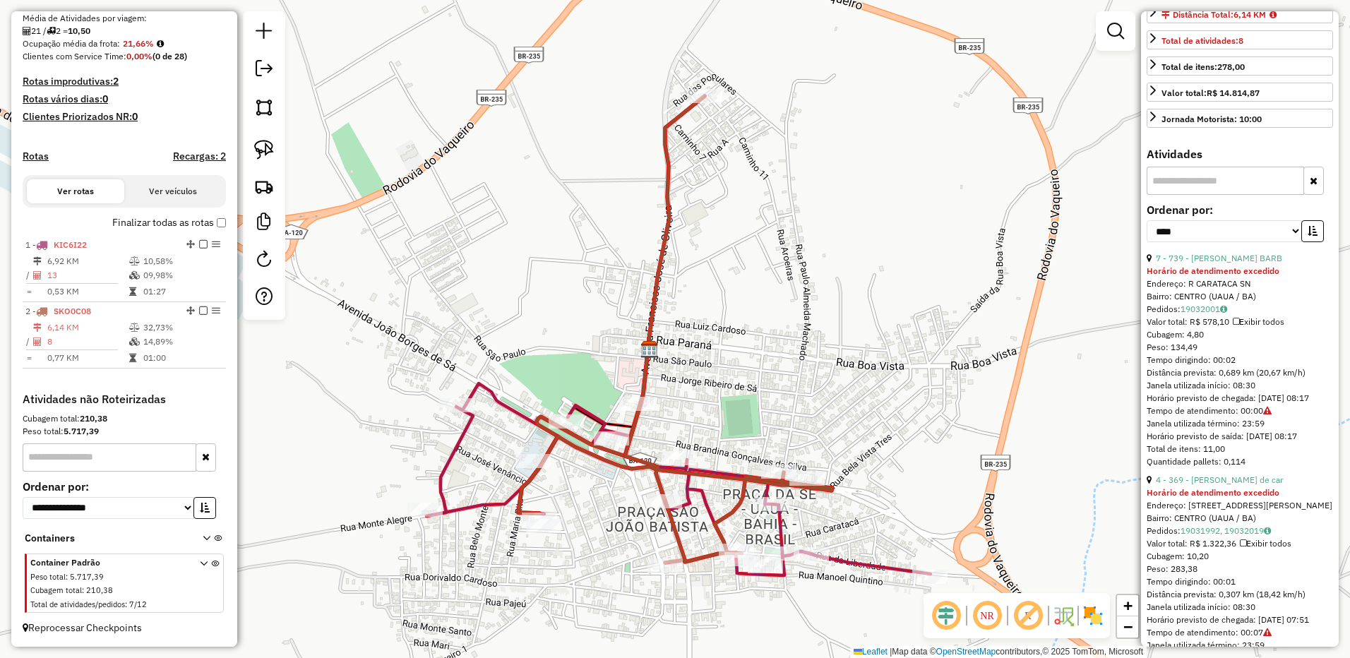
scroll to position [225, 0]
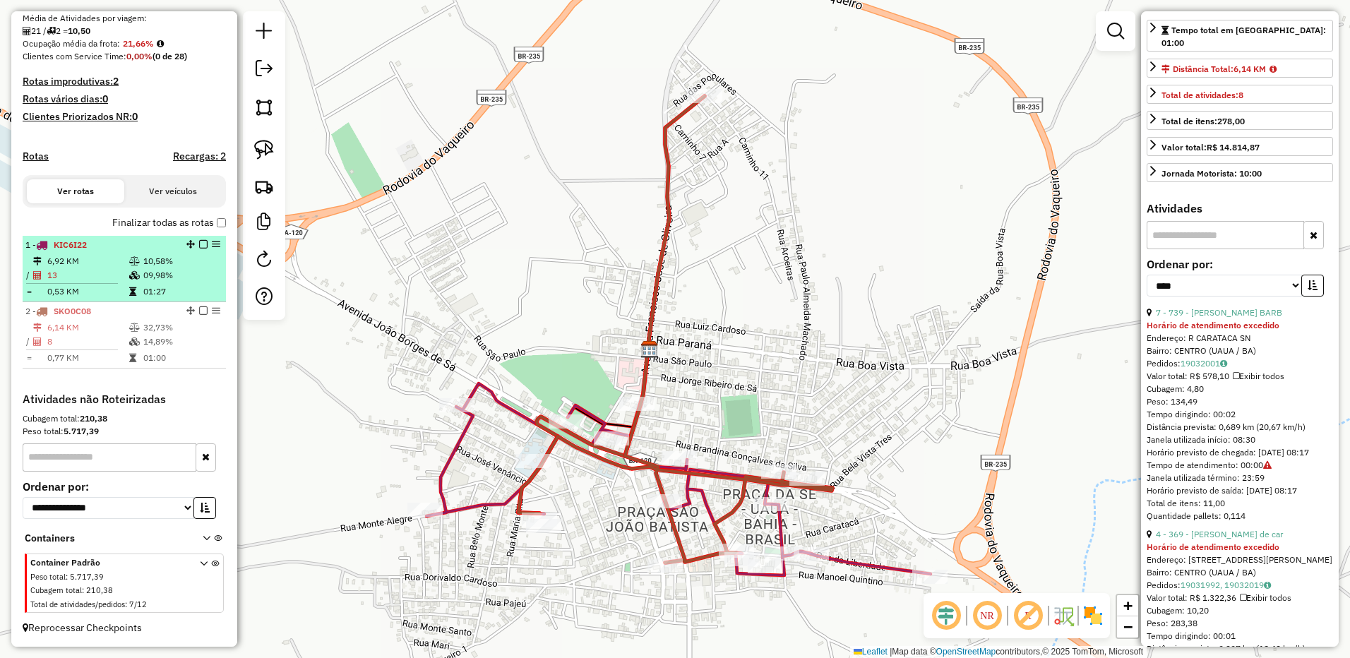
click at [45, 286] on td at bounding box center [39, 292] width 14 height 14
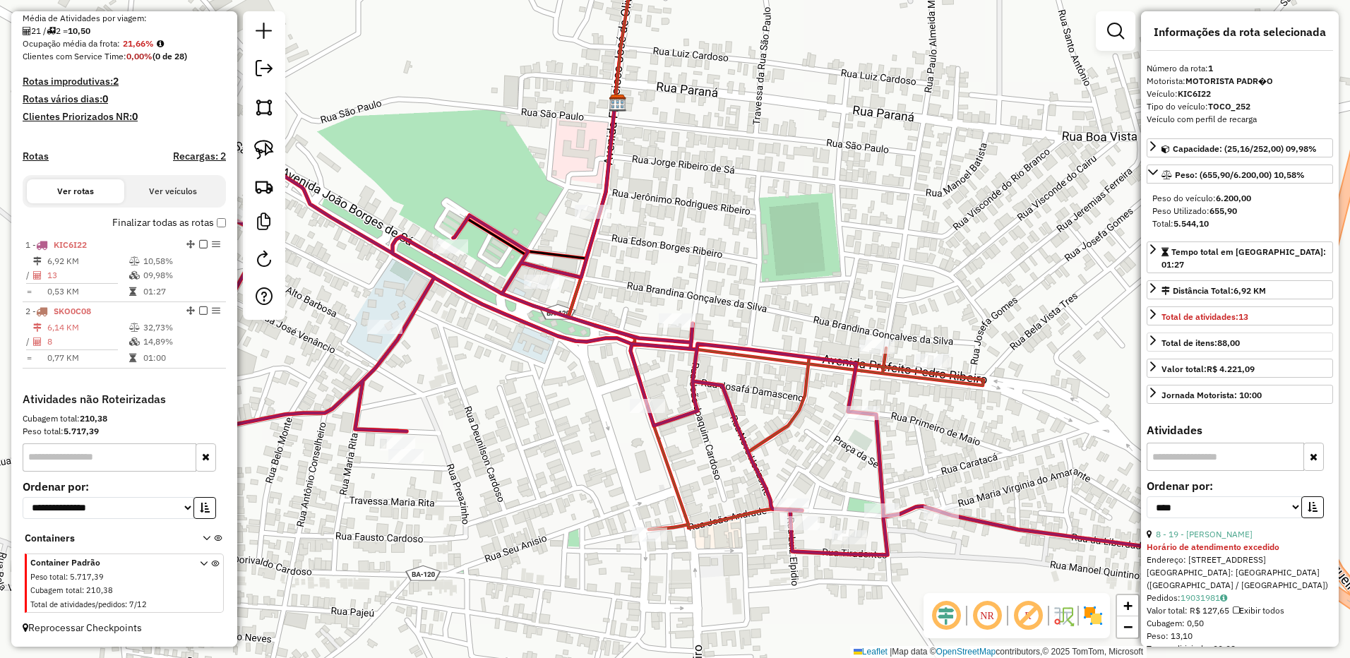
scroll to position [0, 0]
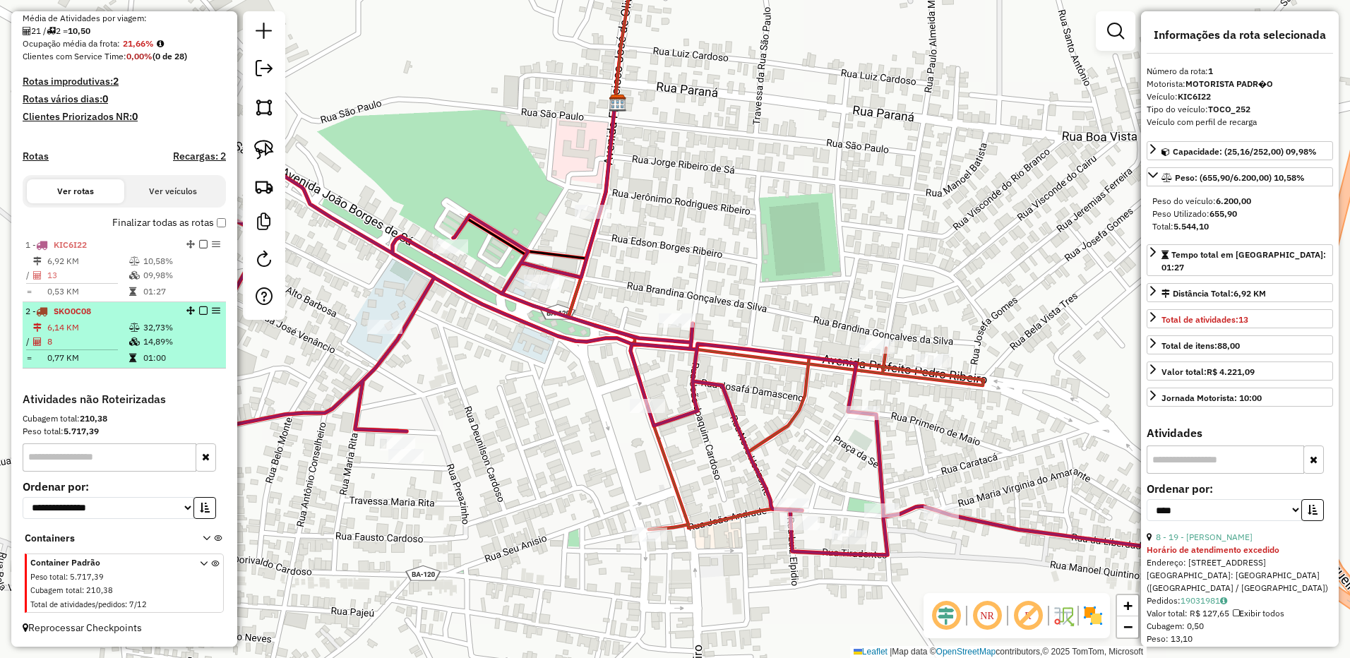
click at [154, 359] on td "01:00" at bounding box center [181, 358] width 77 height 14
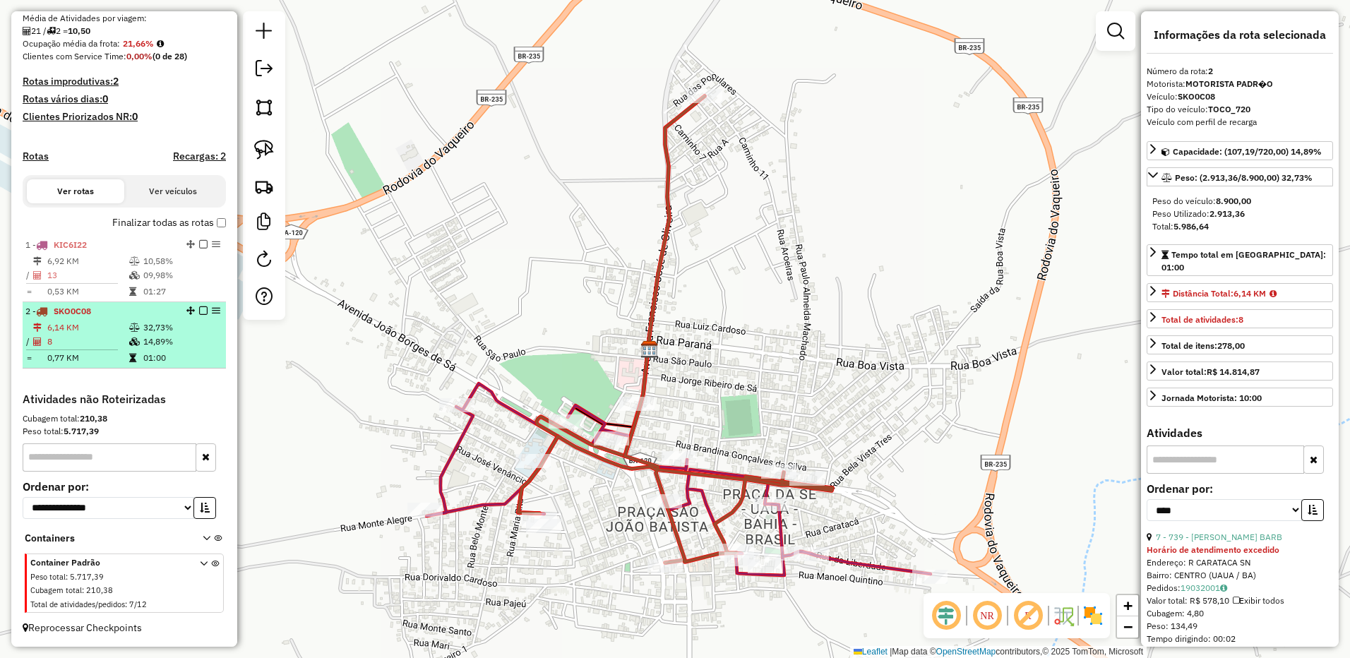
click at [132, 338] on icon at bounding box center [134, 342] width 11 height 8
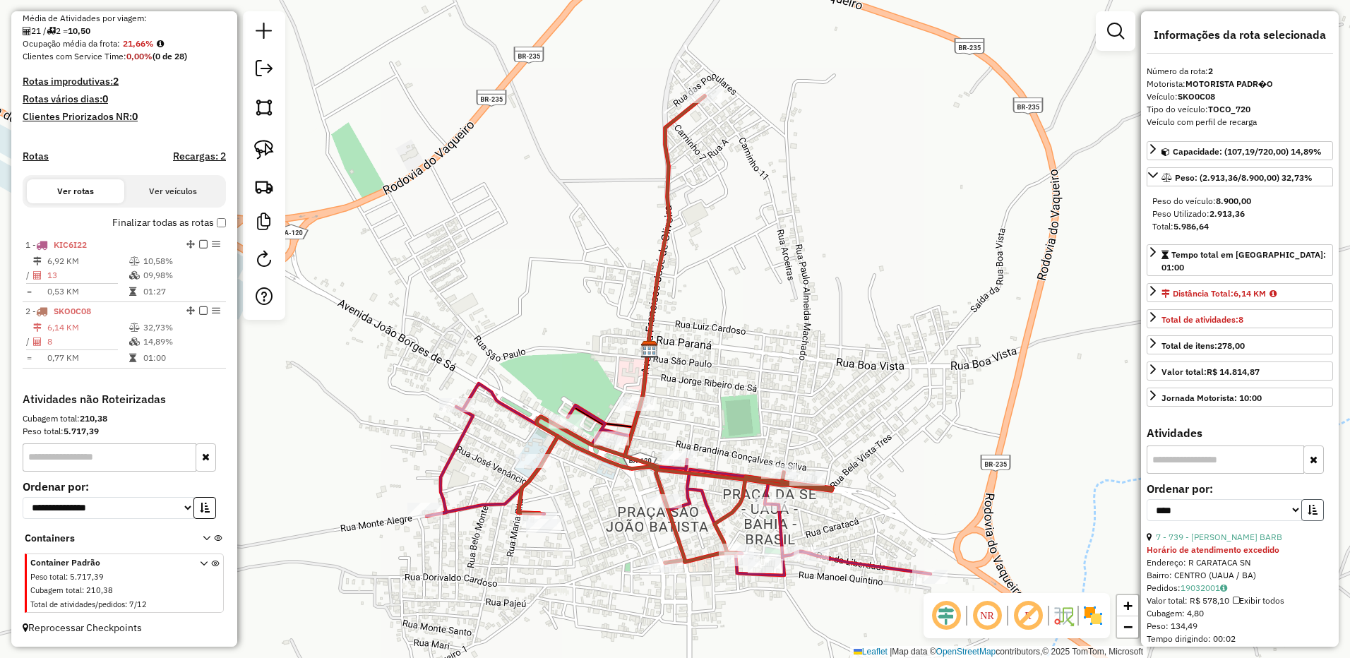
click at [1309, 505] on button "button" at bounding box center [1313, 510] width 23 height 22
click at [1248, 532] on link "7 - 739 - PAULO SEBASTIAO BARB" at bounding box center [1219, 537] width 126 height 11
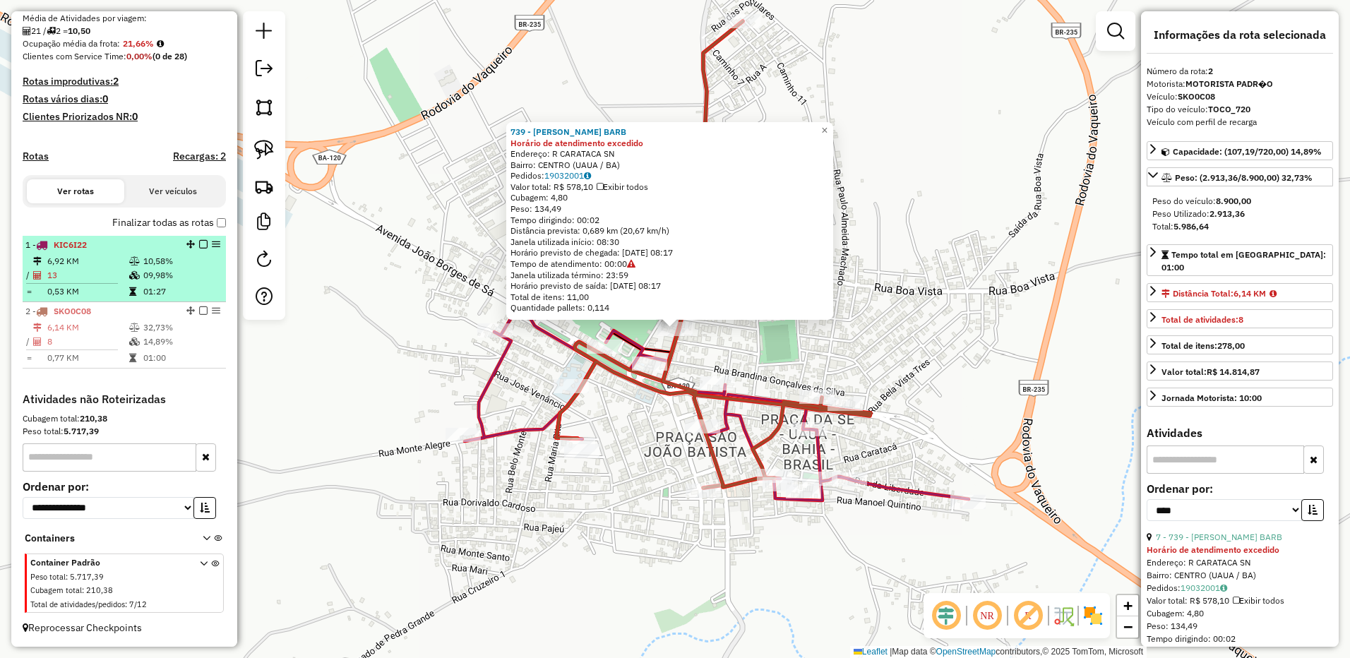
click at [107, 296] on td "0,53 KM" at bounding box center [88, 292] width 82 height 14
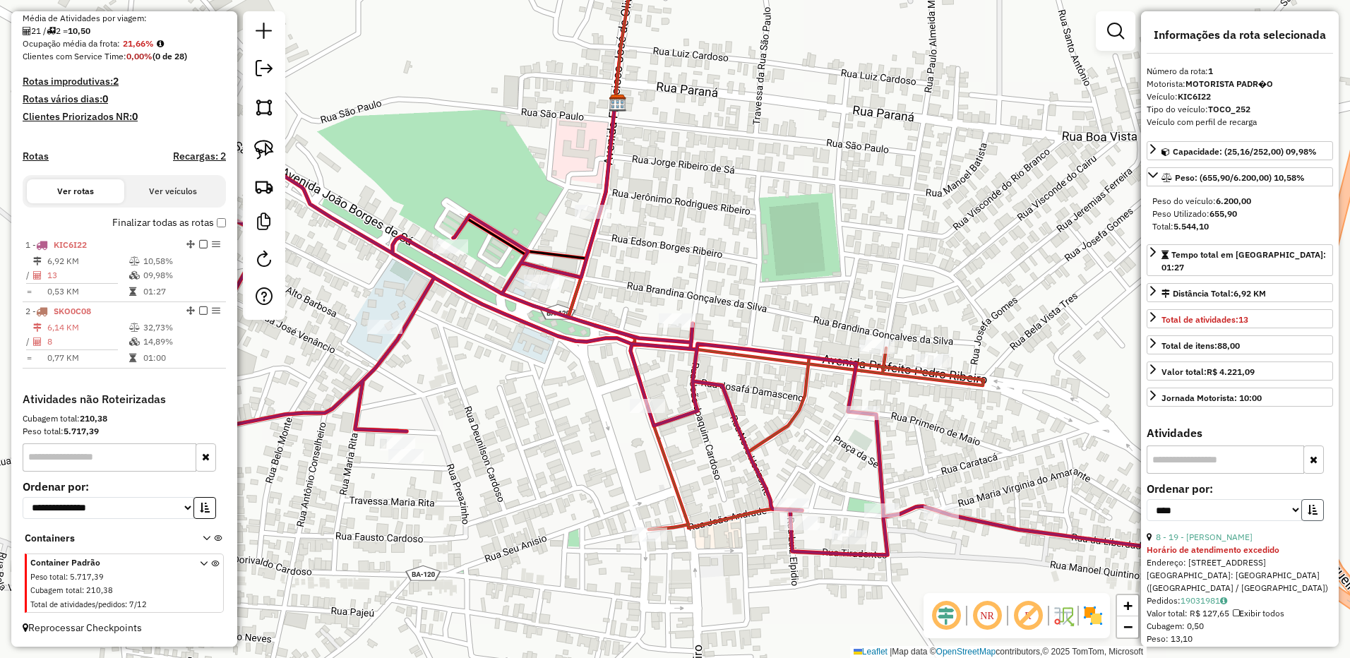
click at [1312, 499] on button "button" at bounding box center [1313, 510] width 23 height 22
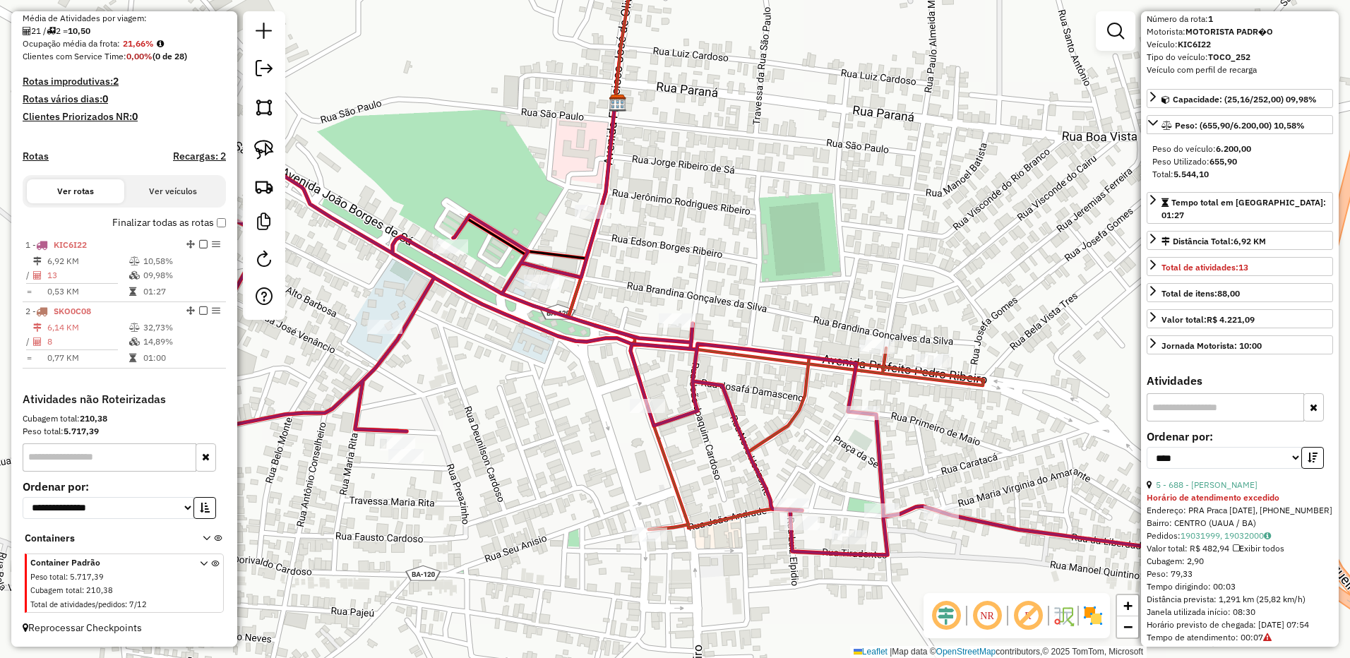
scroll to position [141, 0]
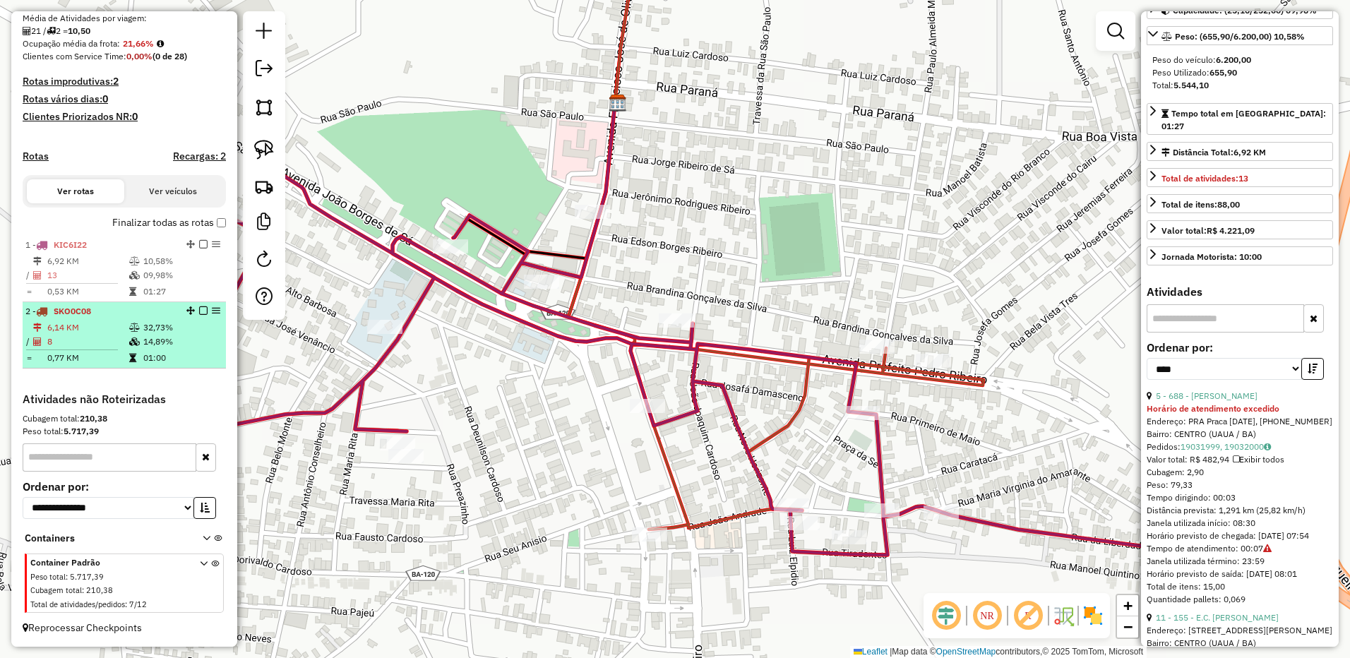
click at [78, 318] on div "2 - SKO0C08" at bounding box center [100, 311] width 150 height 13
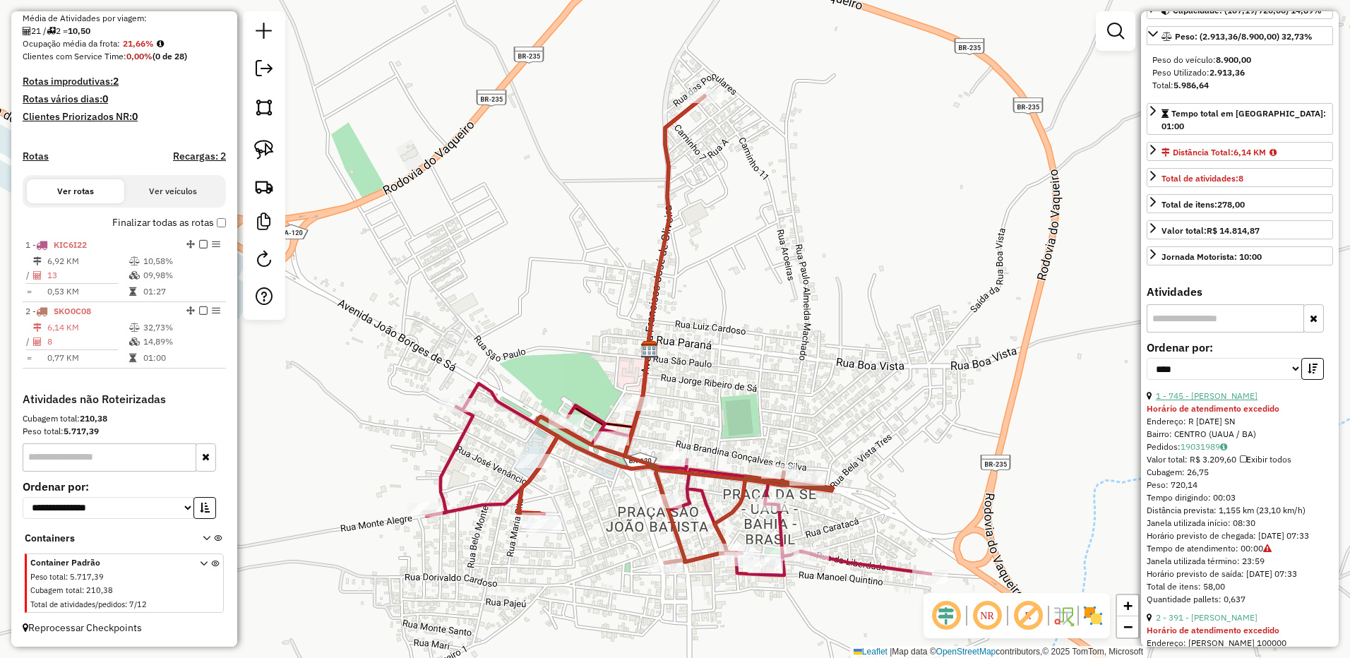
click at [1204, 391] on link "1 - 745 - YCARO MURIEL ARAUJO" at bounding box center [1207, 396] width 102 height 11
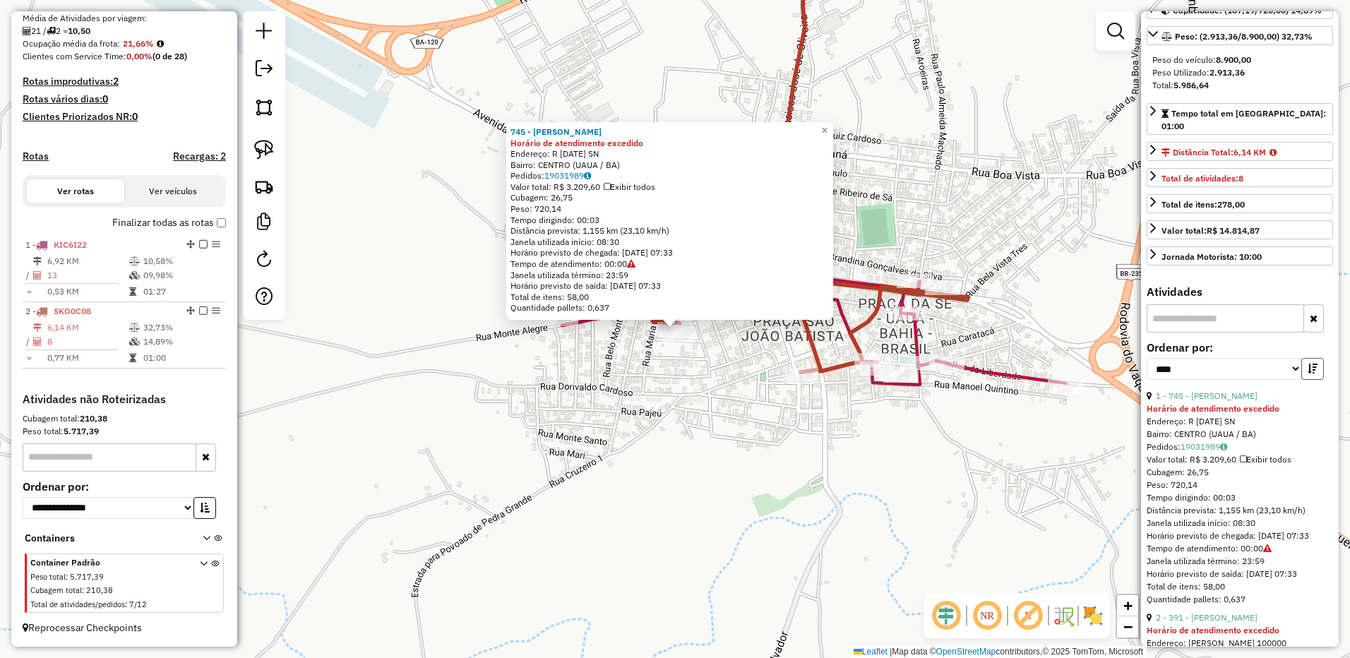
click at [1304, 362] on button "button" at bounding box center [1313, 369] width 23 height 22
click at [1172, 391] on link "7 - 739 - PAULO SEBASTIAO BARB" at bounding box center [1219, 396] width 126 height 11
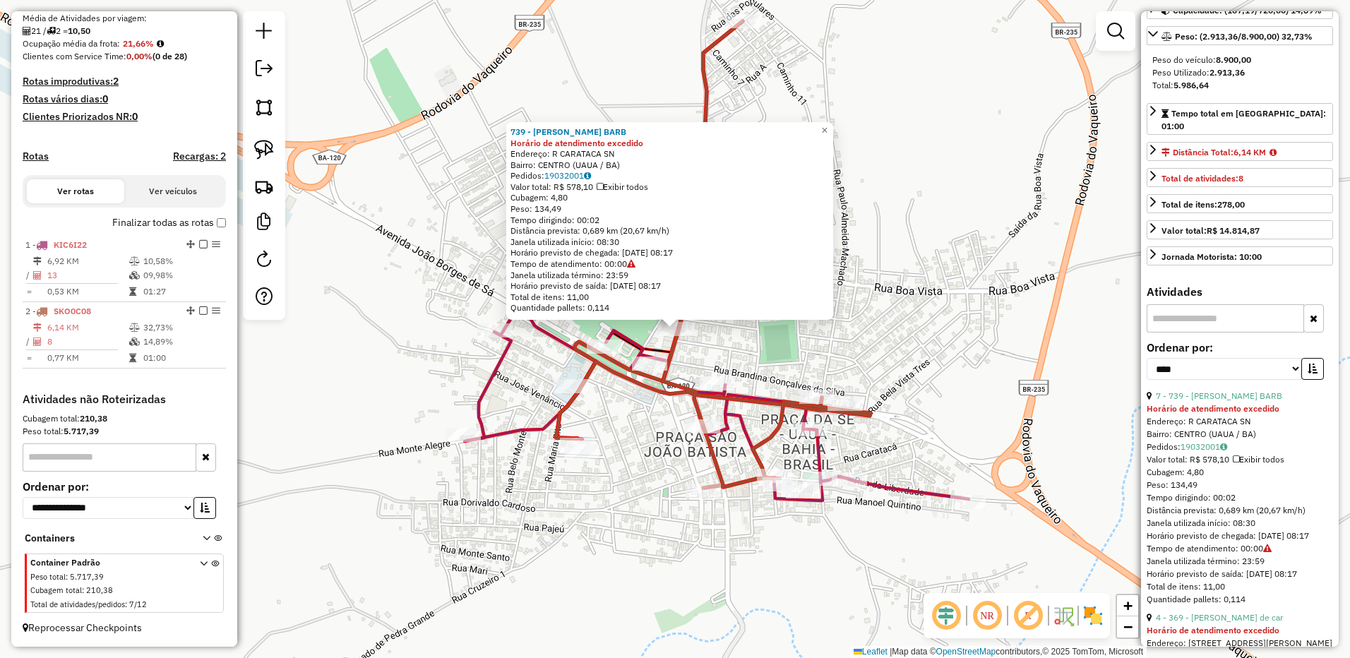
drag, startPoint x: 672, startPoint y: 324, endPoint x: 685, endPoint y: 352, distance: 31.0
click at [685, 352] on div "Rota 2 - Placa SKO0C08 739 - PAULO SEBASTIAO BARB 739 - PAULO SEBASTIAO BARB Ho…" at bounding box center [675, 329] width 1350 height 658
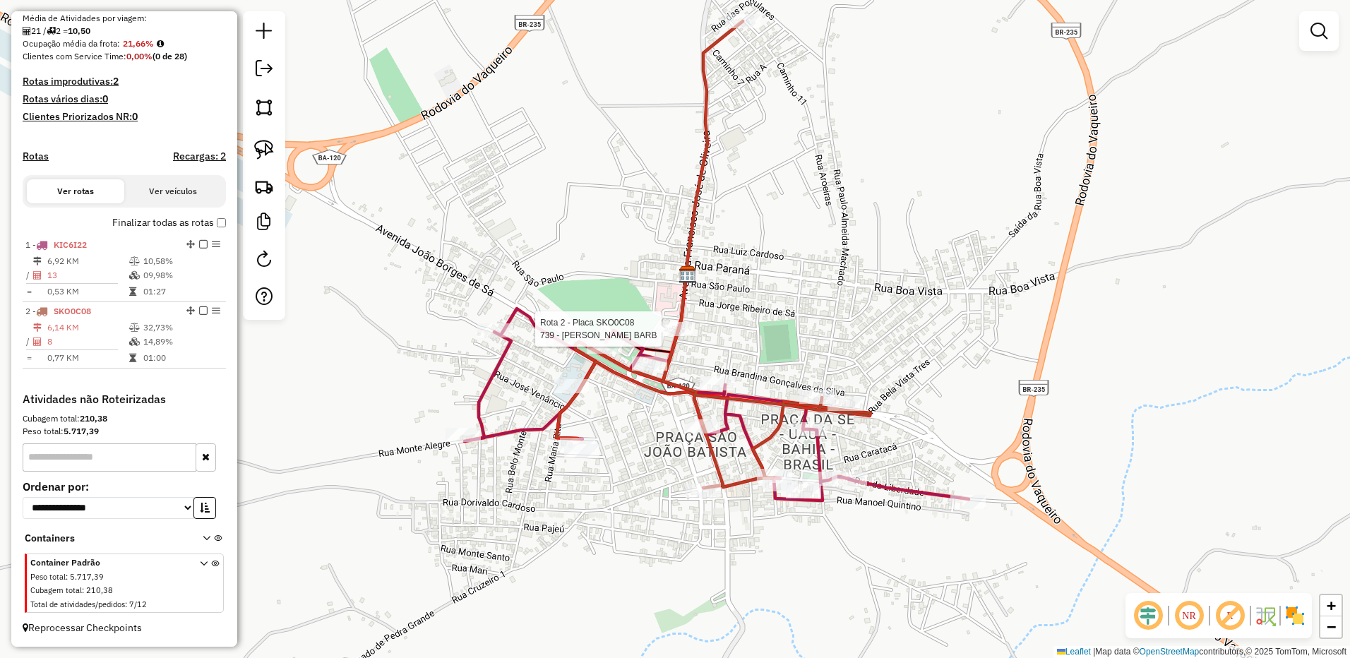
select select "*********"
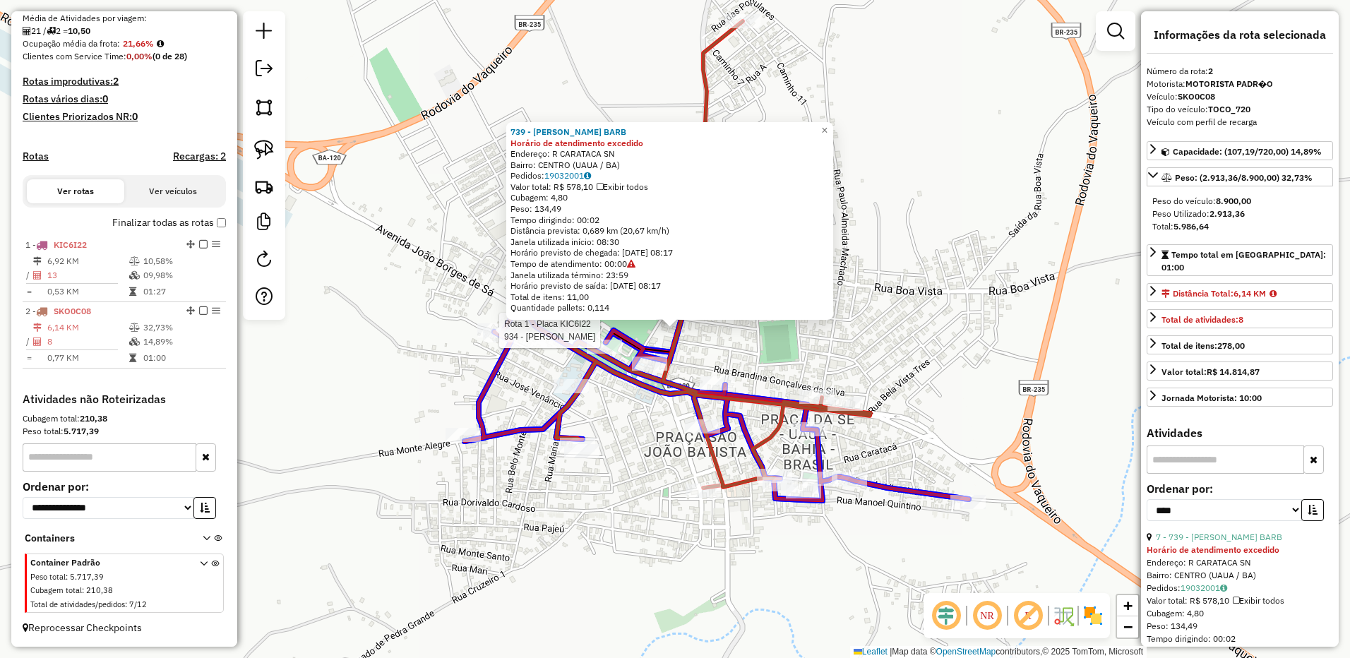
click at [119, 66] on div at bounding box center [119, 66] width 0 height 0
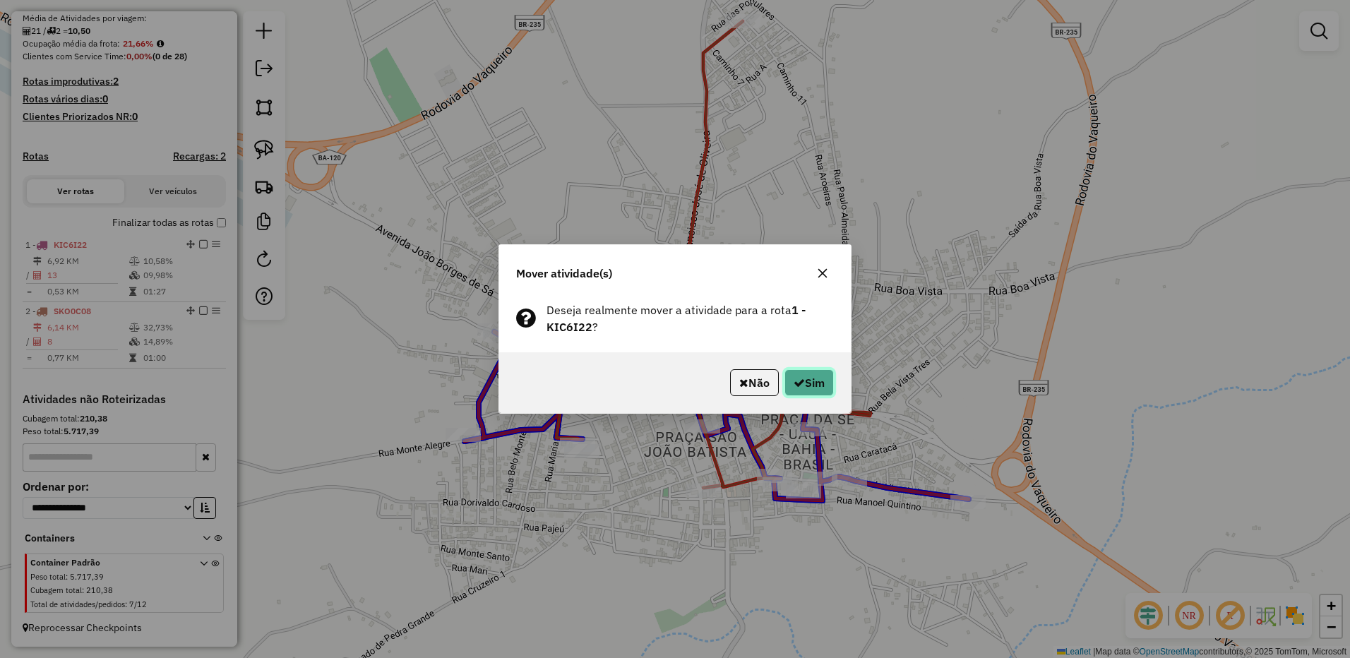
click at [815, 382] on button "Sim" at bounding box center [809, 382] width 49 height 27
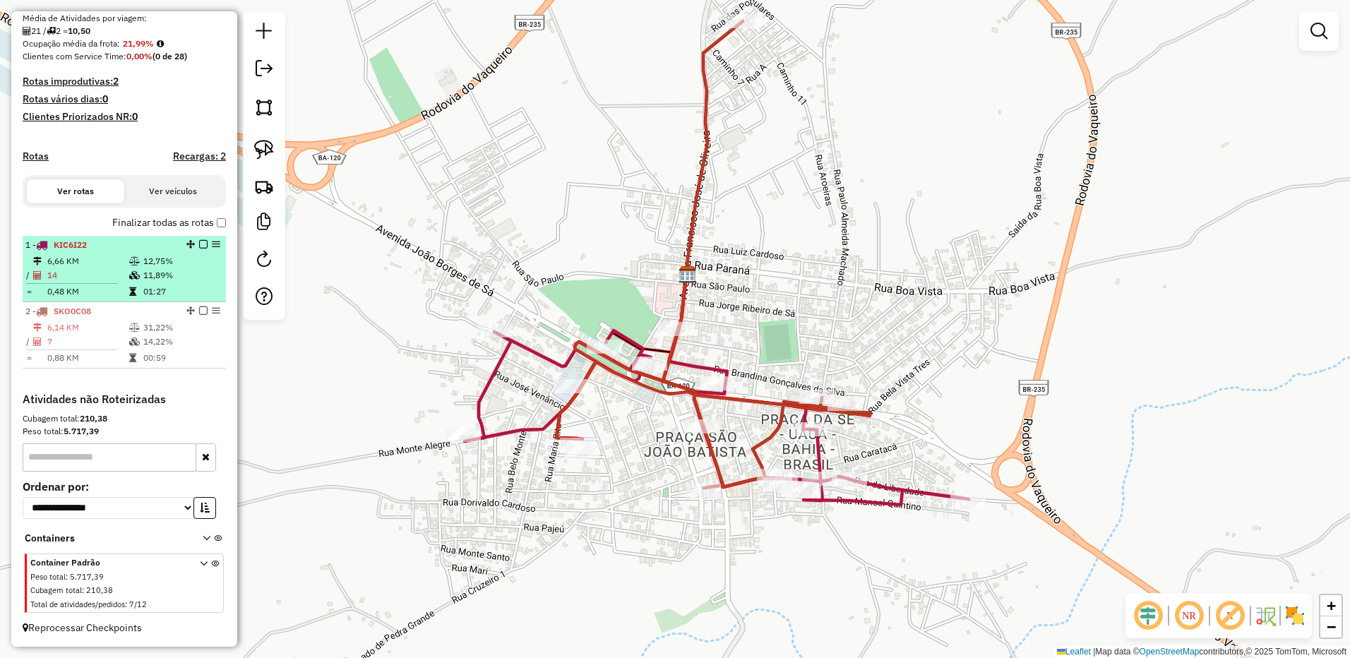
click at [123, 257] on td "6,66 KM" at bounding box center [88, 261] width 82 height 14
select select "*********"
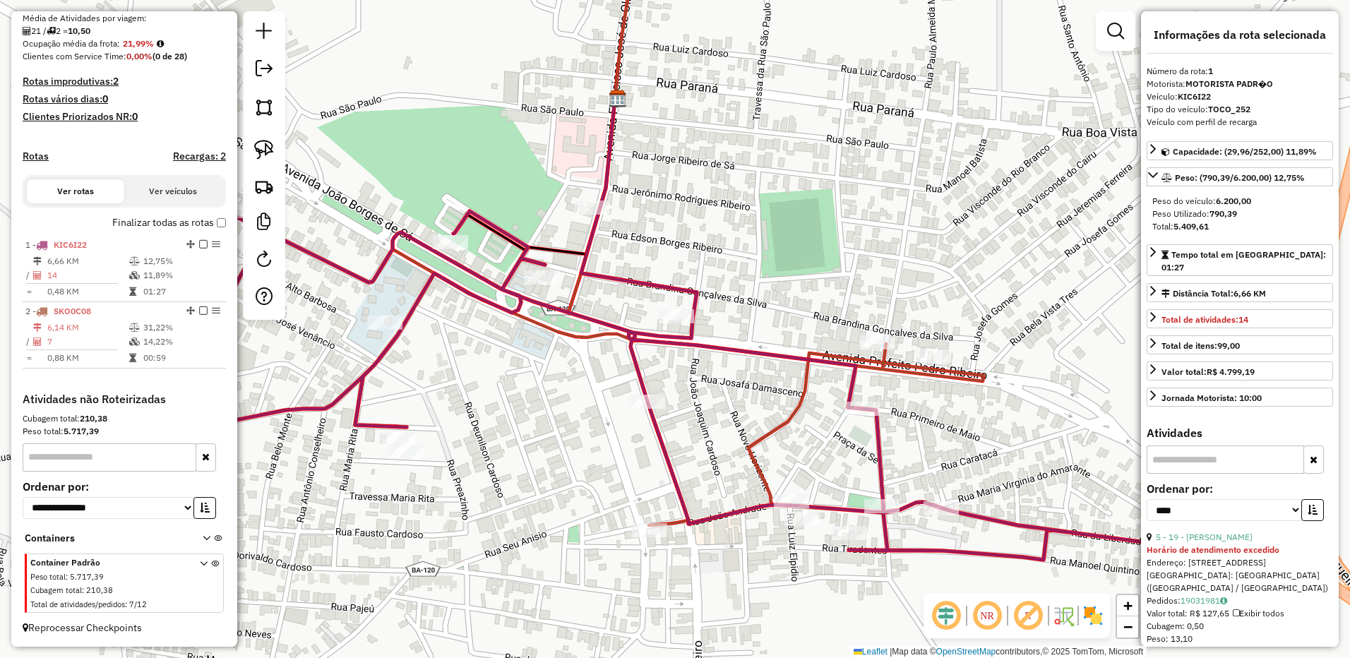
click at [117, 369] on div "1 - KIC6I22 6,66 KM 12,75% / 14 11,89% = 0,48 KM 01:27 2 - SKO0C08 6,14 KM 31,2…" at bounding box center [124, 314] width 203 height 157
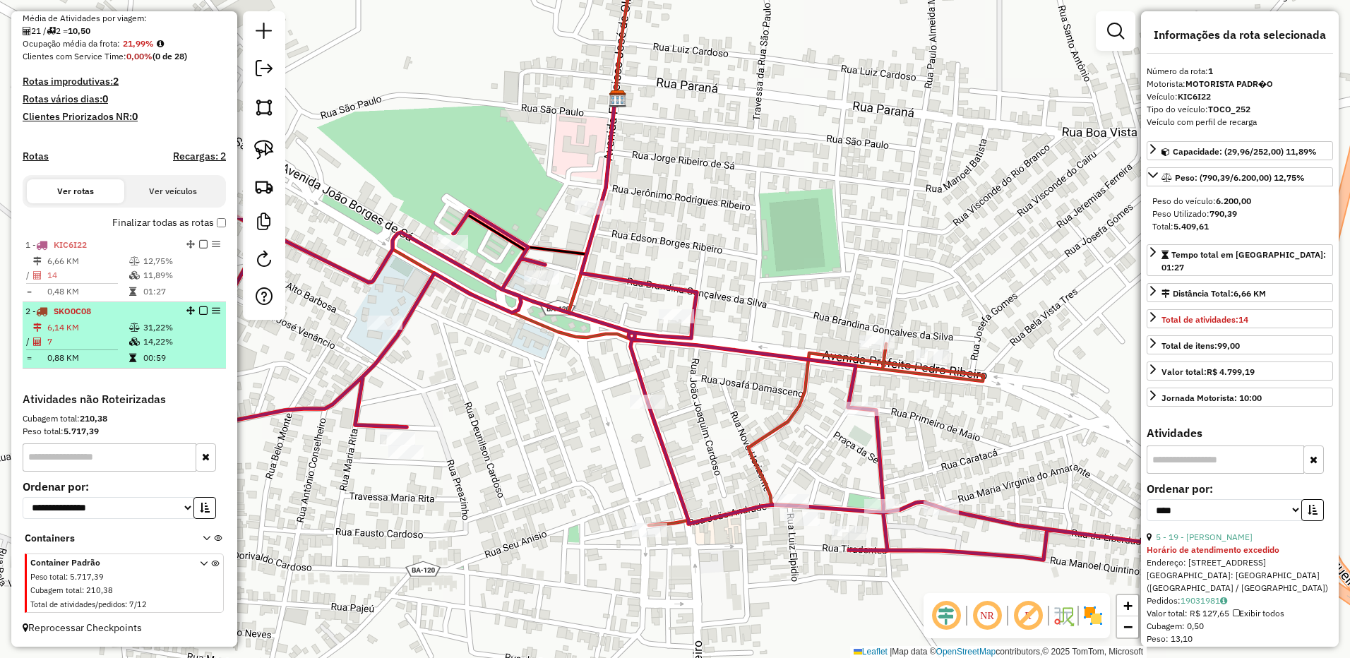
click at [116, 345] on td "7" at bounding box center [88, 342] width 82 height 14
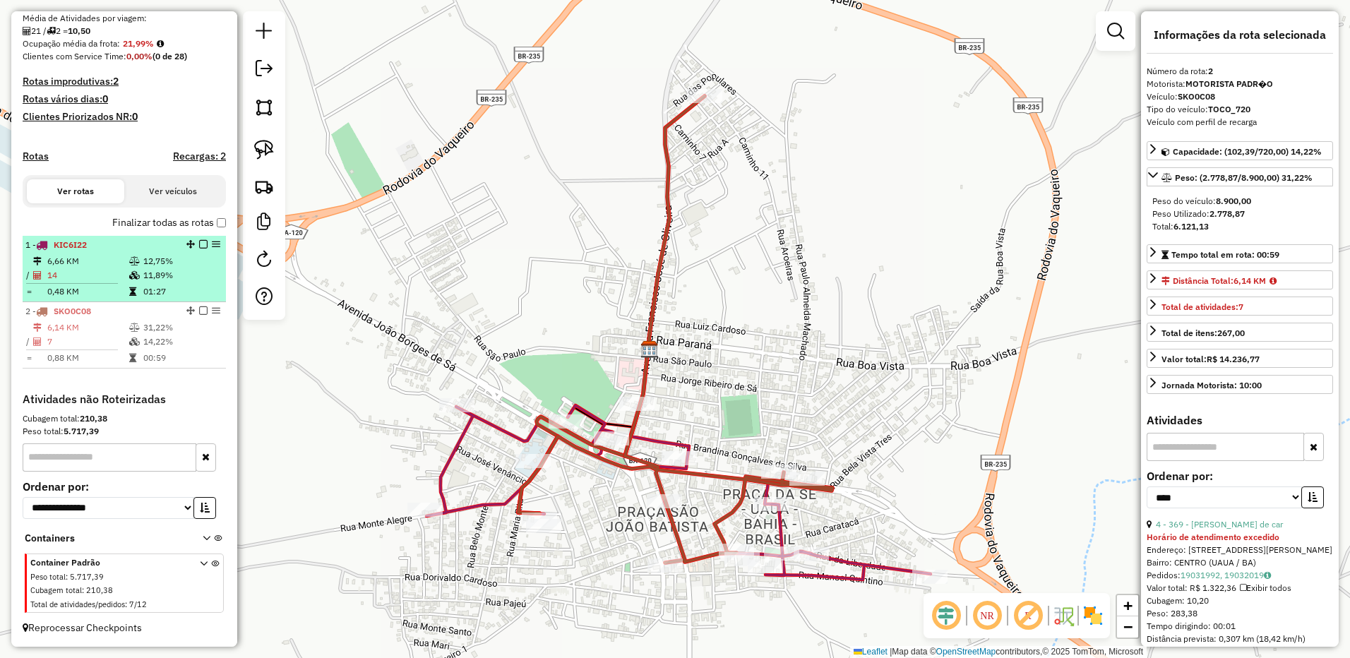
click at [114, 277] on td "14" at bounding box center [88, 275] width 82 height 14
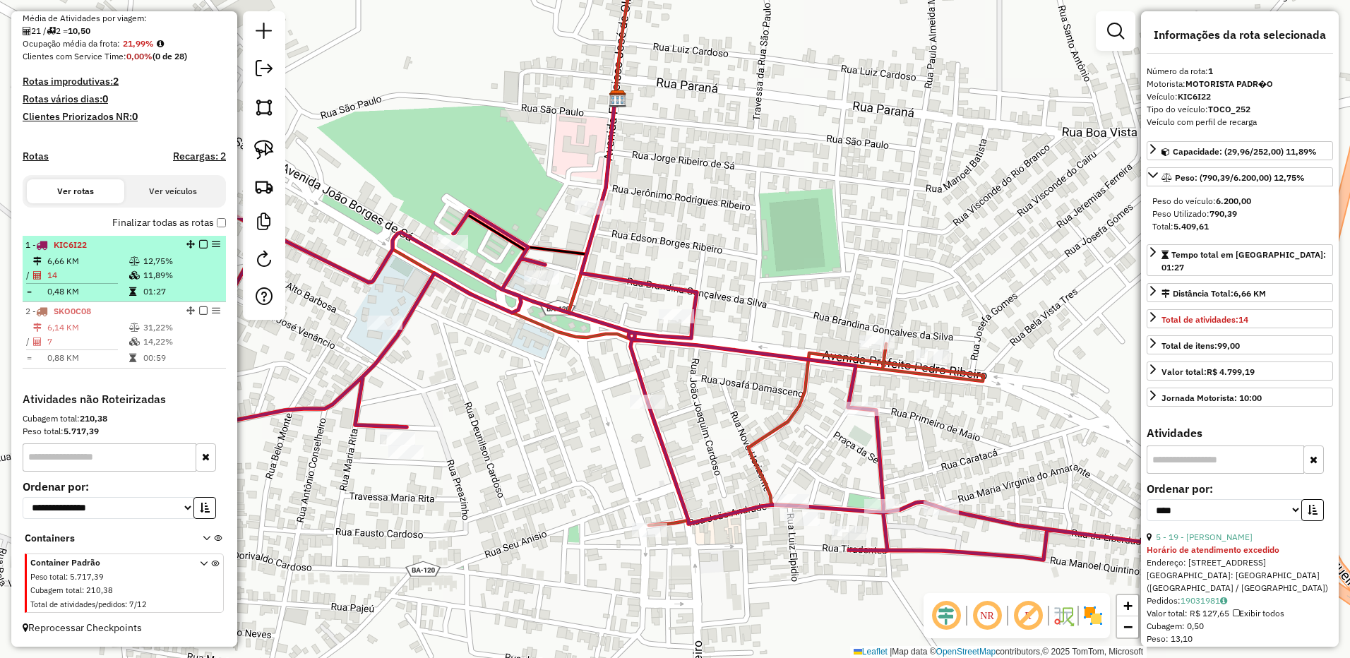
click at [95, 289] on td "0,48 KM" at bounding box center [88, 292] width 82 height 14
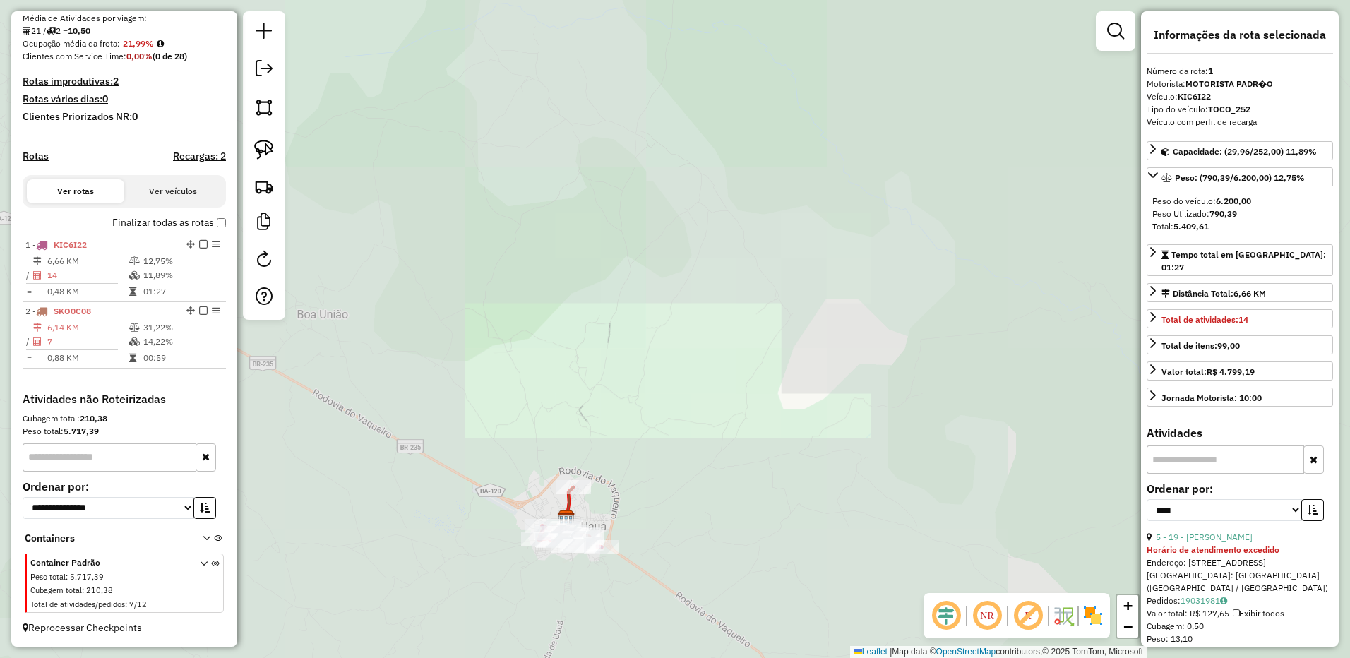
drag, startPoint x: 643, startPoint y: 589, endPoint x: 625, endPoint y: 462, distance: 128.5
click at [626, 482] on div "Janela de atendimento Grade de atendimento Capacidade Transportadoras Veículos …" at bounding box center [675, 329] width 1350 height 658
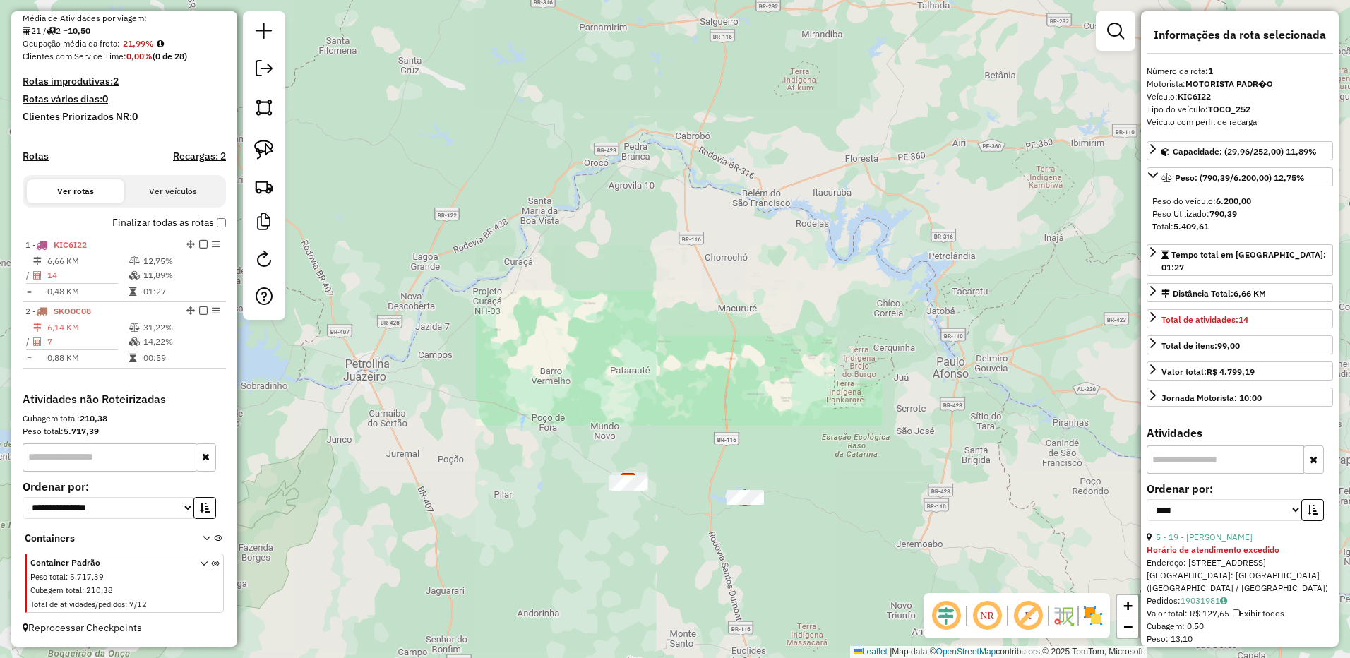
drag, startPoint x: 647, startPoint y: 554, endPoint x: 619, endPoint y: 457, distance: 101.3
click at [643, 542] on div "Janela de atendimento Grade de atendimento Capacidade Transportadoras Veículos …" at bounding box center [675, 329] width 1350 height 658
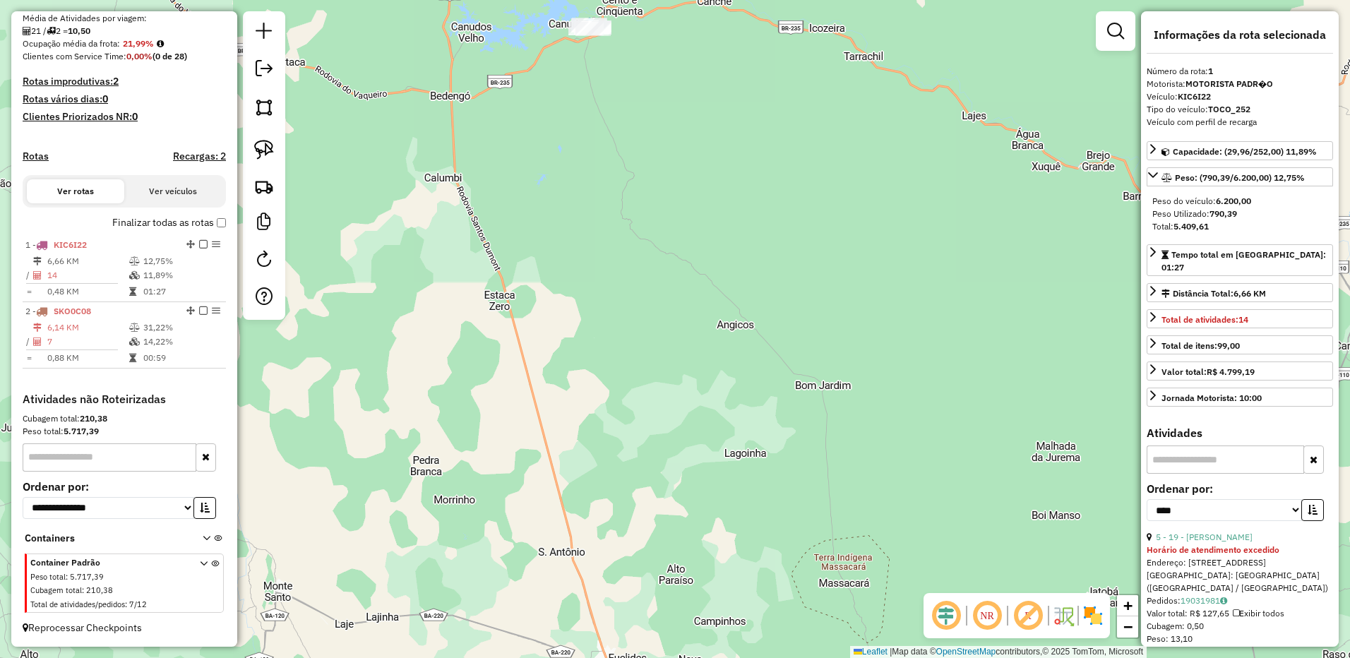
drag, startPoint x: 593, startPoint y: 466, endPoint x: 589, endPoint y: 482, distance: 15.9
click at [589, 482] on div "Janela de atendimento Grade de atendimento Capacidade Transportadoras Veículos …" at bounding box center [675, 329] width 1350 height 658
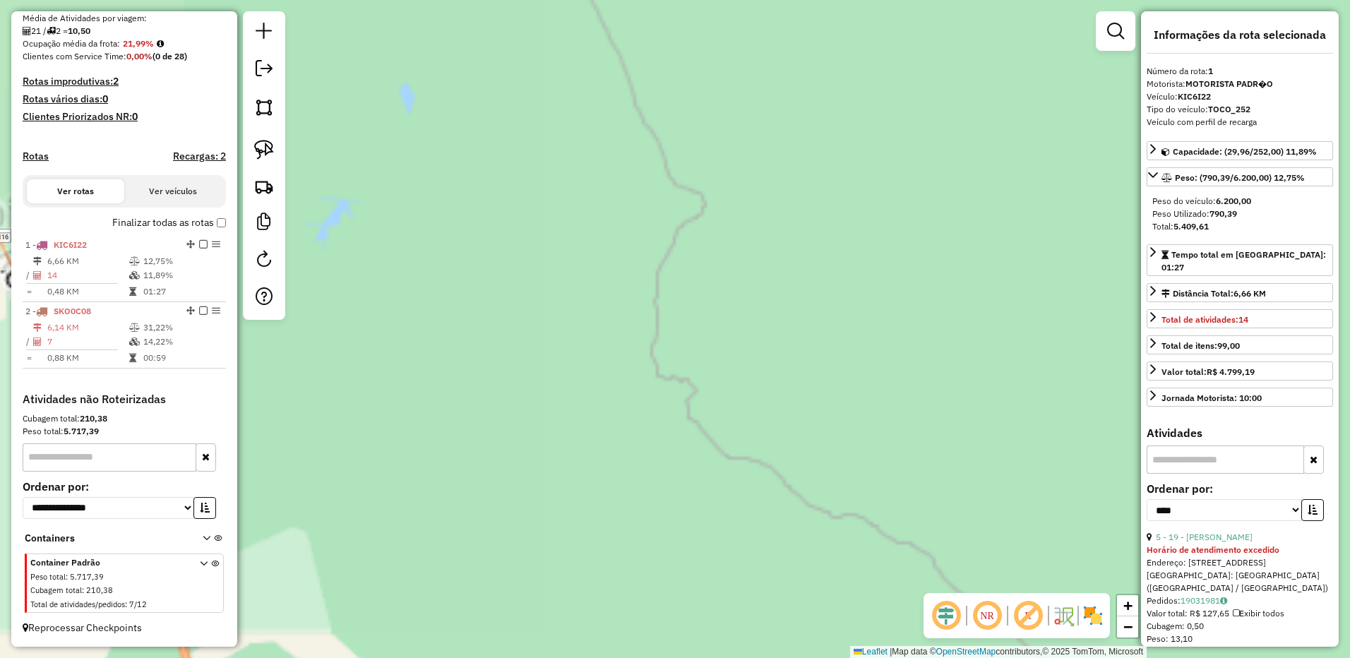
click at [501, 539] on div "Janela de atendimento Grade de atendimento Capacidade Transportadoras Veículos …" at bounding box center [675, 329] width 1350 height 658
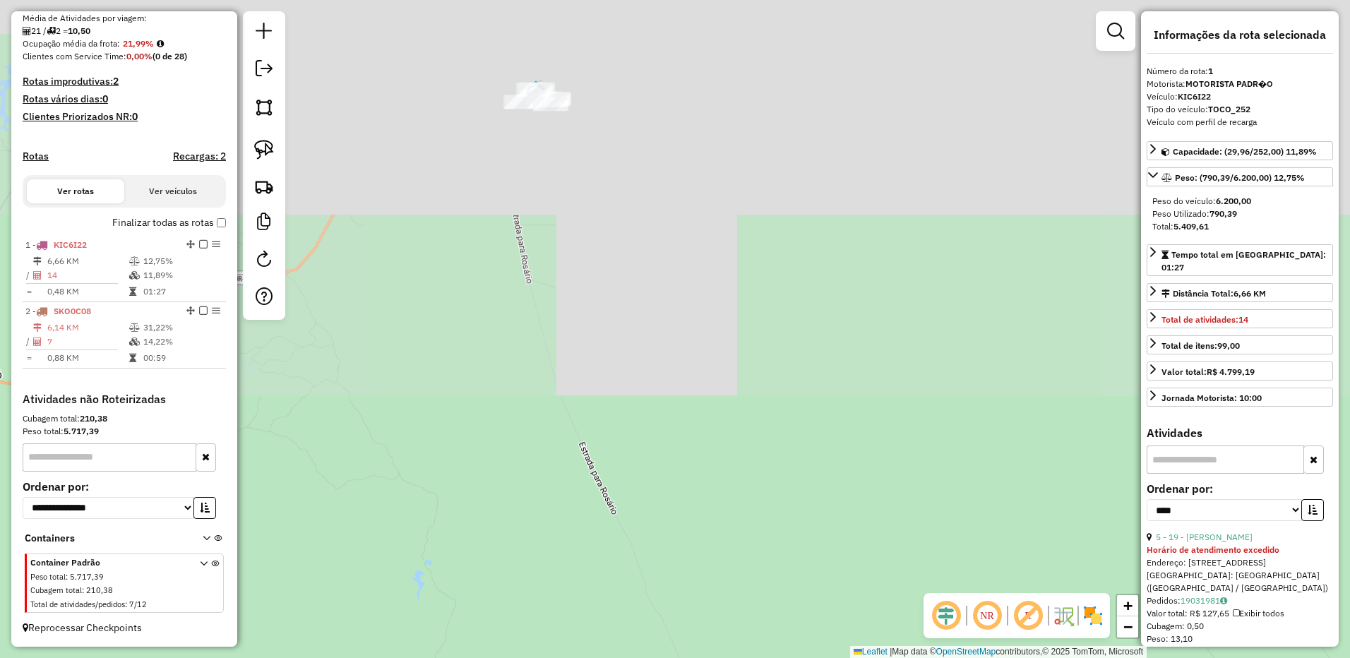
drag, startPoint x: 508, startPoint y: 523, endPoint x: 516, endPoint y: 590, distance: 67.5
click at [516, 590] on div "Janela de atendimento Grade de atendimento Capacidade Transportadoras Veículos …" at bounding box center [675, 329] width 1350 height 658
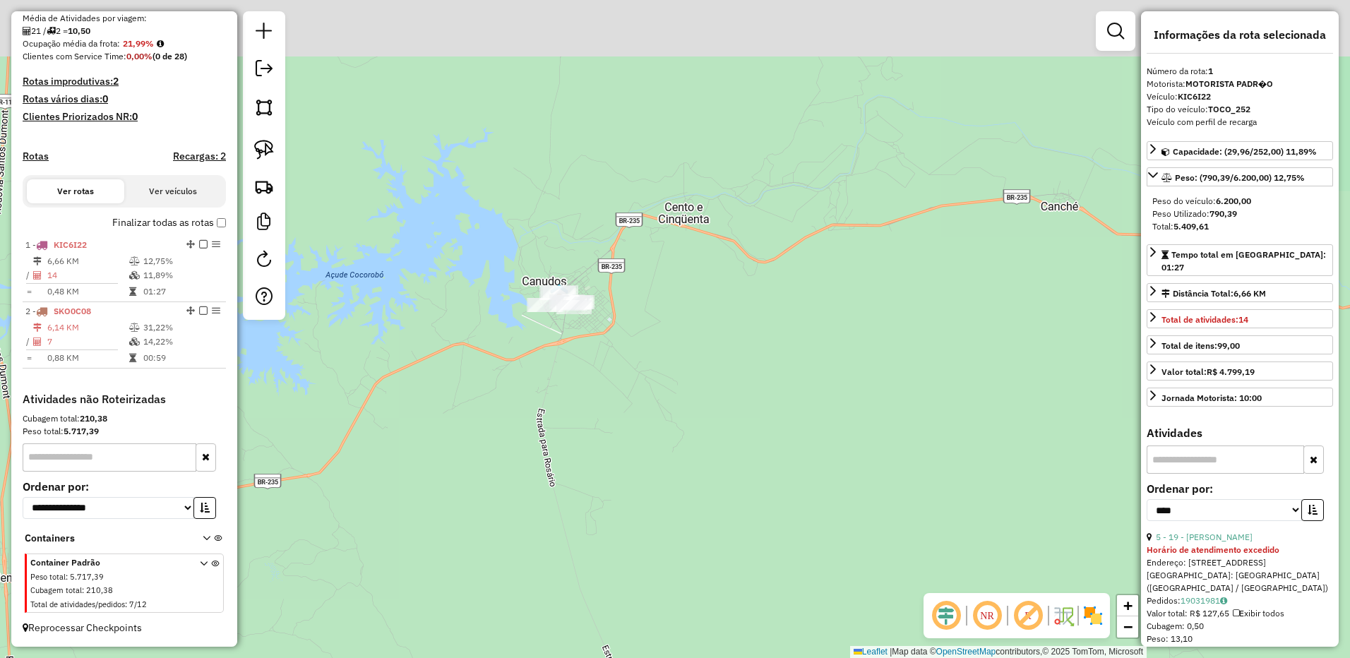
drag, startPoint x: 549, startPoint y: 513, endPoint x: 548, endPoint y: 523, distance: 9.9
click at [548, 523] on div "Janela de atendimento Grade de atendimento Capacidade Transportadoras Veículos …" at bounding box center [675, 329] width 1350 height 658
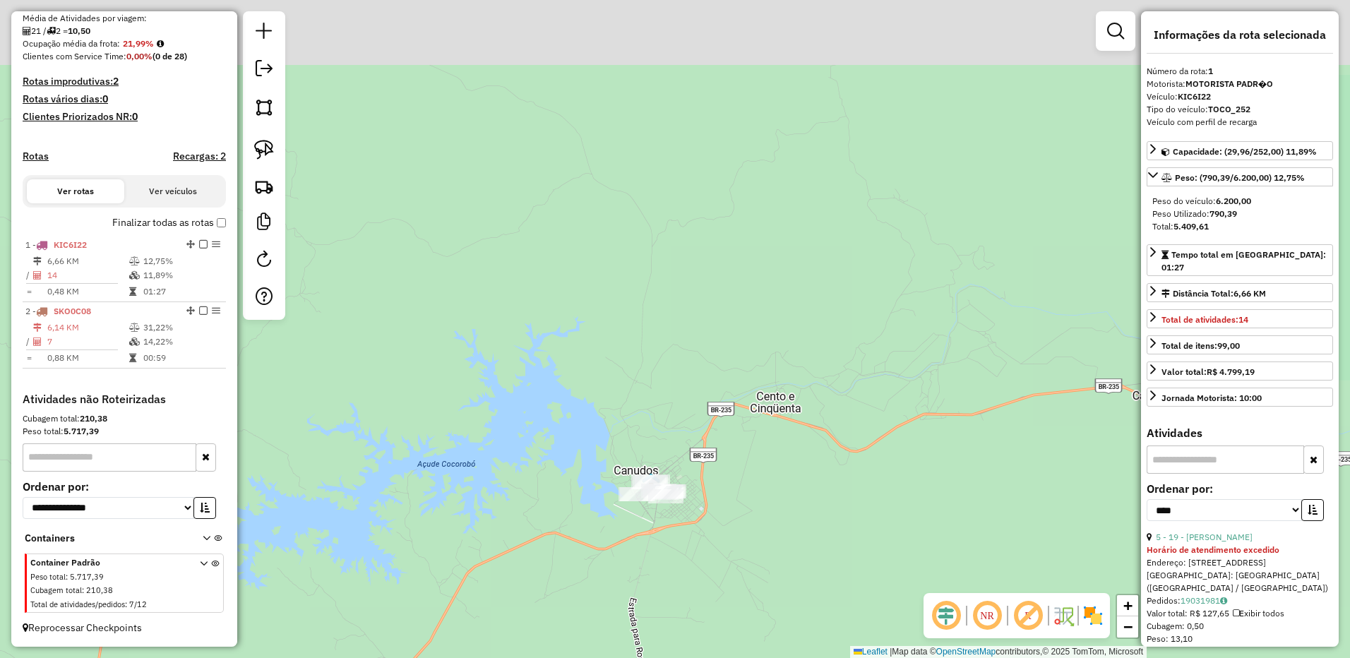
drag, startPoint x: 480, startPoint y: 352, endPoint x: 604, endPoint y: 394, distance: 130.7
click at [606, 396] on div "Janela de atendimento Grade de atendimento Capacidade Transportadoras Veículos …" at bounding box center [675, 329] width 1350 height 658
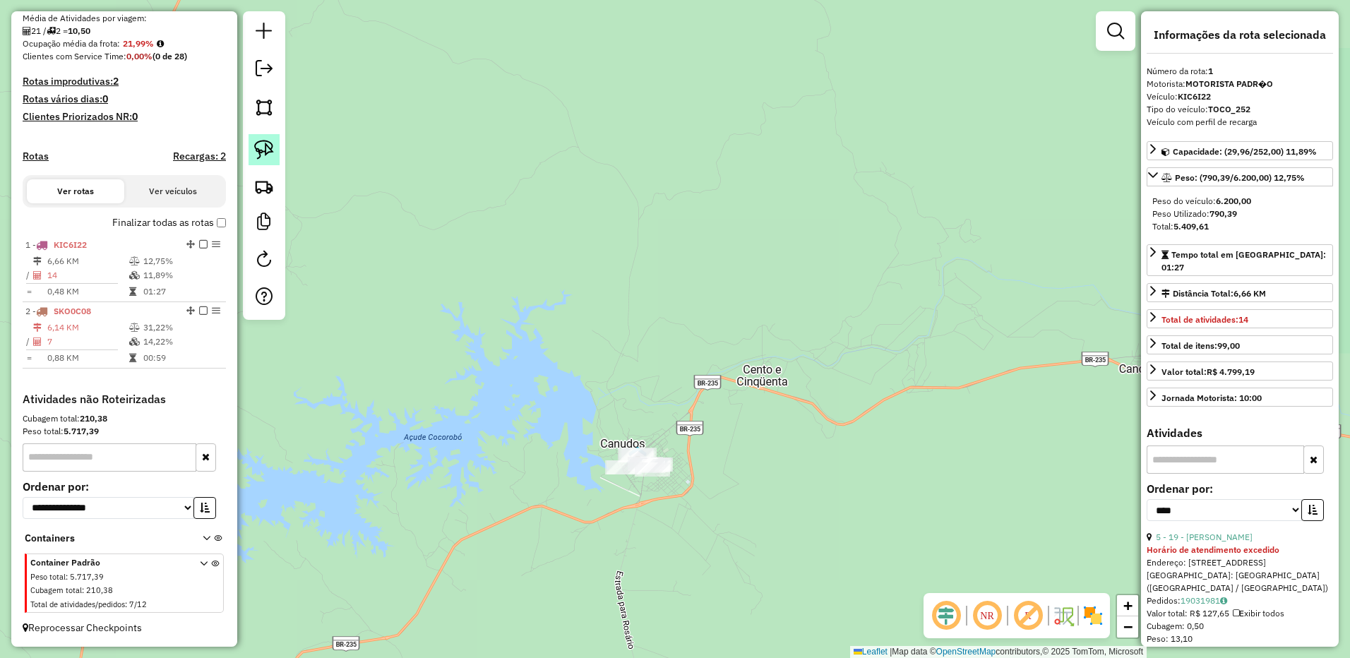
click at [267, 150] on img at bounding box center [264, 150] width 20 height 20
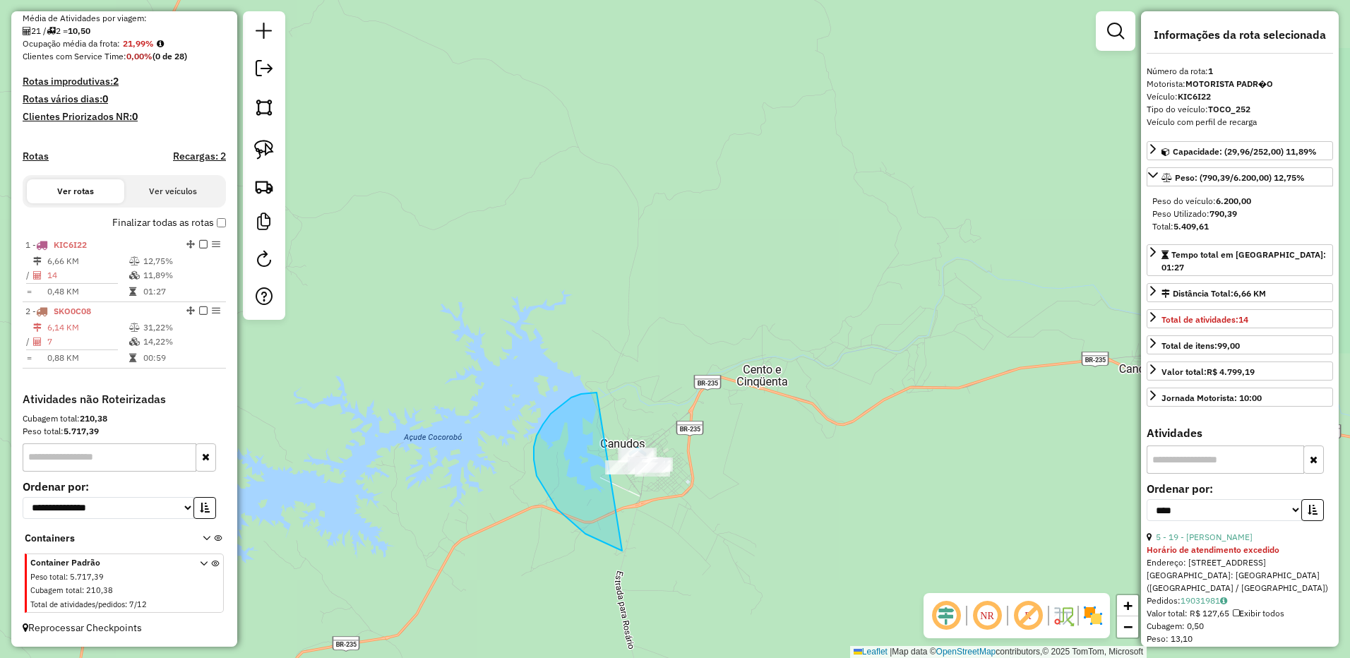
drag, startPoint x: 581, startPoint y: 394, endPoint x: 711, endPoint y: 417, distance: 131.3
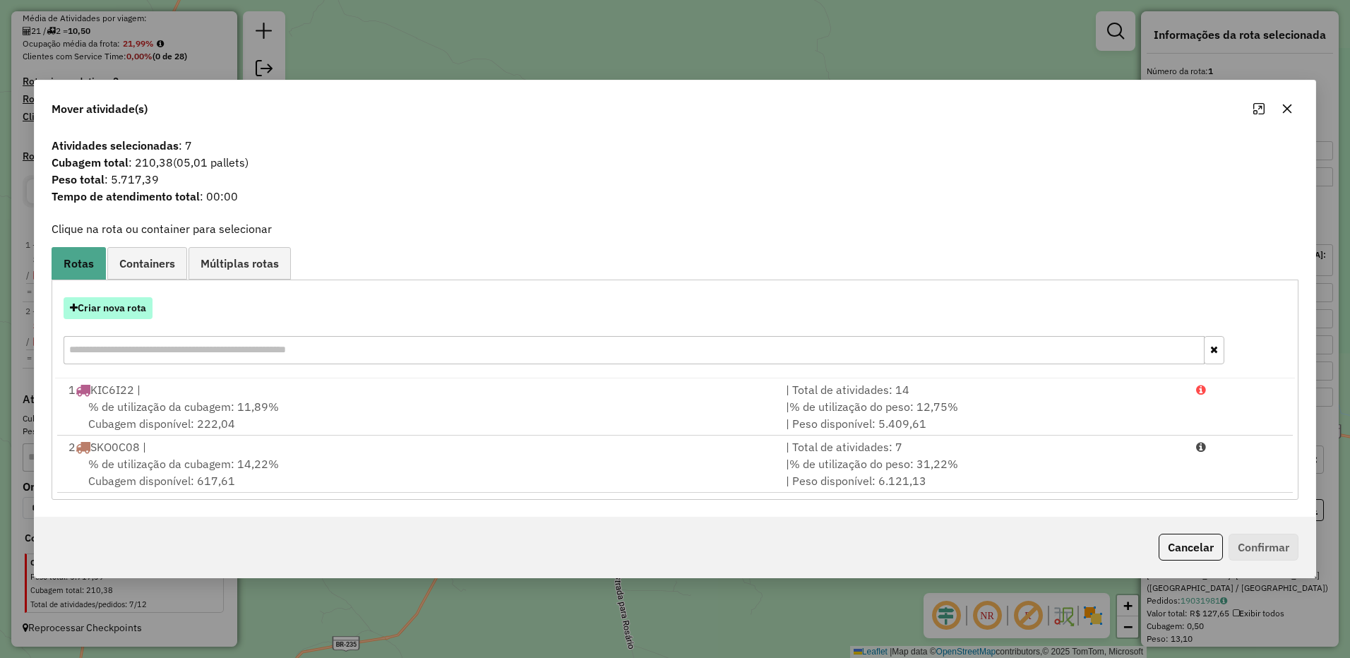
click at [128, 309] on button "Criar nova rota" at bounding box center [108, 308] width 89 height 22
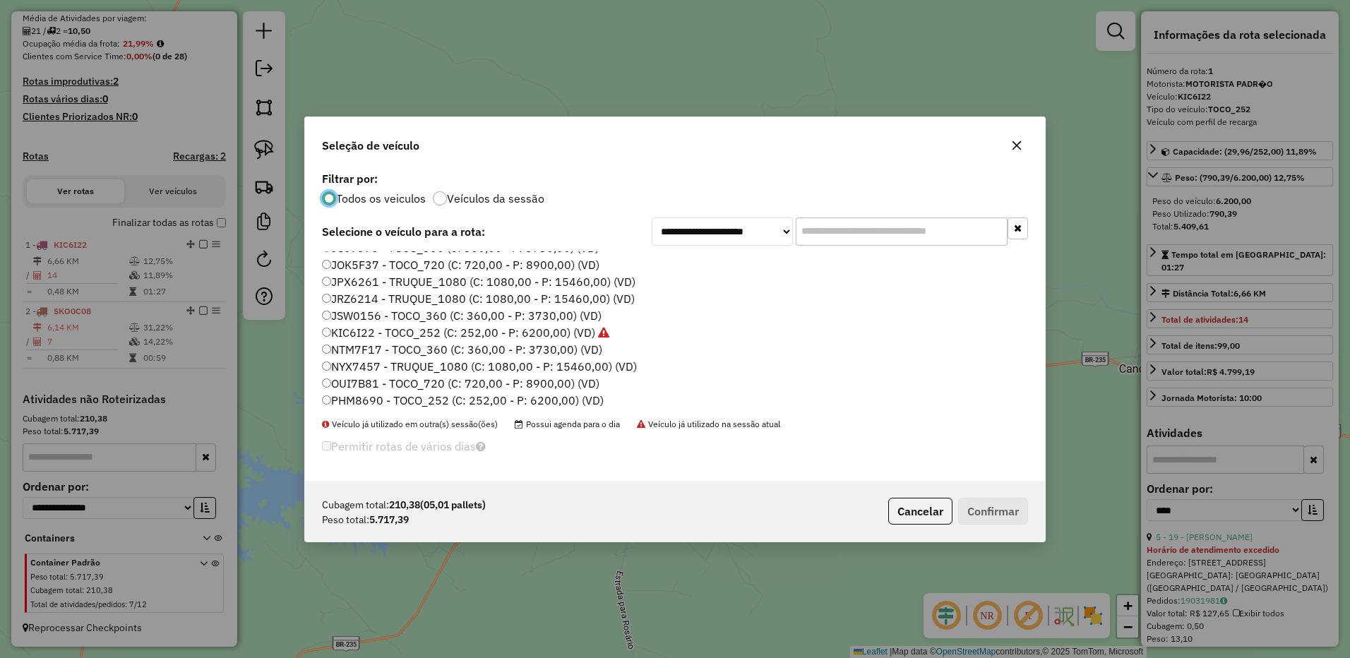
scroll to position [150, 0]
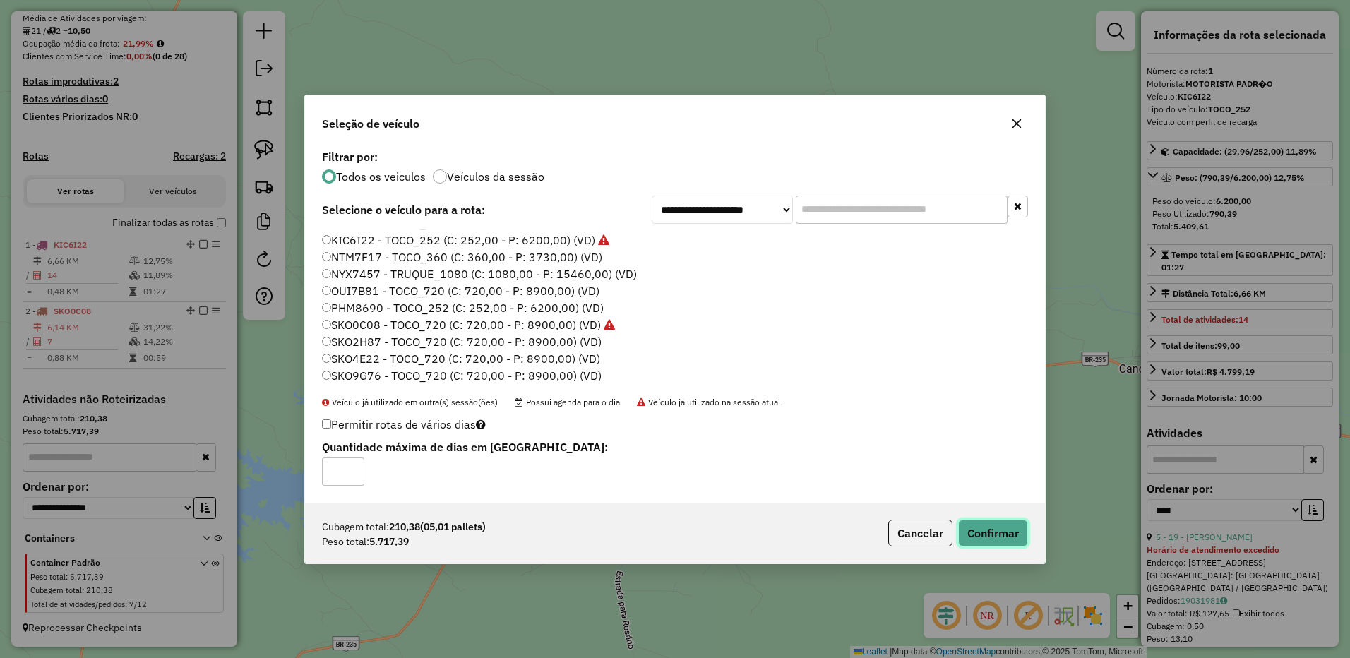
click at [1007, 529] on button "Confirmar" at bounding box center [993, 533] width 70 height 27
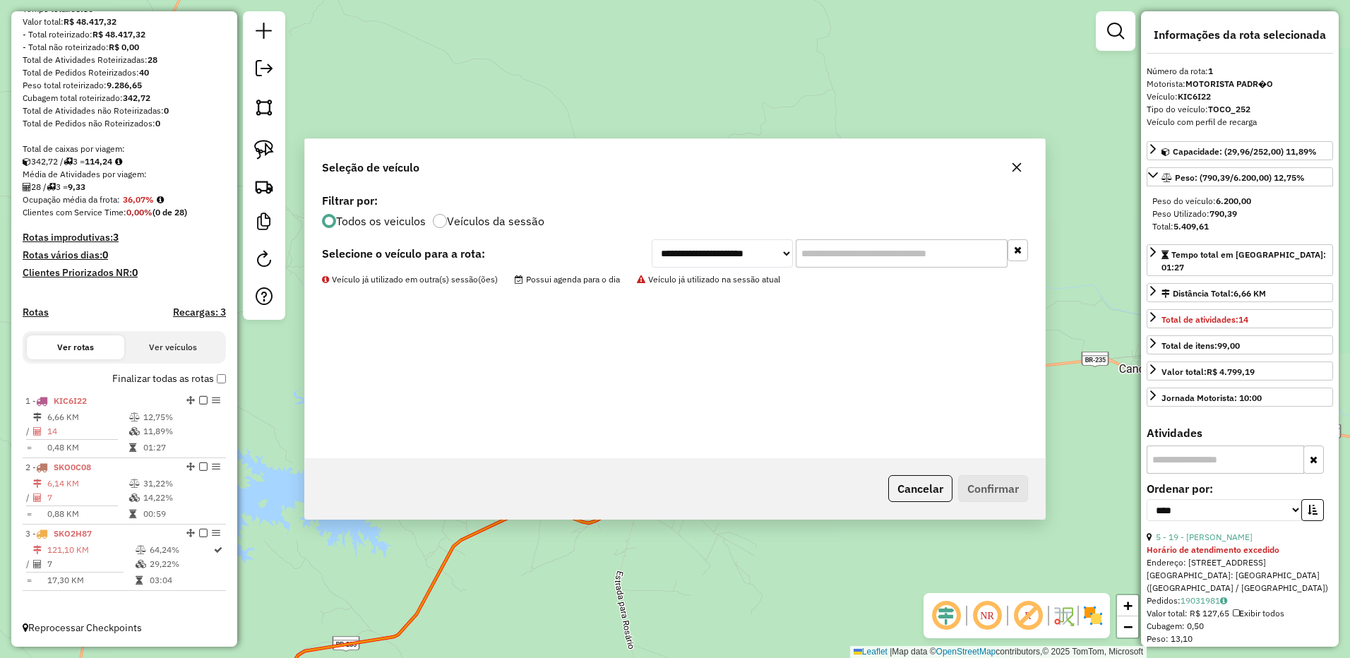
scroll to position [178, 0]
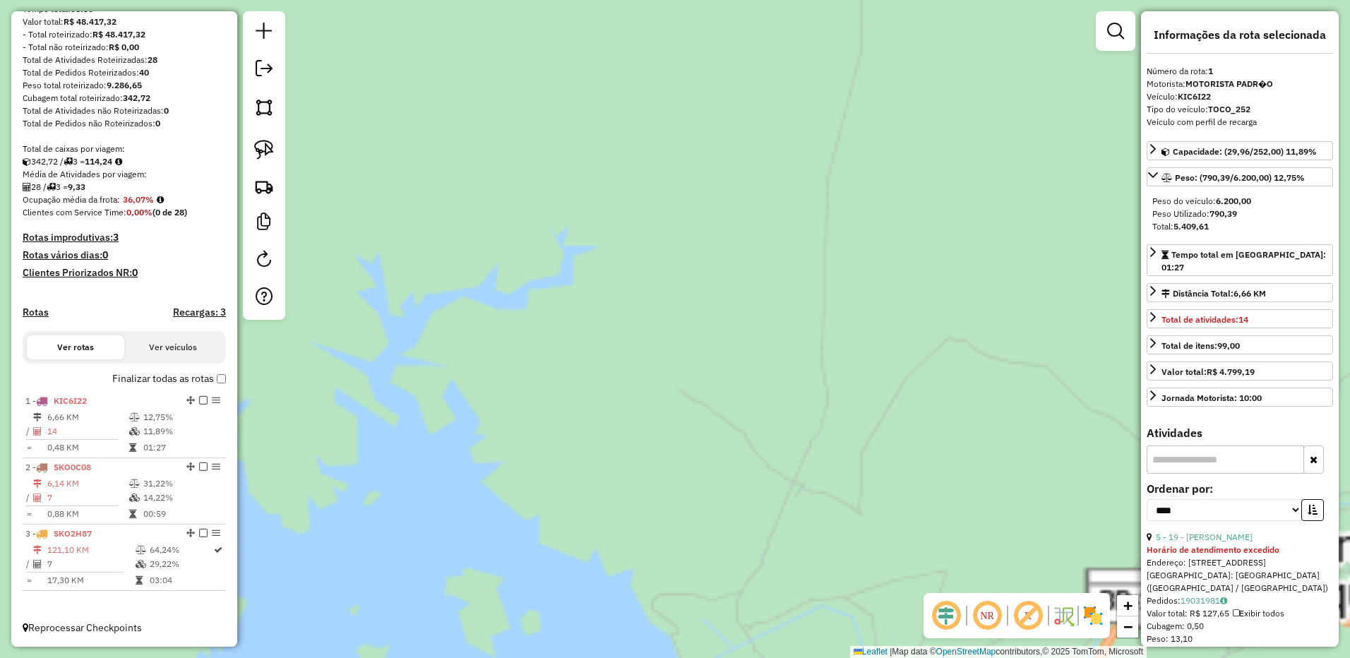
drag, startPoint x: 518, startPoint y: 392, endPoint x: 425, endPoint y: 271, distance: 152.7
click at [438, 286] on div "Janela de atendimento Grade de atendimento Capacidade Transportadoras Veículos …" at bounding box center [675, 329] width 1350 height 658
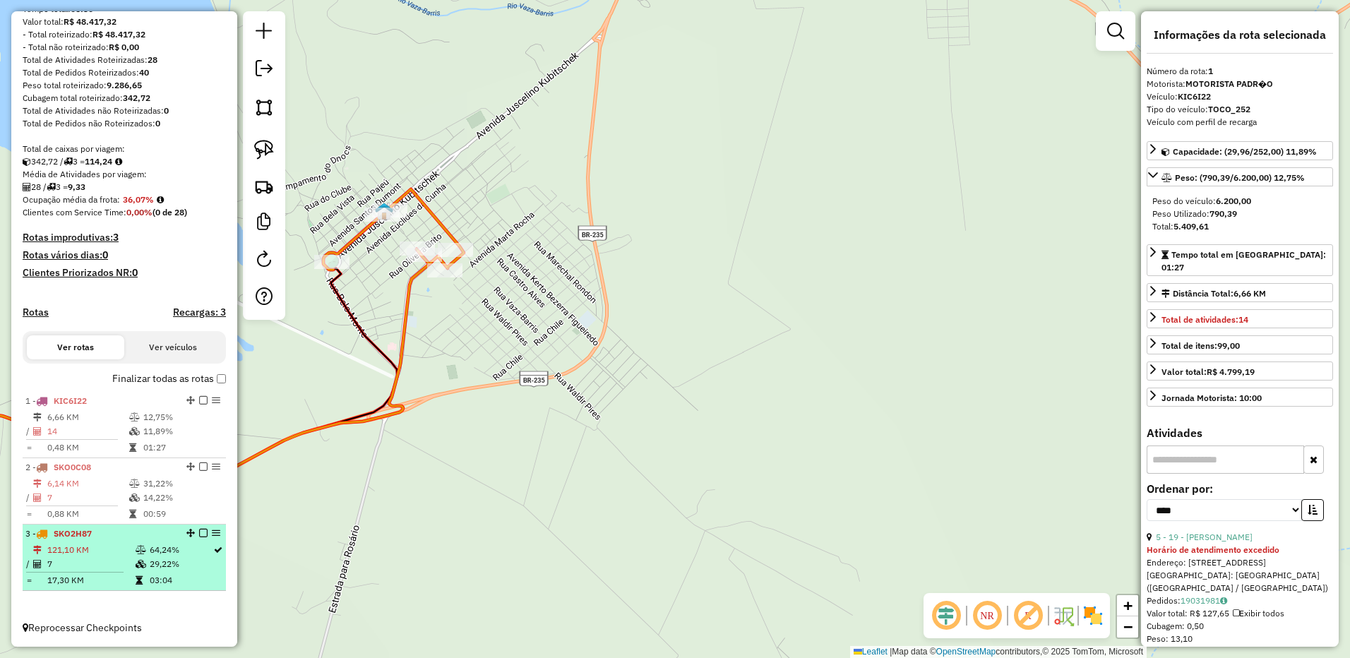
click at [169, 545] on td "64,24%" at bounding box center [181, 550] width 64 height 14
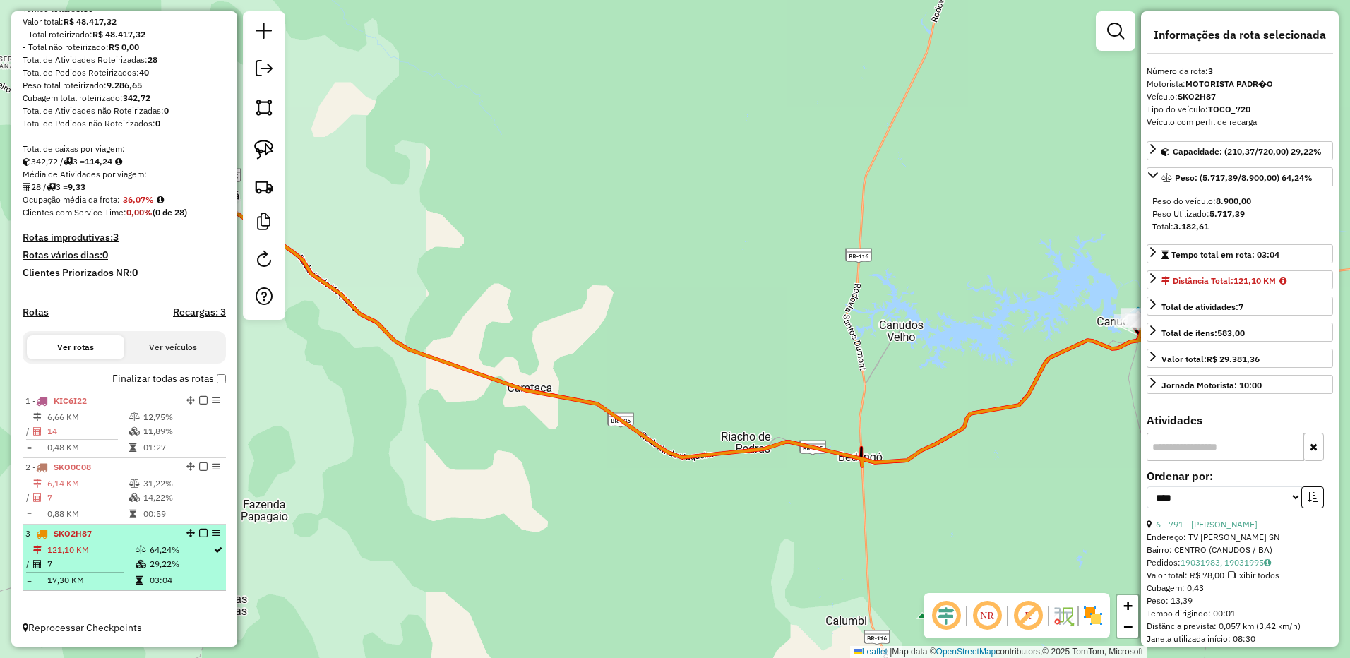
click at [149, 552] on td "64,24%" at bounding box center [181, 550] width 64 height 14
click at [128, 536] on div "3 - SKO2H87" at bounding box center [100, 534] width 150 height 13
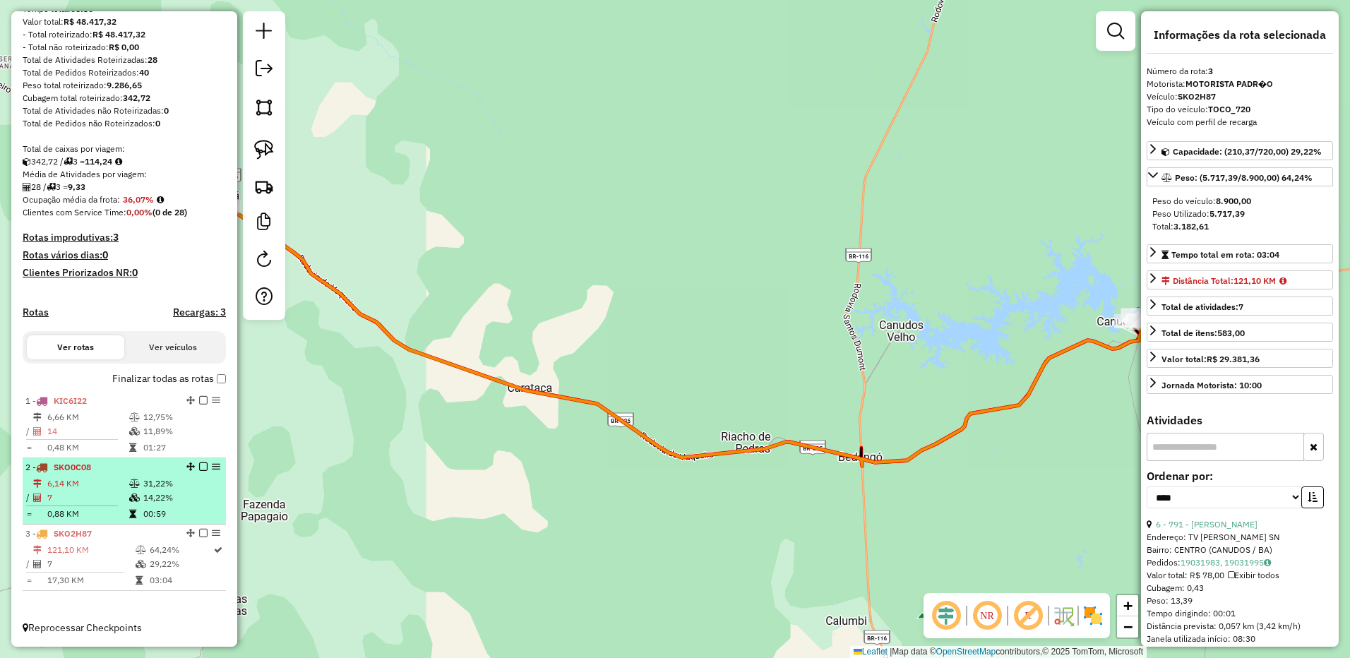
click at [136, 476] on li "2 - SKO0C08 6,14 KM 31,22% / 7 14,22% = 0,88 KM 00:59" at bounding box center [124, 491] width 203 height 66
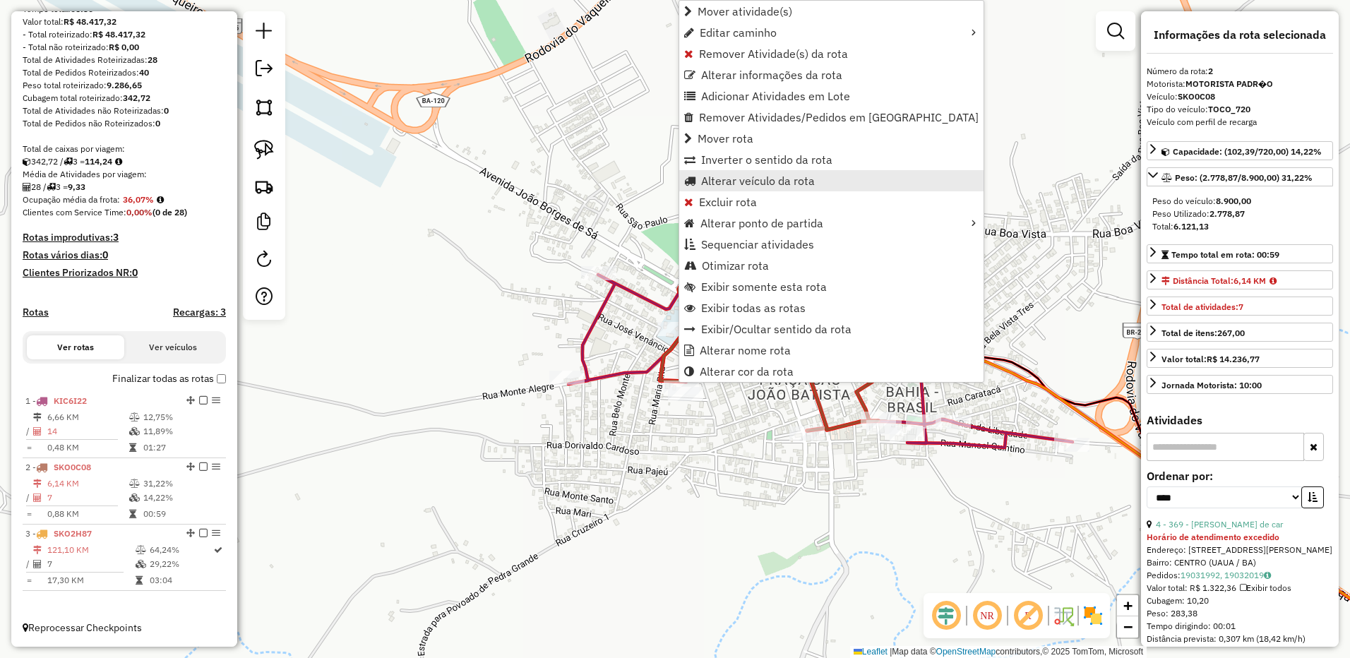
click at [783, 177] on span "Alterar veículo da rota" at bounding box center [758, 180] width 114 height 11
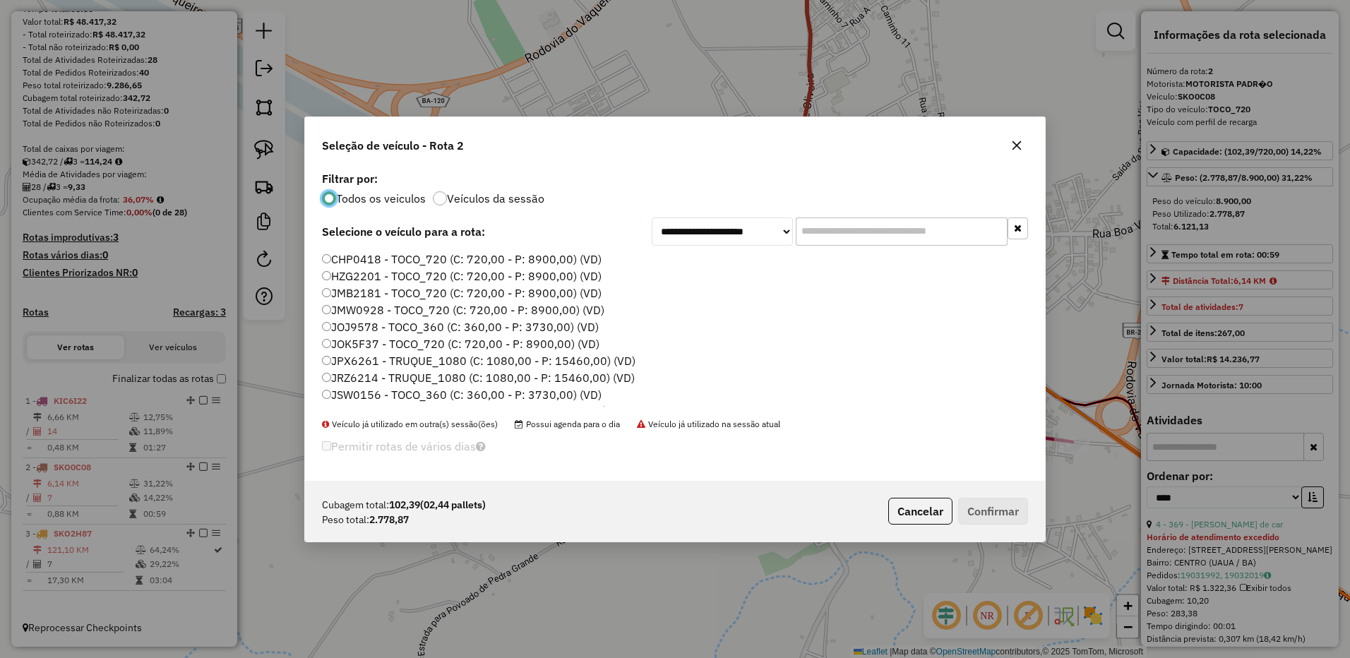
scroll to position [8, 4]
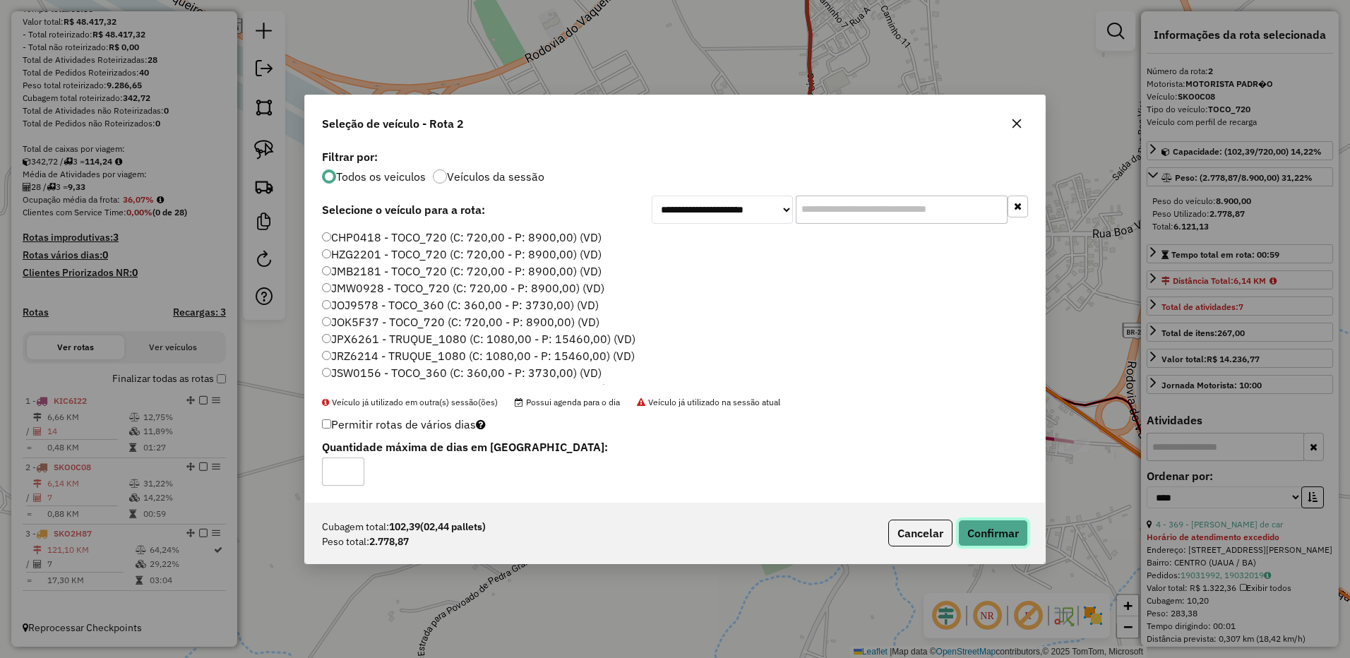
drag, startPoint x: 1000, startPoint y: 545, endPoint x: 994, endPoint y: 540, distance: 7.6
click at [1001, 545] on button "Confirmar" at bounding box center [993, 533] width 70 height 27
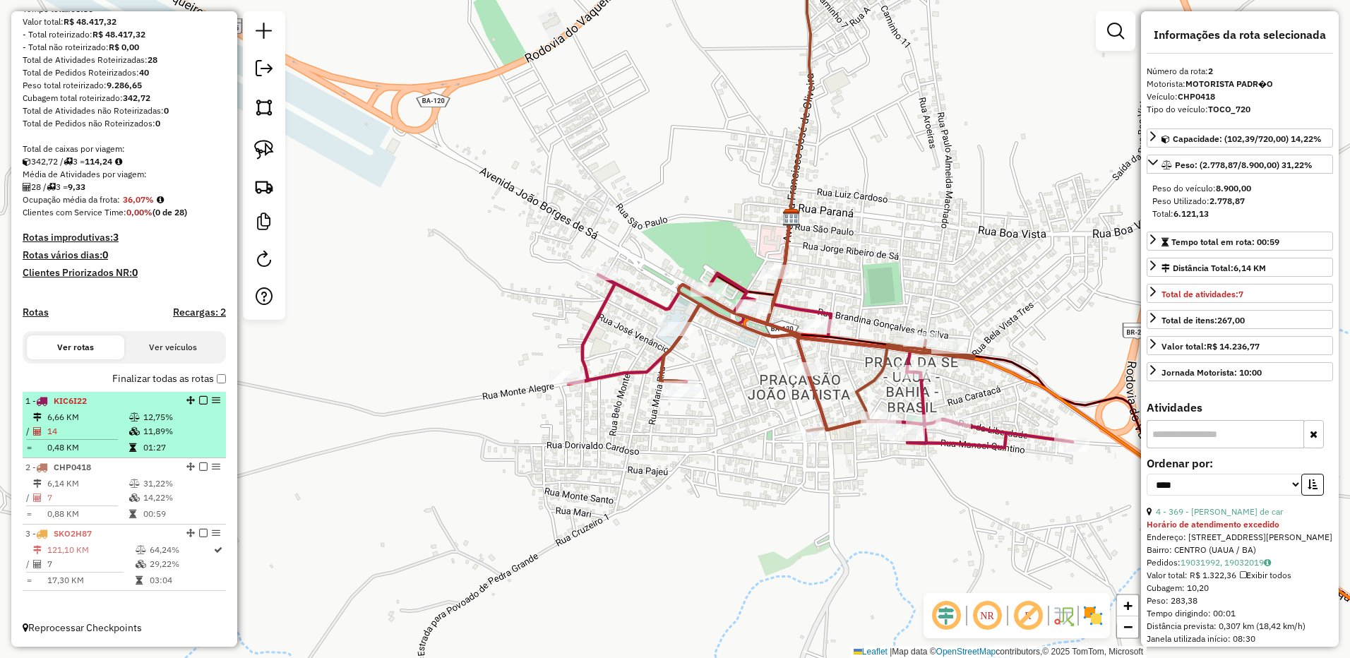
click at [95, 403] on div "1 - KIC6I22" at bounding box center [100, 401] width 150 height 13
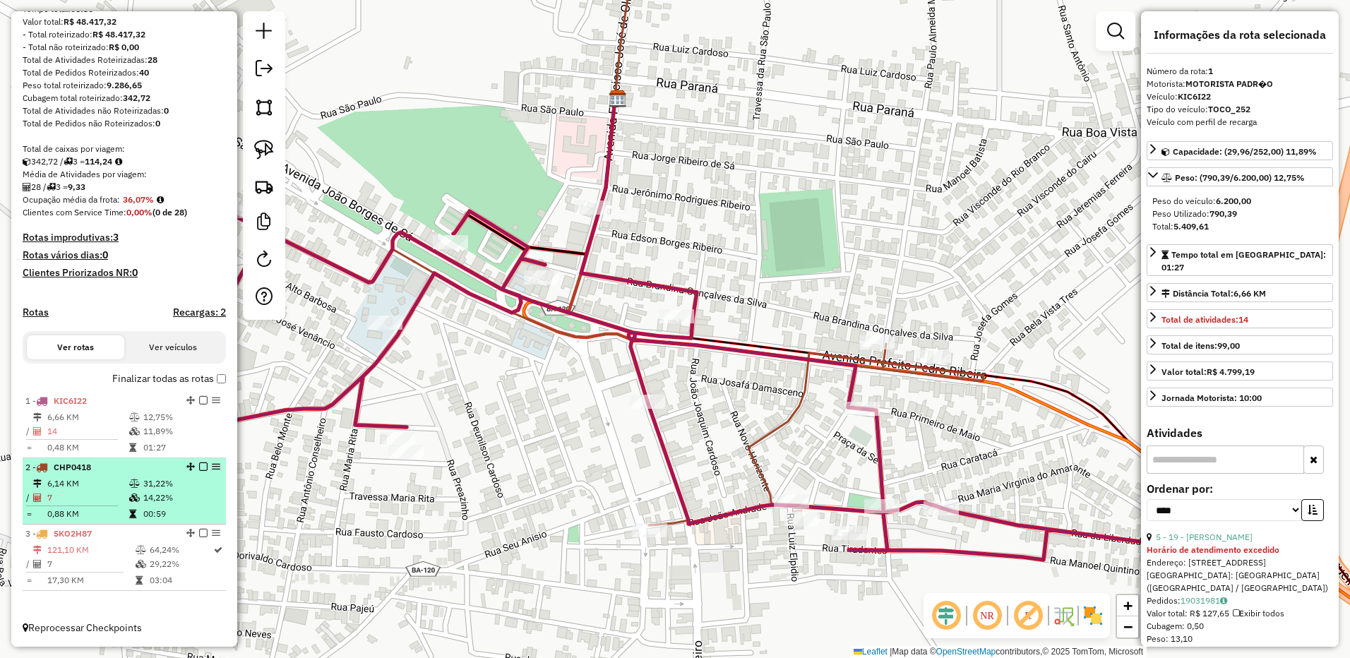
click at [92, 516] on td "0,88 KM" at bounding box center [88, 514] width 82 height 14
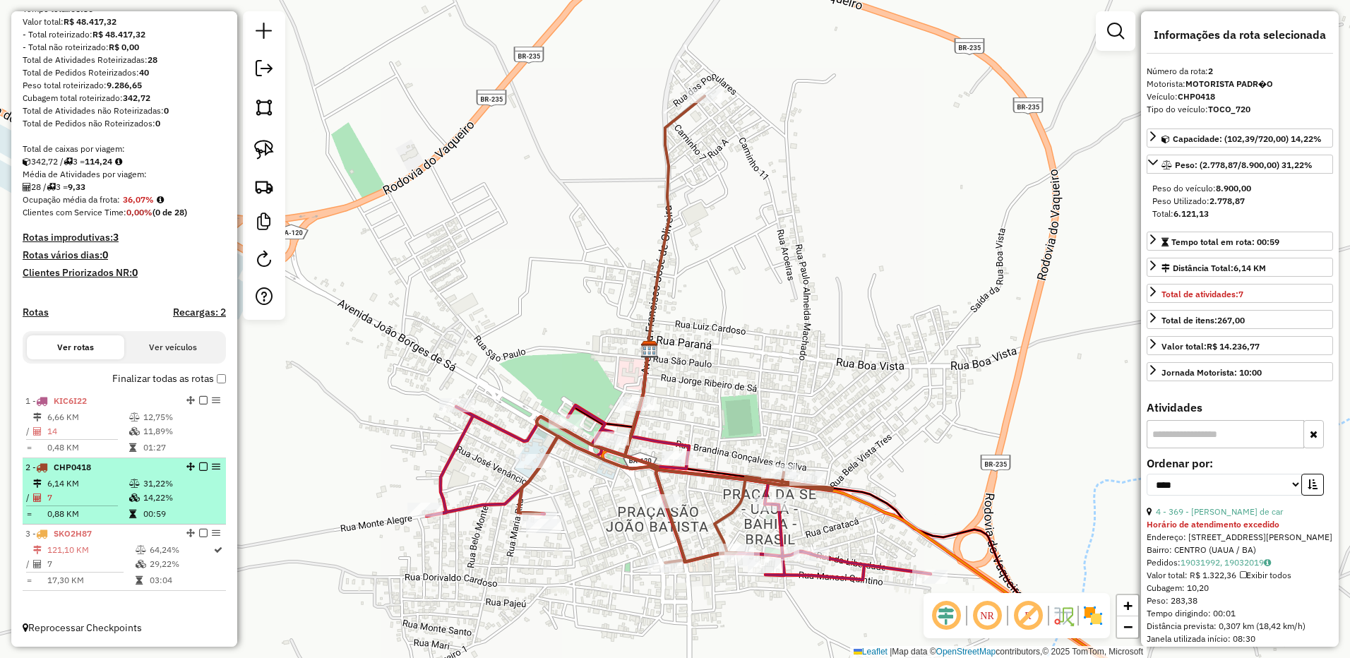
click at [67, 521] on td "0,88 KM" at bounding box center [88, 514] width 82 height 14
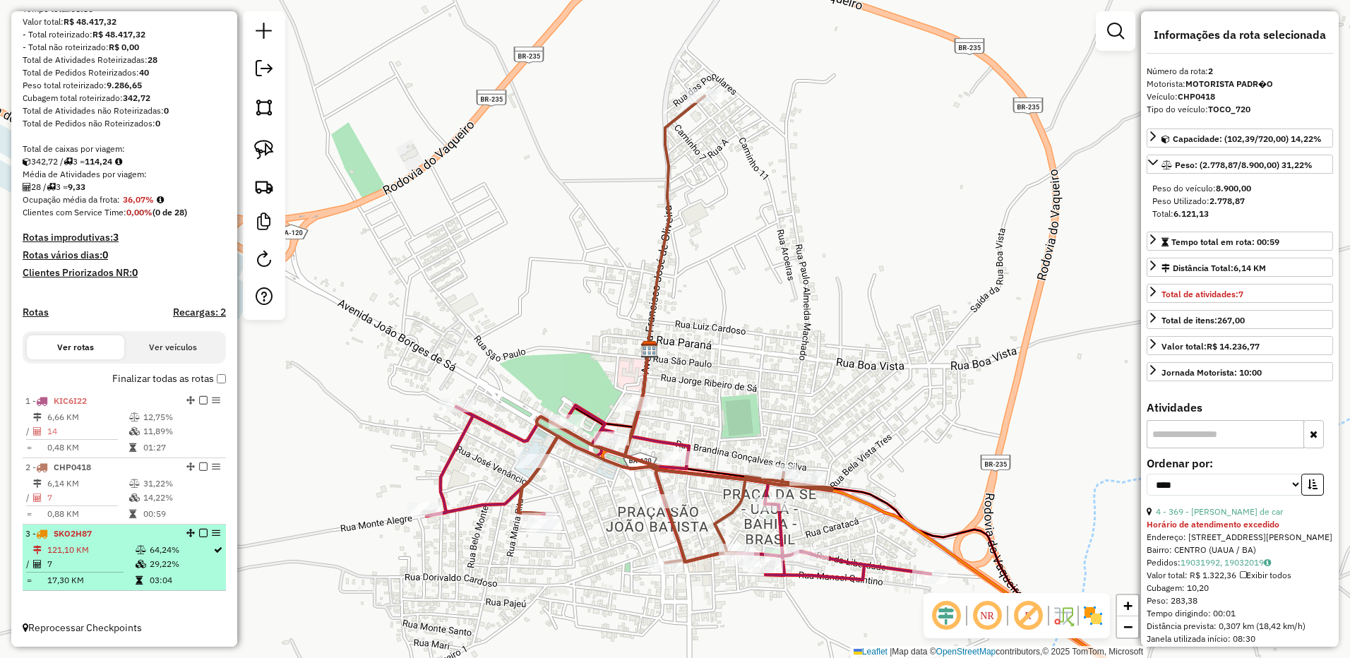
click at [64, 535] on span "SKO2H87" at bounding box center [73, 533] width 38 height 11
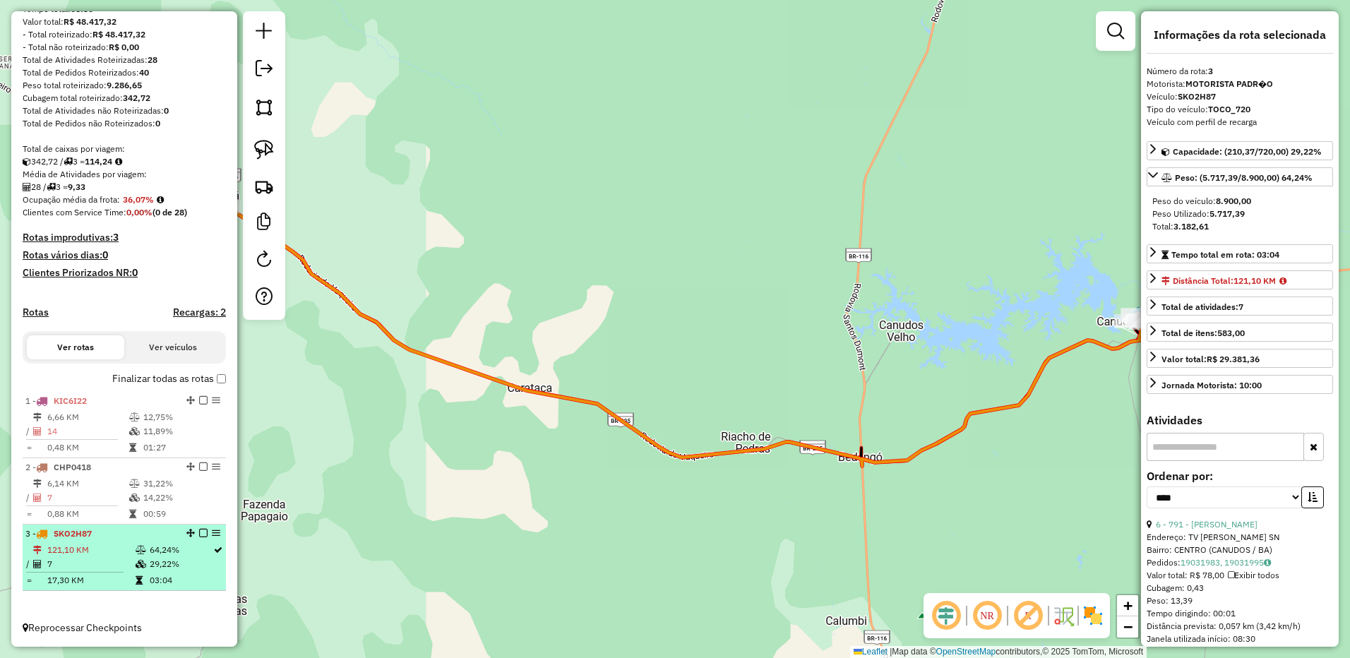
click at [64, 535] on span "SKO2H87" at bounding box center [73, 533] width 38 height 11
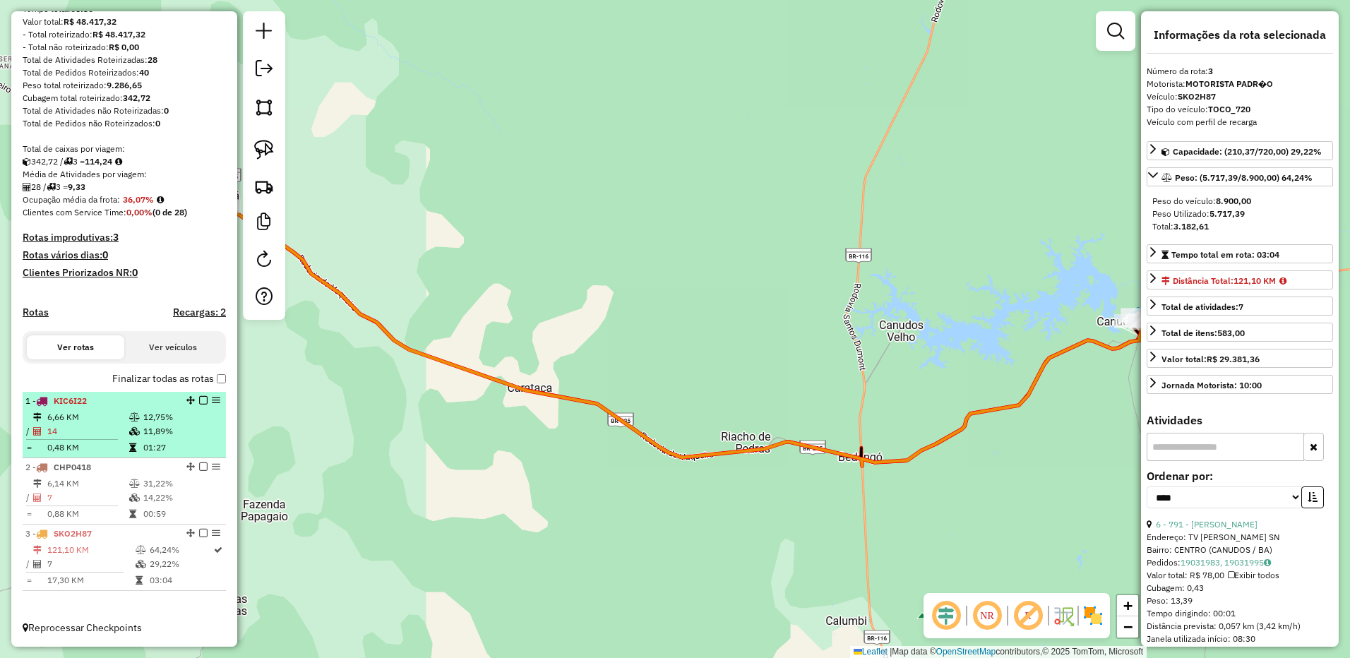
click at [108, 424] on td "6,66 KM" at bounding box center [88, 417] width 82 height 14
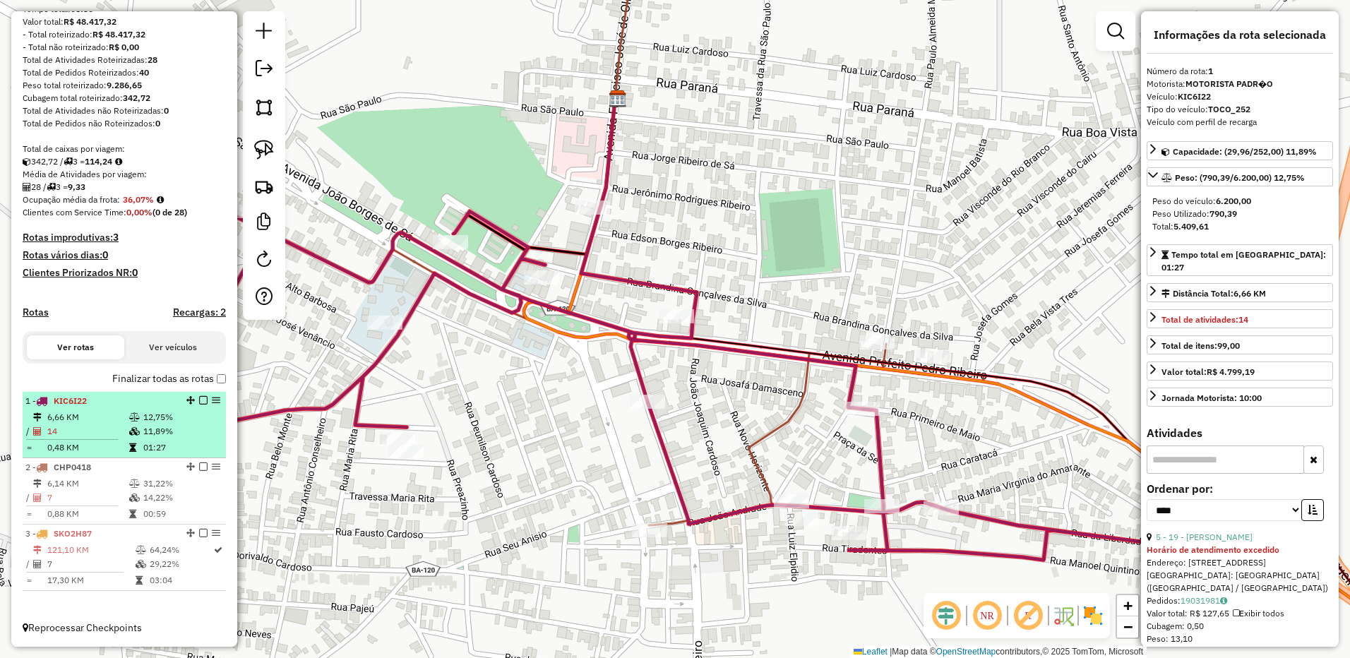
click at [115, 429] on td "14" at bounding box center [88, 431] width 82 height 14
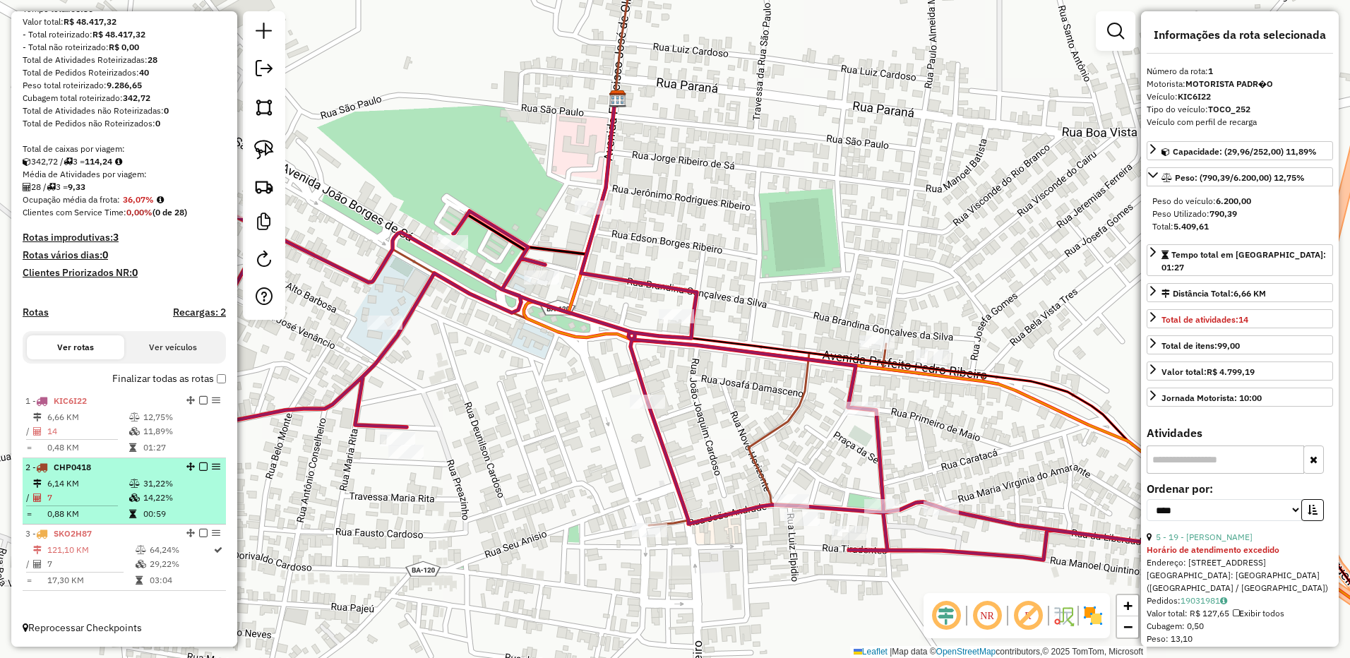
click at [104, 482] on td "6,14 KM" at bounding box center [88, 484] width 82 height 14
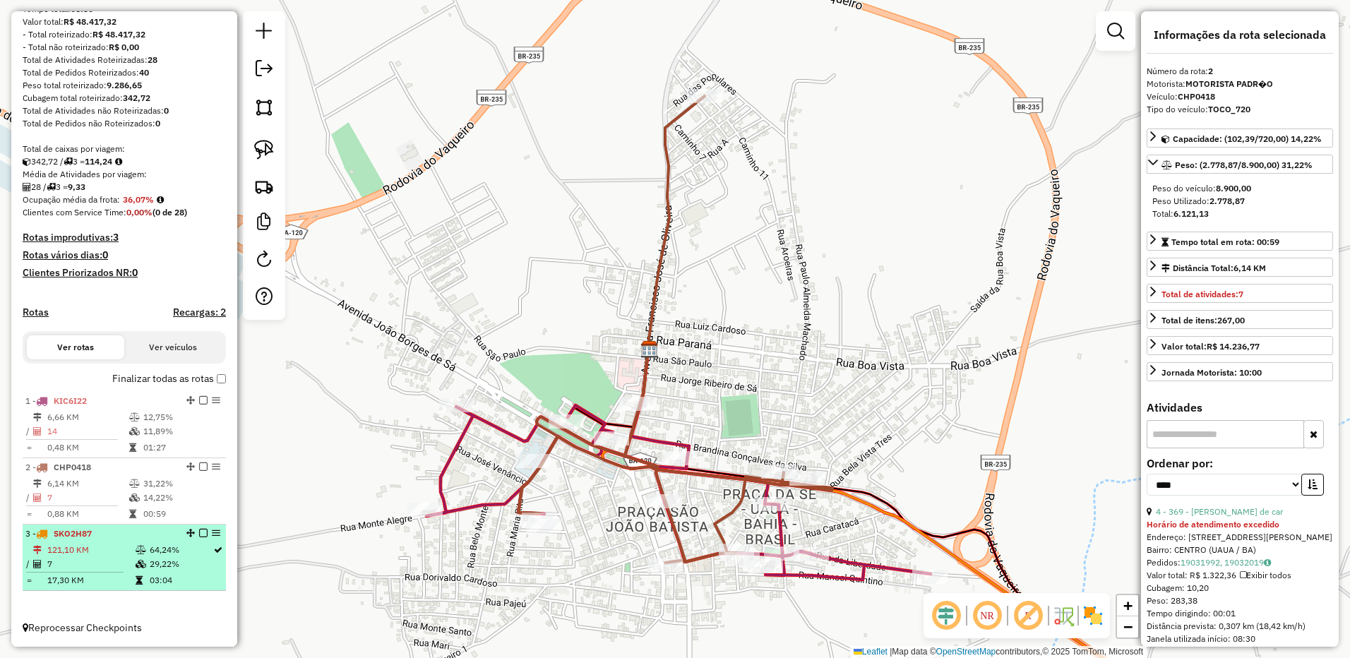
click at [105, 529] on div "3 - SKO2H87" at bounding box center [100, 534] width 150 height 13
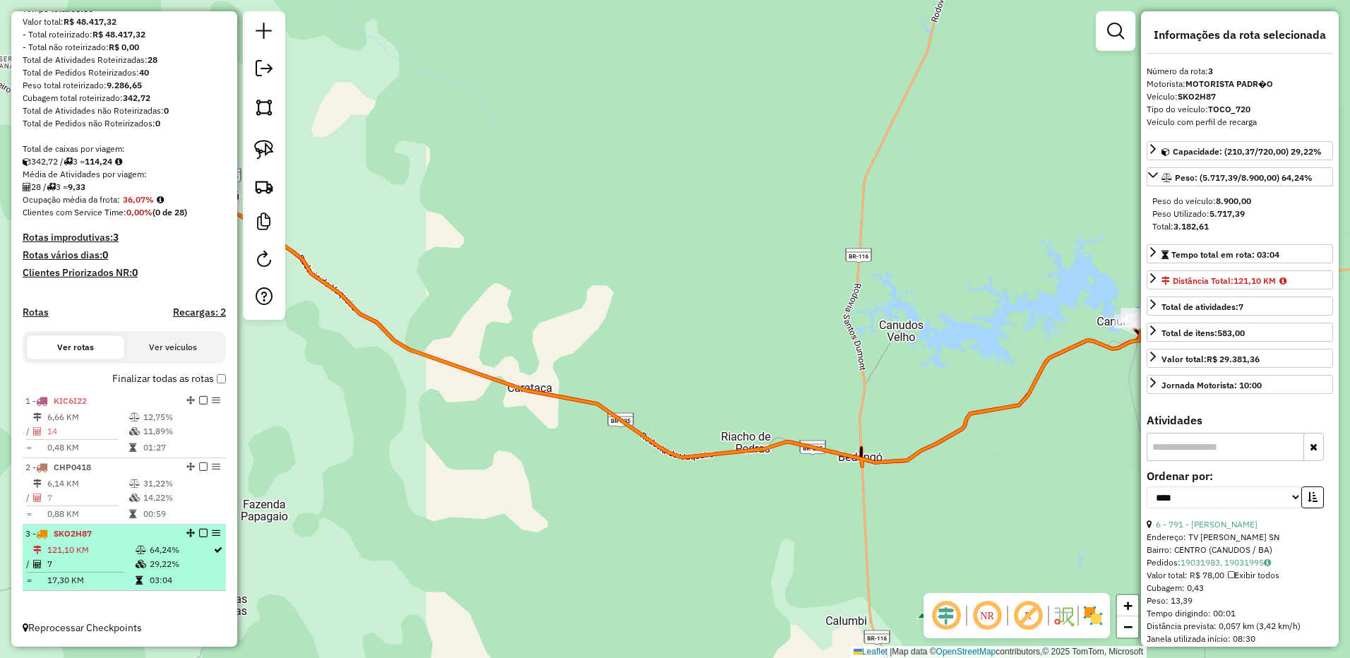
click at [93, 540] on div "3 - SKO2H87" at bounding box center [100, 534] width 150 height 13
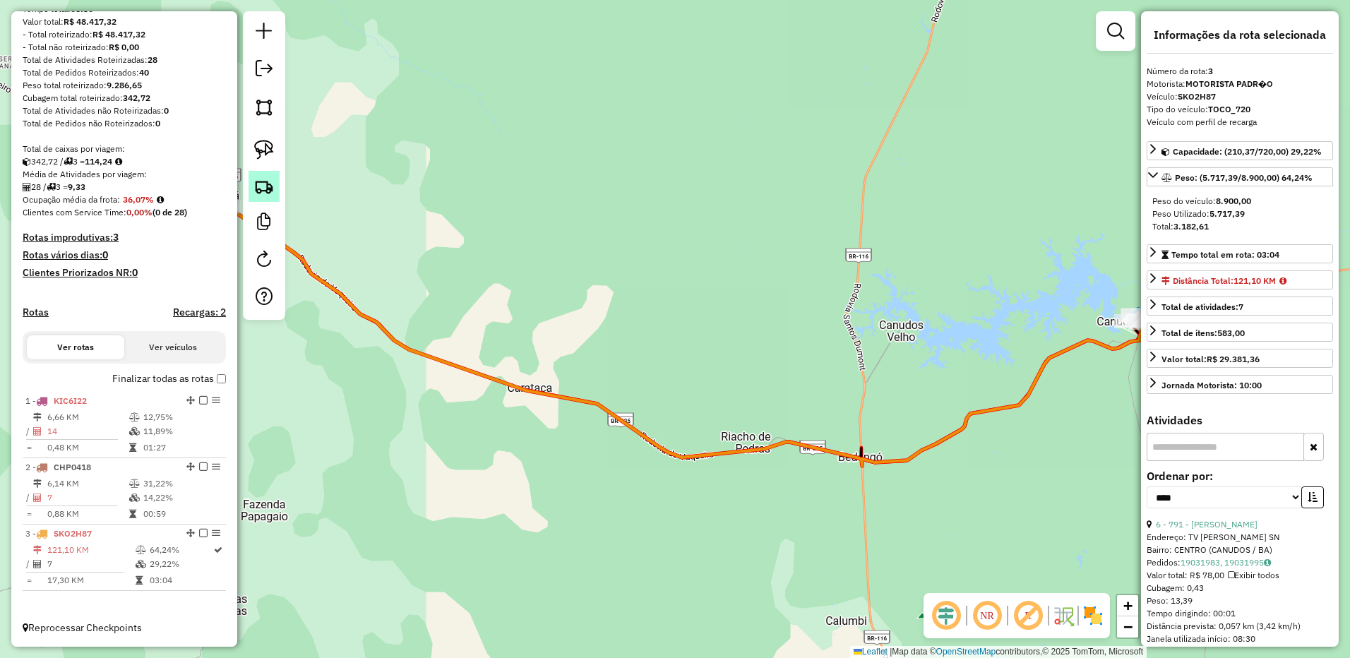
click at [265, 172] on link at bounding box center [264, 186] width 31 height 31
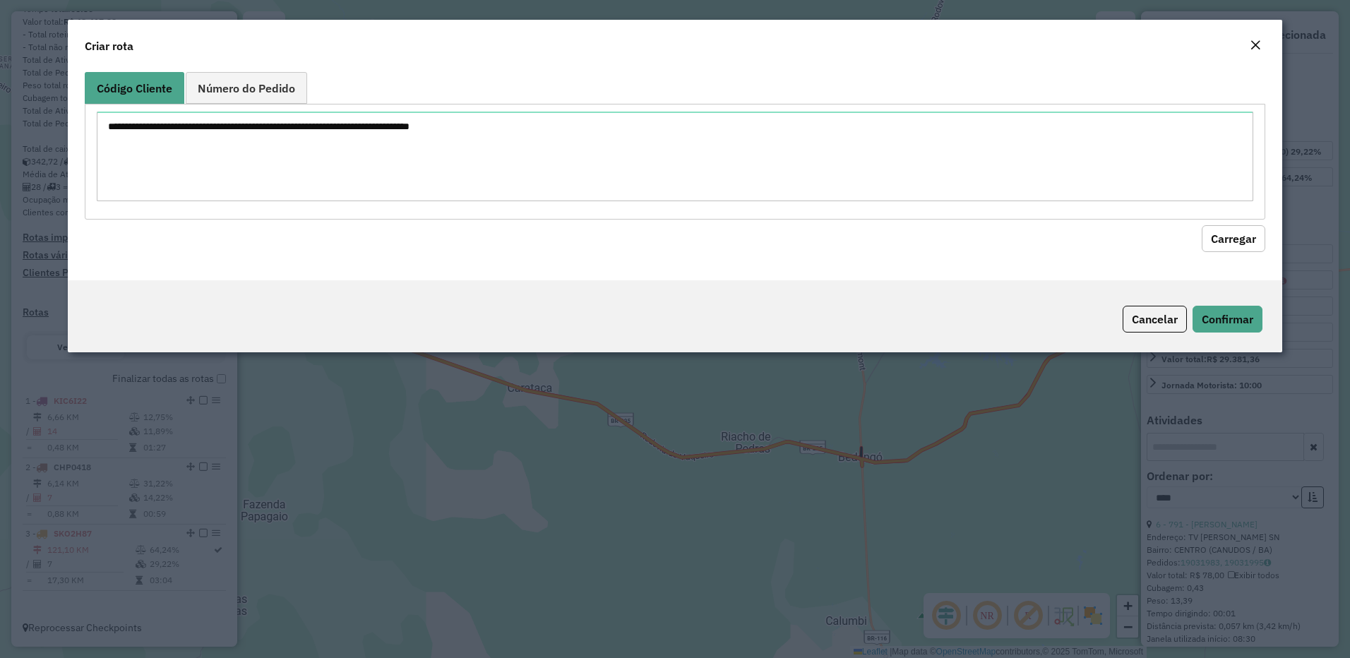
click at [1249, 43] on button "Close" at bounding box center [1256, 46] width 20 height 18
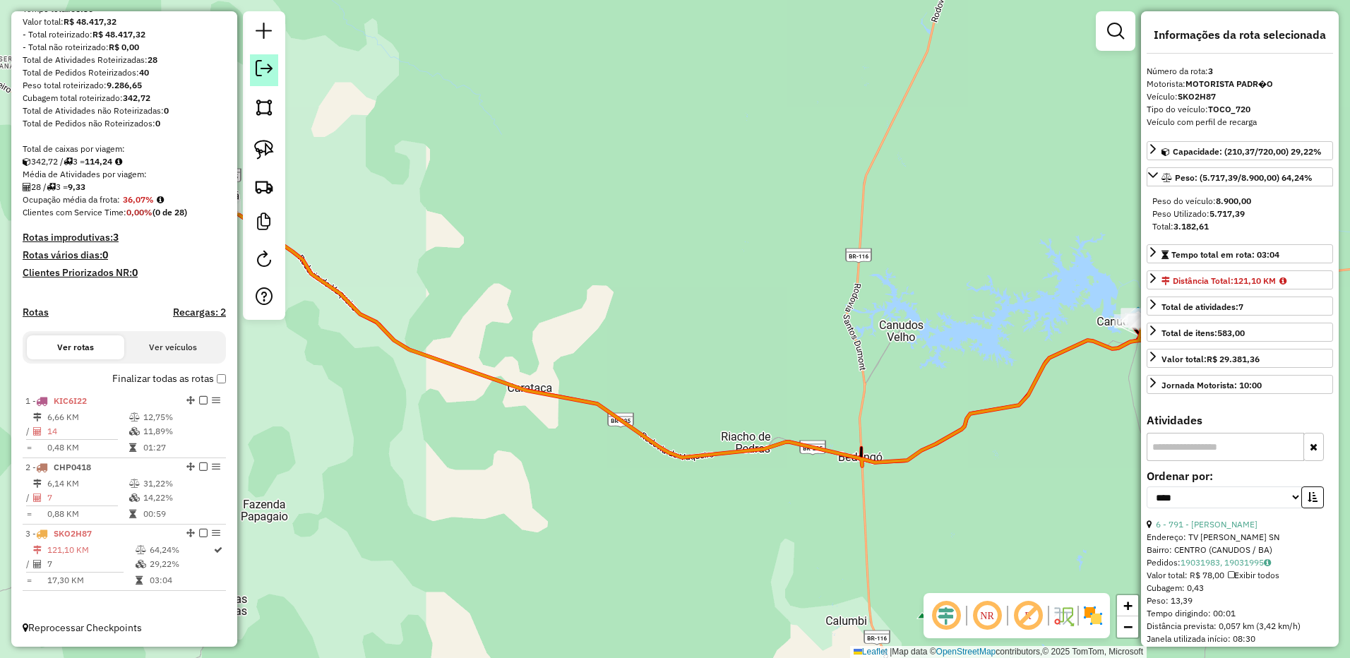
click at [254, 70] on link at bounding box center [264, 70] width 28 height 32
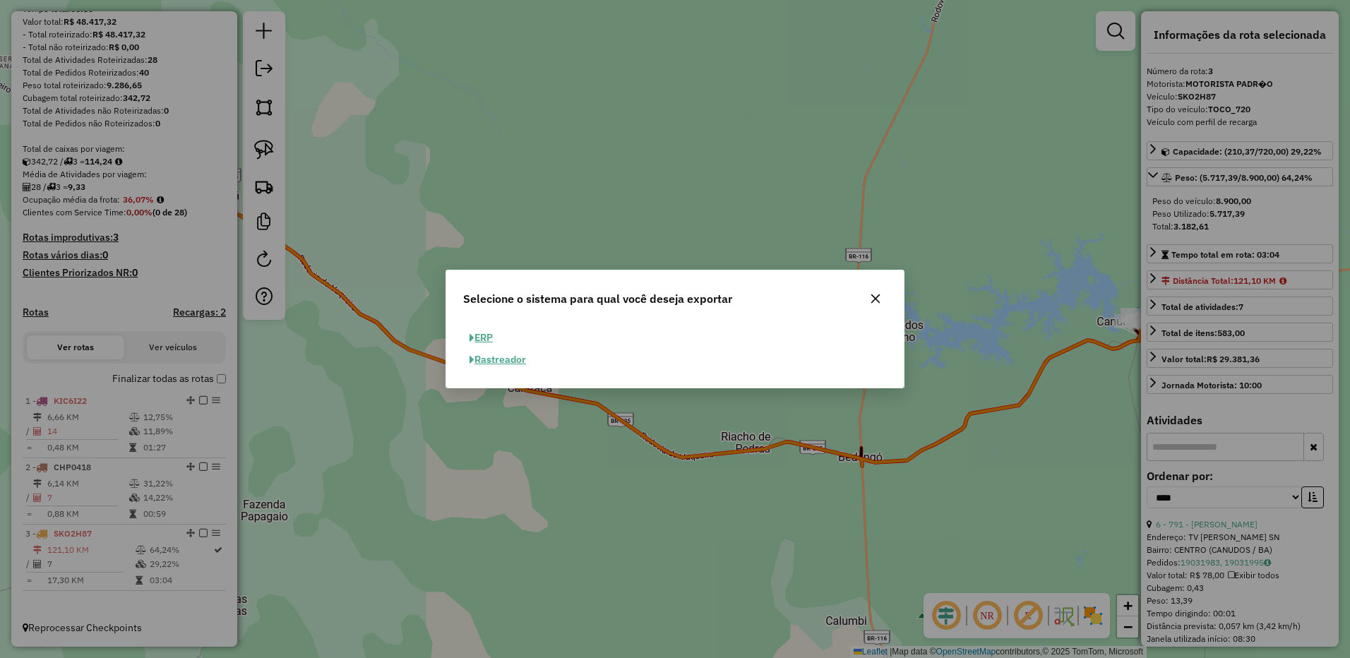
click at [485, 332] on button "ERP" at bounding box center [481, 338] width 36 height 22
select select "**"
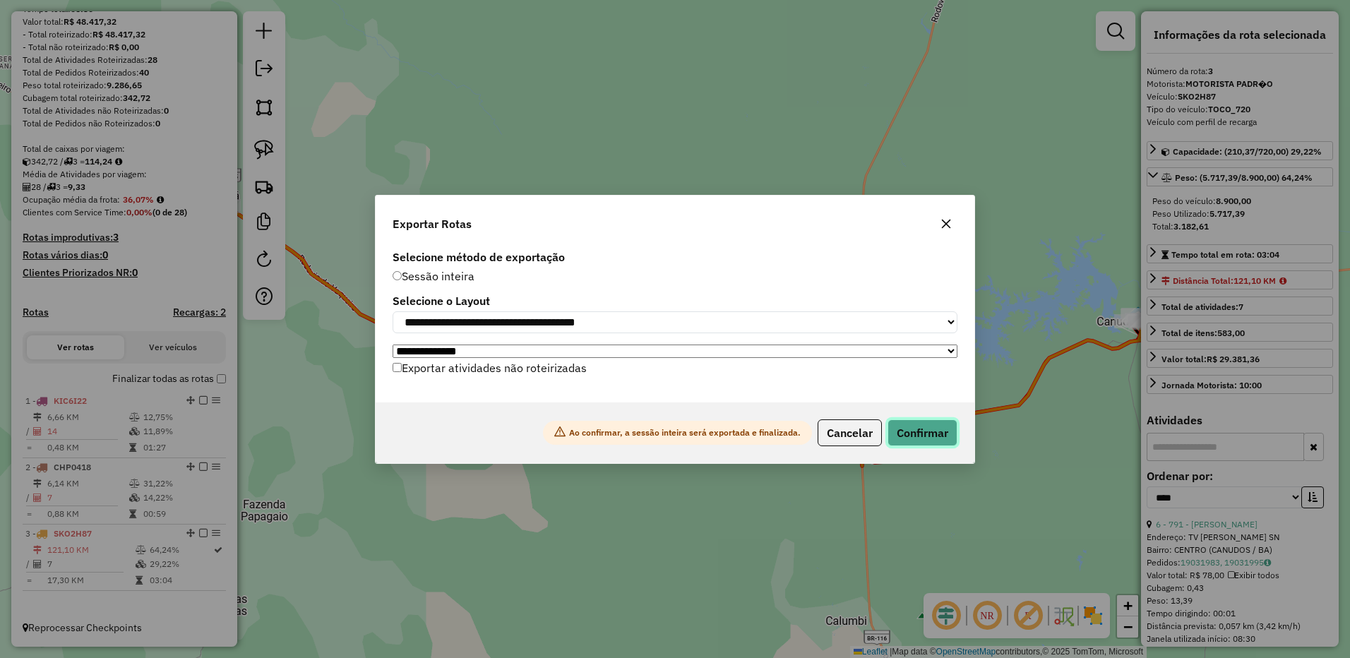
click at [946, 439] on button "Confirmar" at bounding box center [923, 433] width 70 height 27
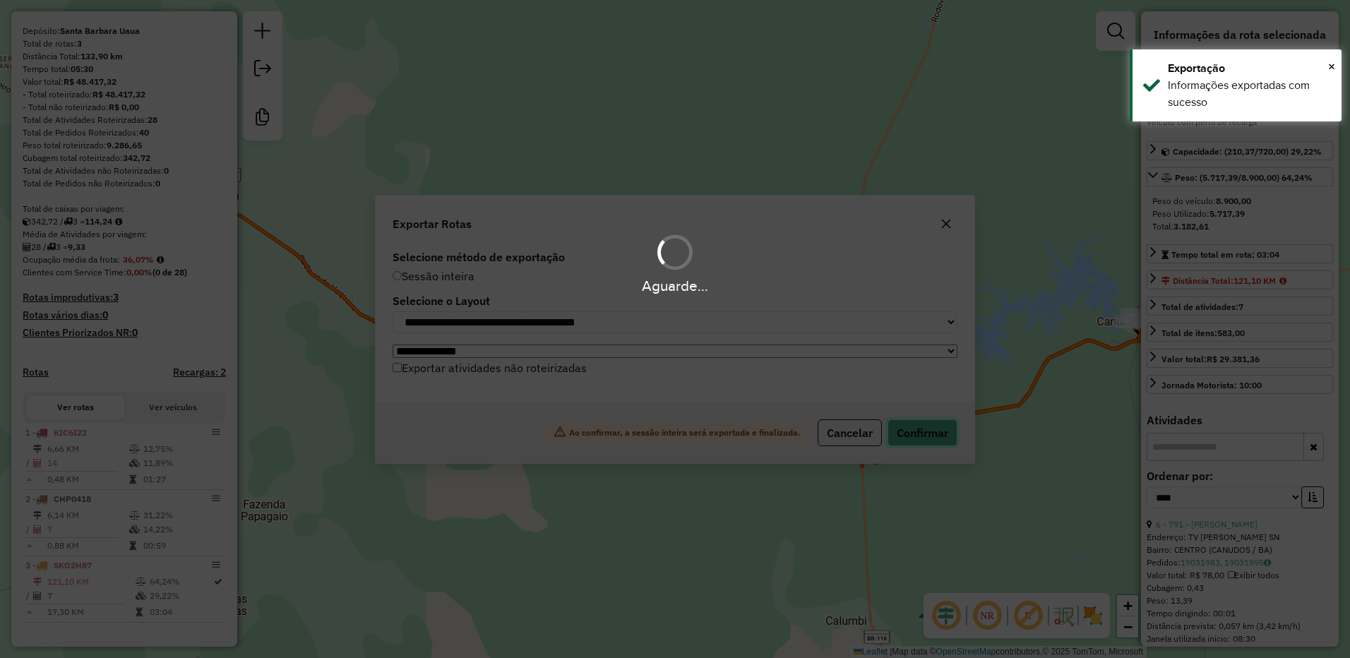
scroll to position [156, 0]
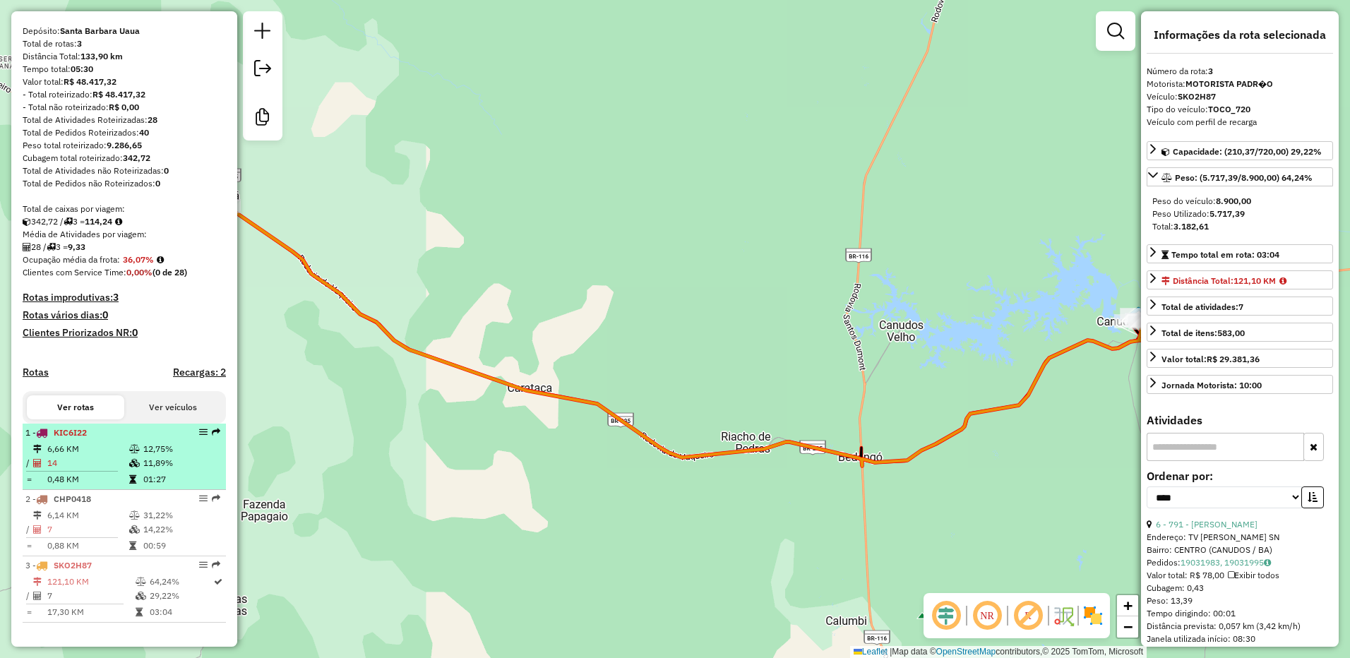
click at [110, 469] on td "14" at bounding box center [88, 463] width 82 height 14
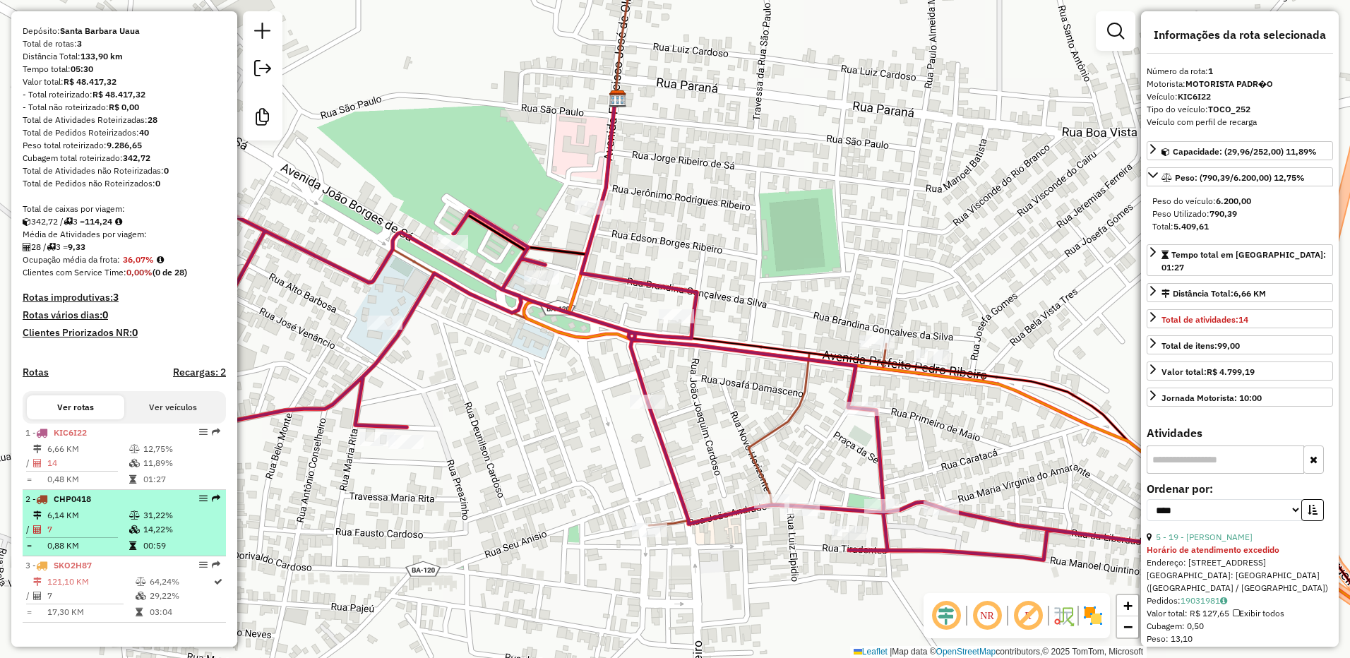
click at [66, 524] on td "7" at bounding box center [88, 530] width 82 height 14
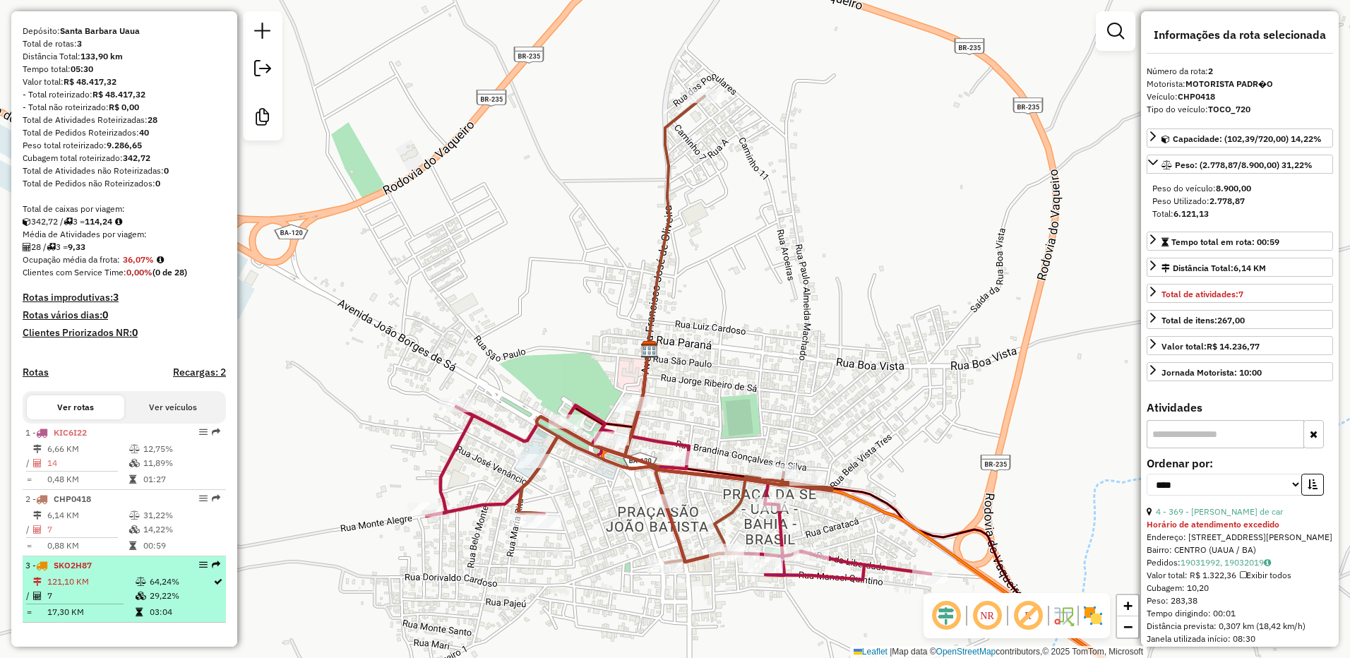
click at [74, 578] on td "121,10 KM" at bounding box center [91, 582] width 88 height 14
